Goal: Complete application form: Complete application form

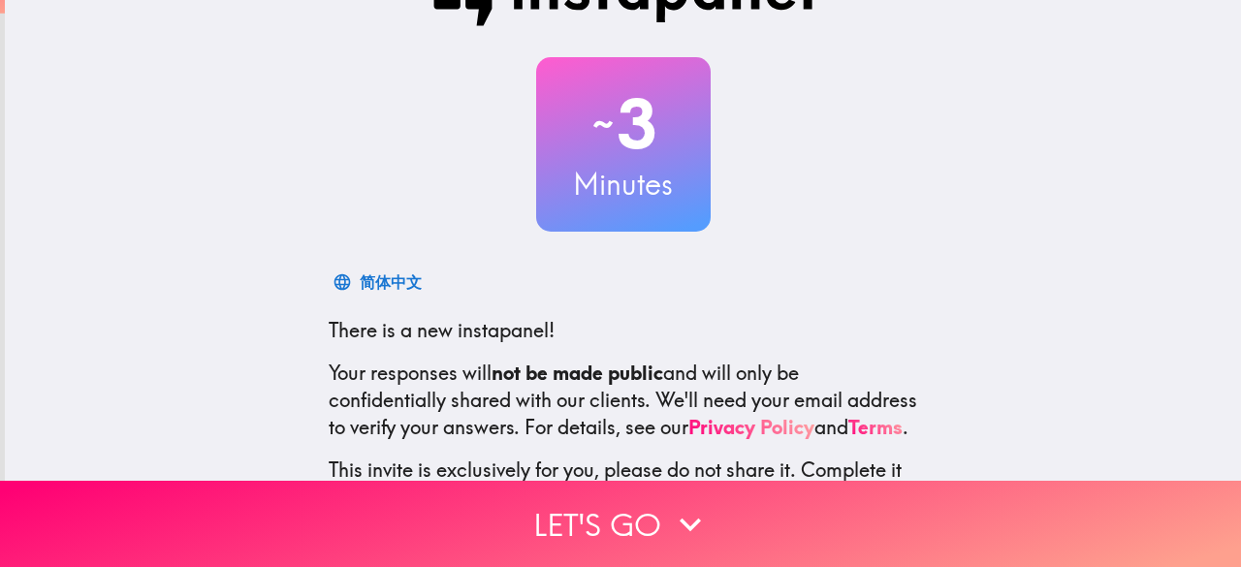
scroll to position [97, 0]
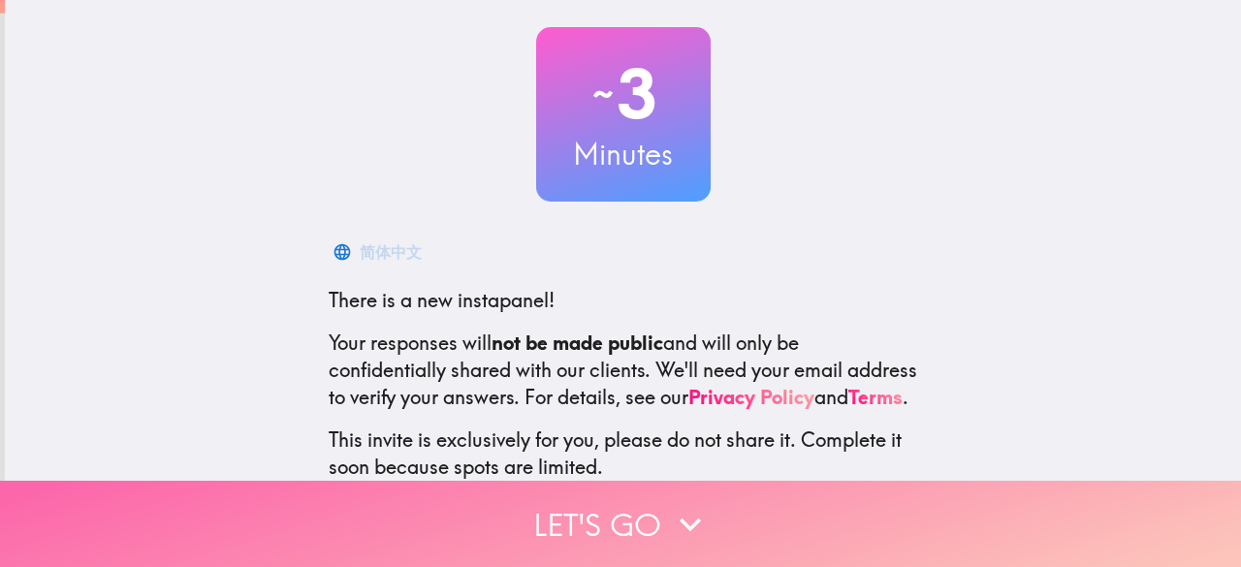
click at [659, 502] on button "Let's go" at bounding box center [620, 524] width 1241 height 86
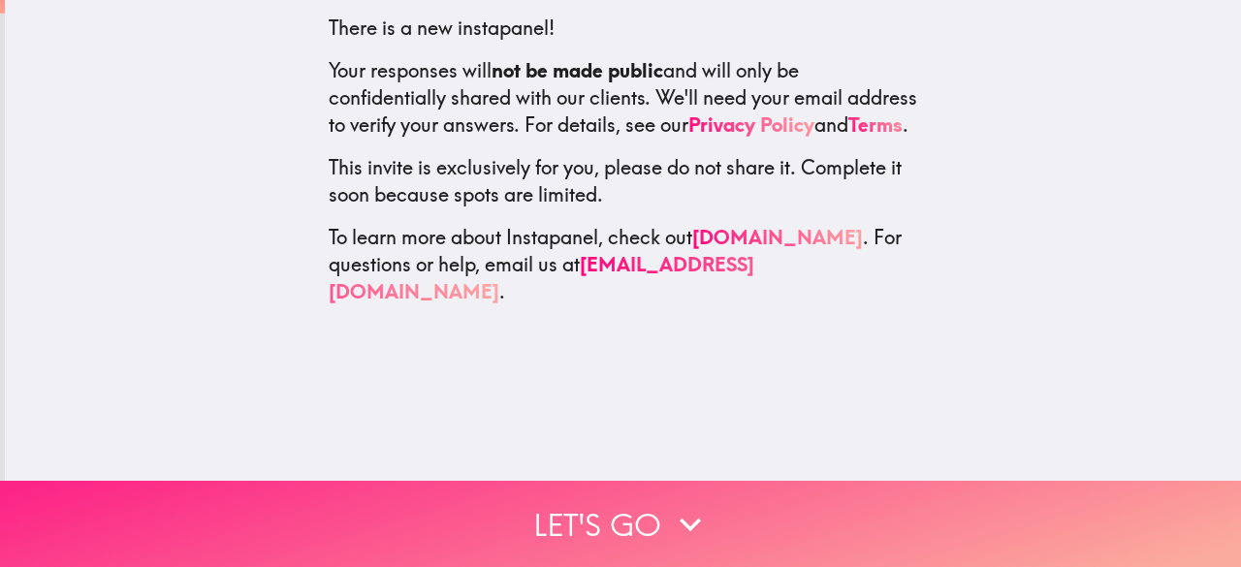
scroll to position [0, 0]
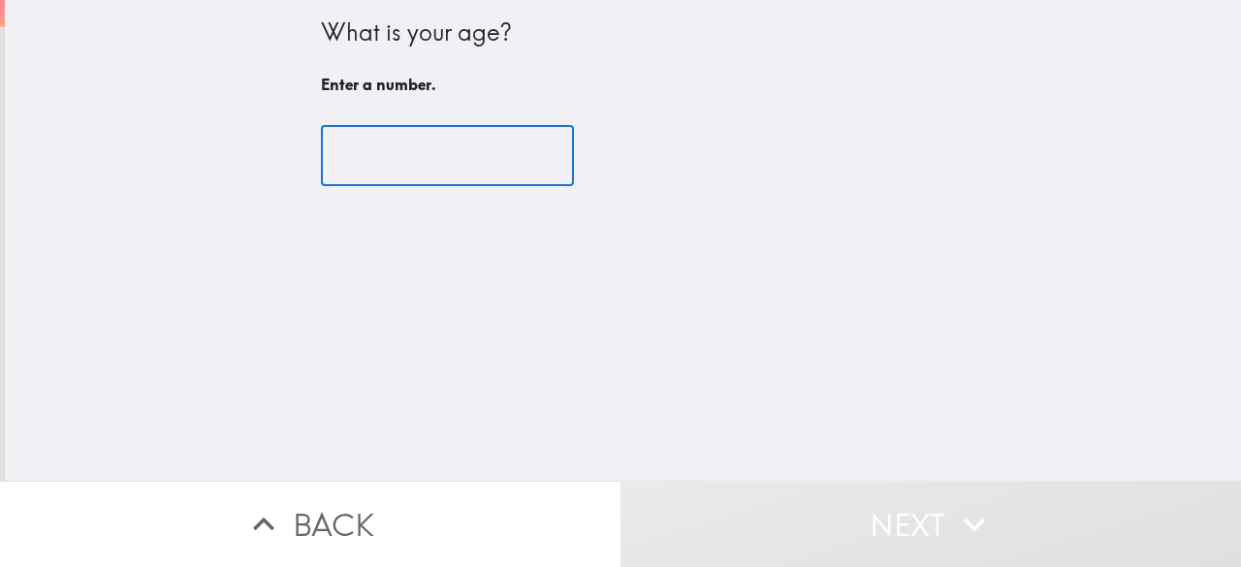
click at [399, 142] on input "number" at bounding box center [447, 156] width 253 height 60
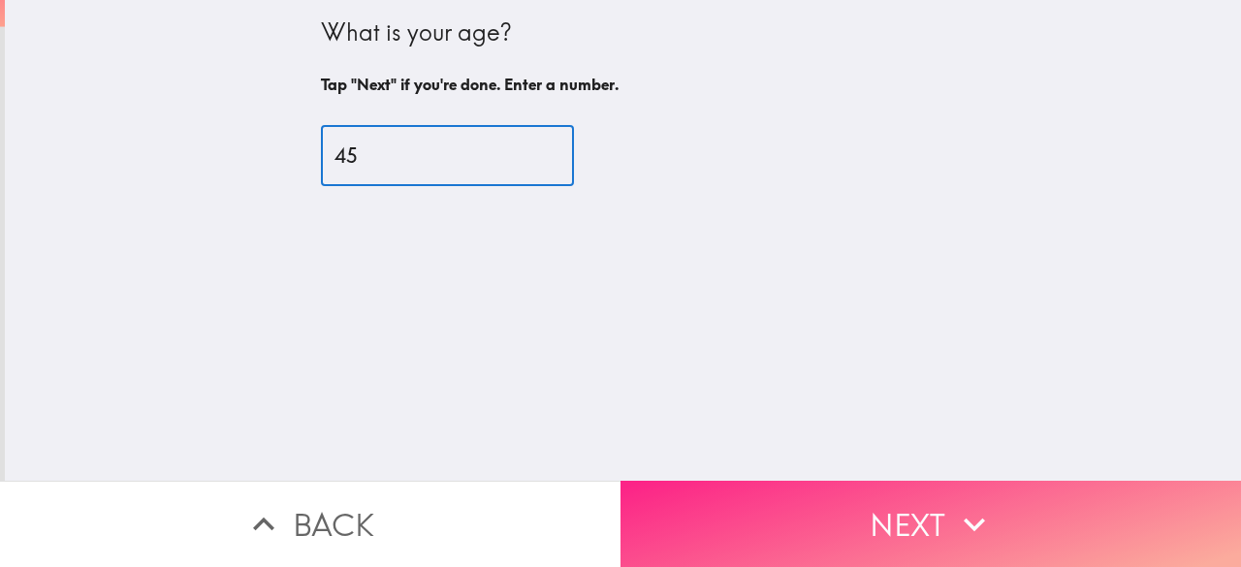
type input "45"
click at [863, 491] on button "Next" at bounding box center [930, 524] width 620 height 86
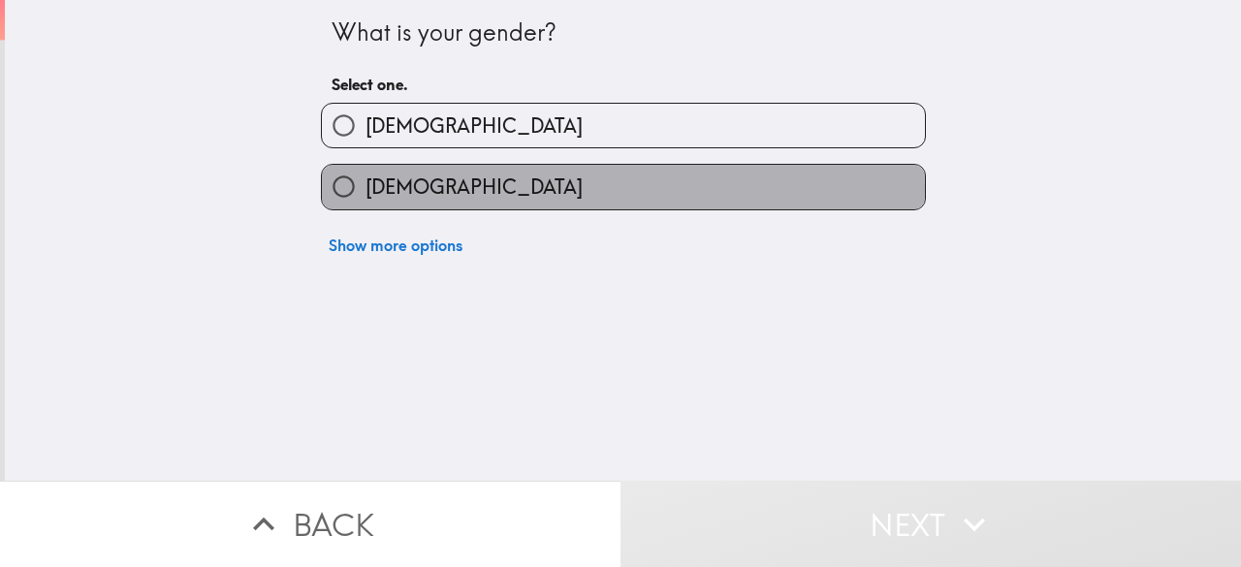
click at [424, 190] on label "[DEMOGRAPHIC_DATA]" at bounding box center [623, 187] width 603 height 44
click at [365, 190] on input "[DEMOGRAPHIC_DATA]" at bounding box center [344, 187] width 44 height 44
radio input "true"
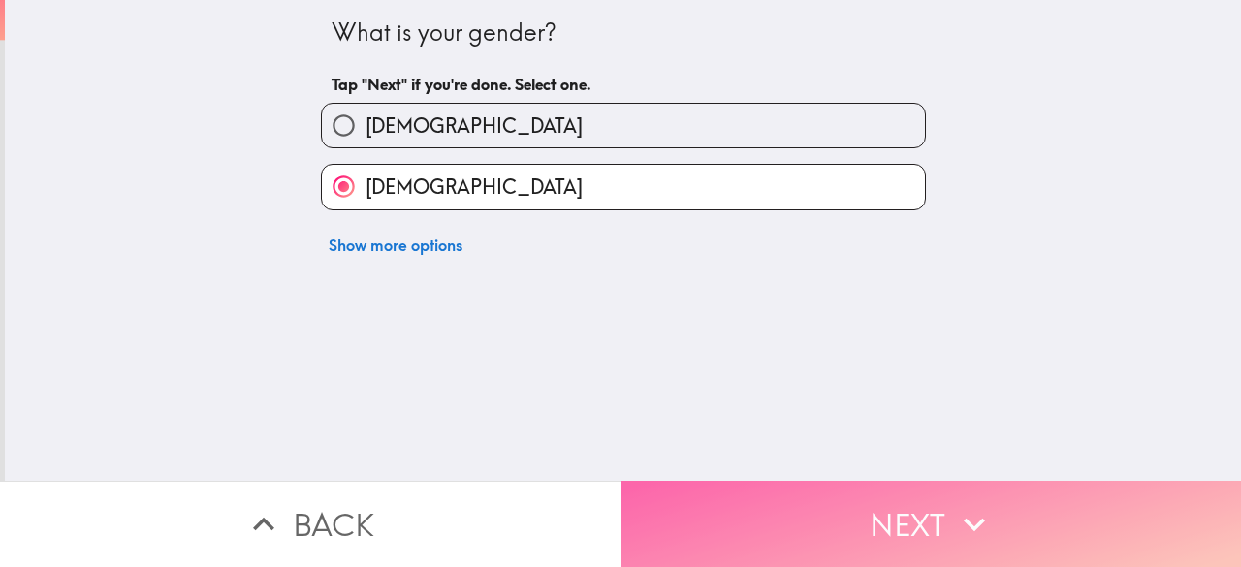
click at [873, 532] on button "Next" at bounding box center [930, 524] width 620 height 86
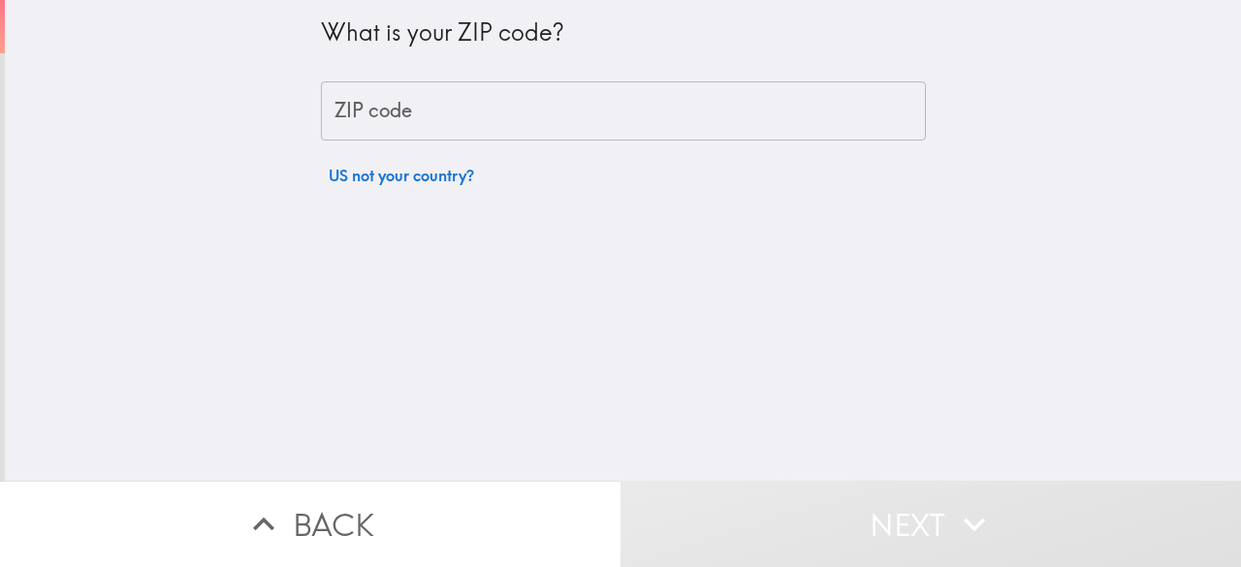
click at [496, 110] on input "ZIP code" at bounding box center [623, 111] width 605 height 60
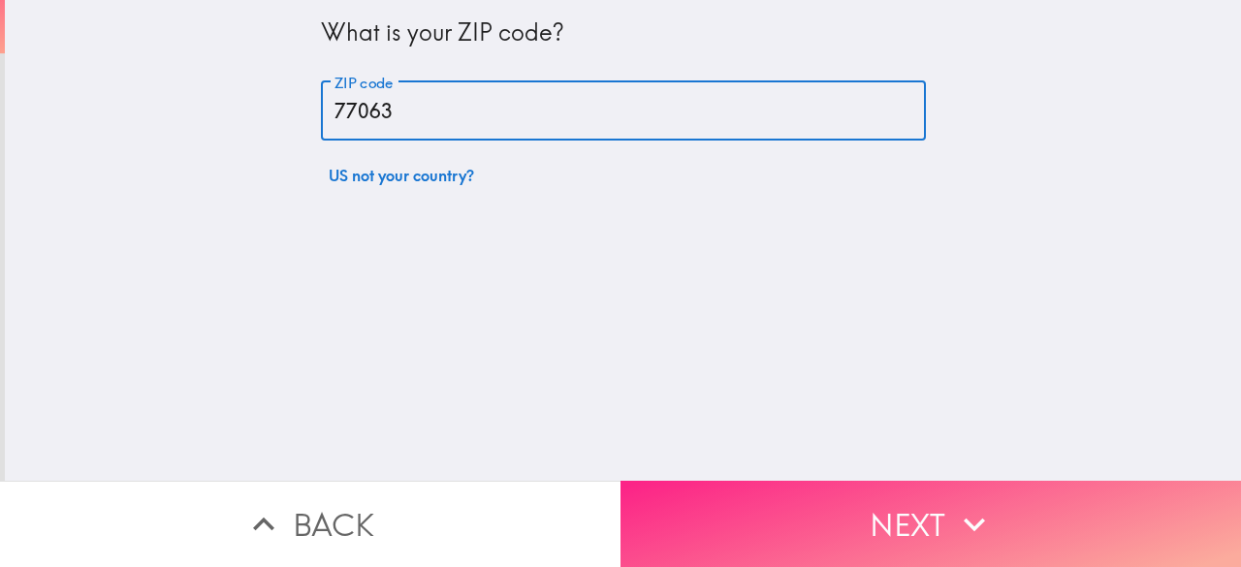
type input "77063"
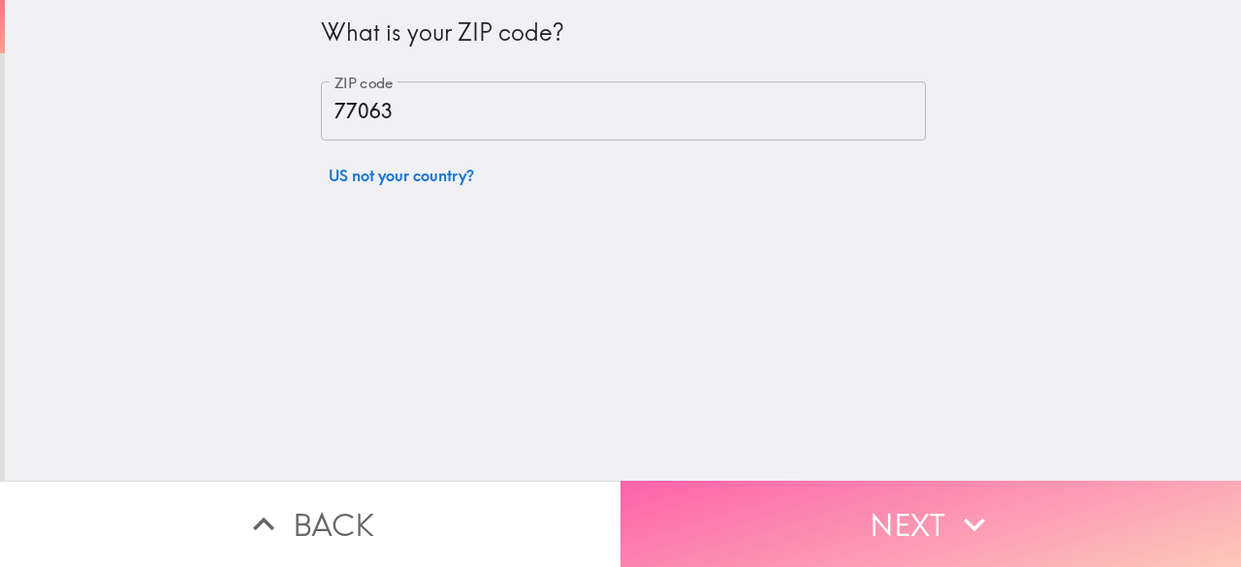
click at [907, 518] on button "Next" at bounding box center [930, 524] width 620 height 86
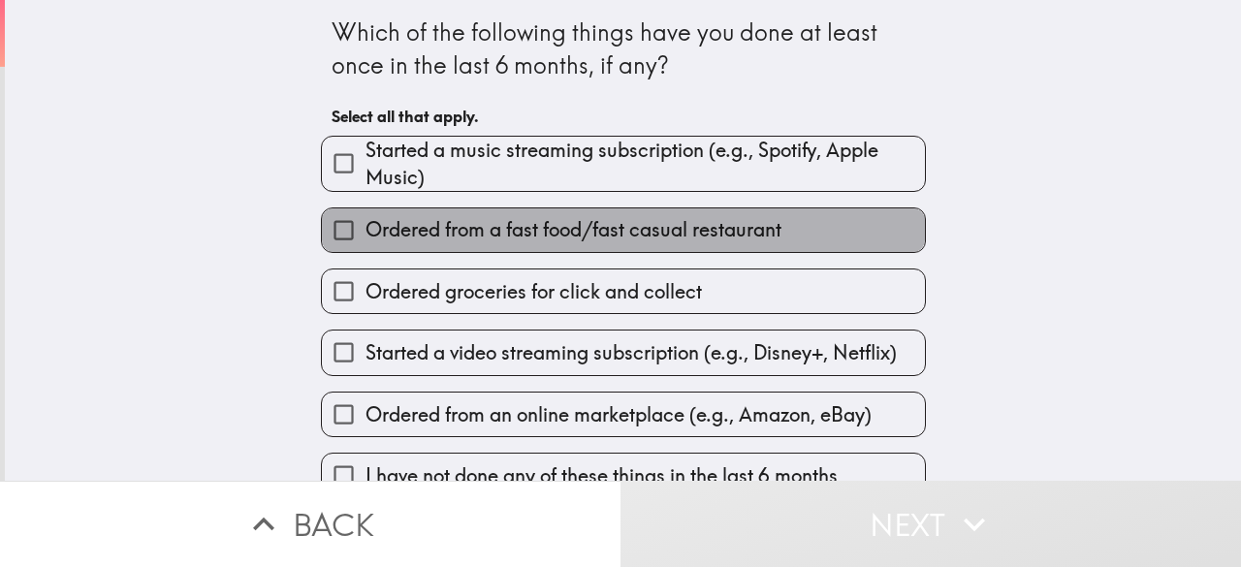
click at [721, 242] on span "Ordered from a fast food/fast casual restaurant" at bounding box center [573, 229] width 416 height 27
click at [365, 242] on input "Ordered from a fast food/fast casual restaurant" at bounding box center [344, 230] width 44 height 44
checkbox input "true"
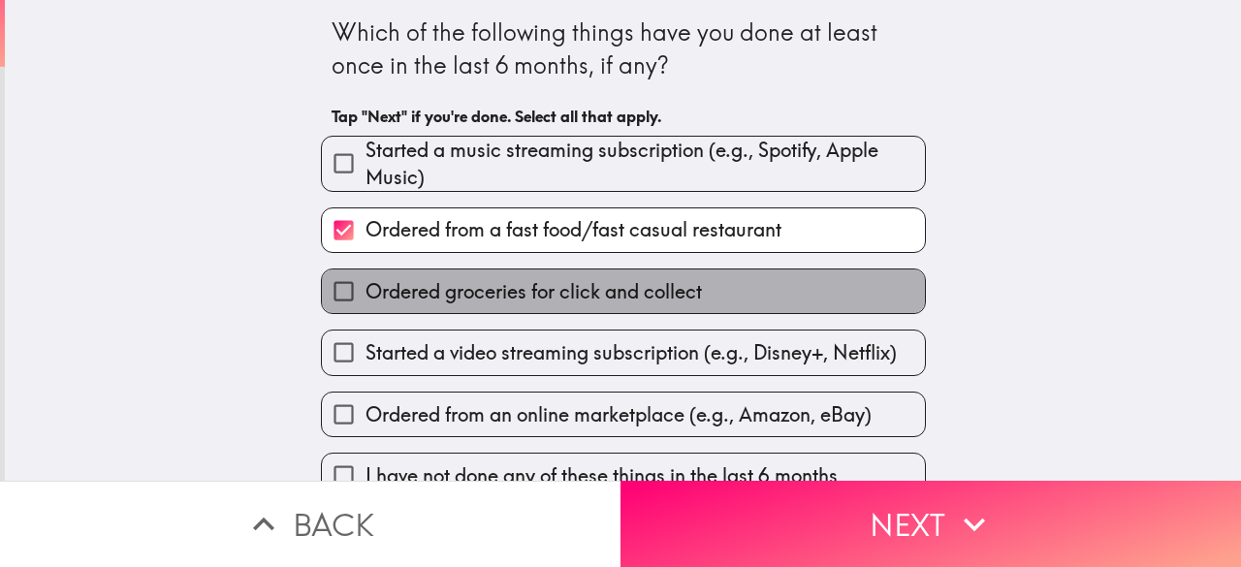
click at [721, 282] on label "Ordered groceries for click and collect" at bounding box center [623, 291] width 603 height 44
click at [365, 282] on input "Ordered groceries for click and collect" at bounding box center [344, 291] width 44 height 44
checkbox input "true"
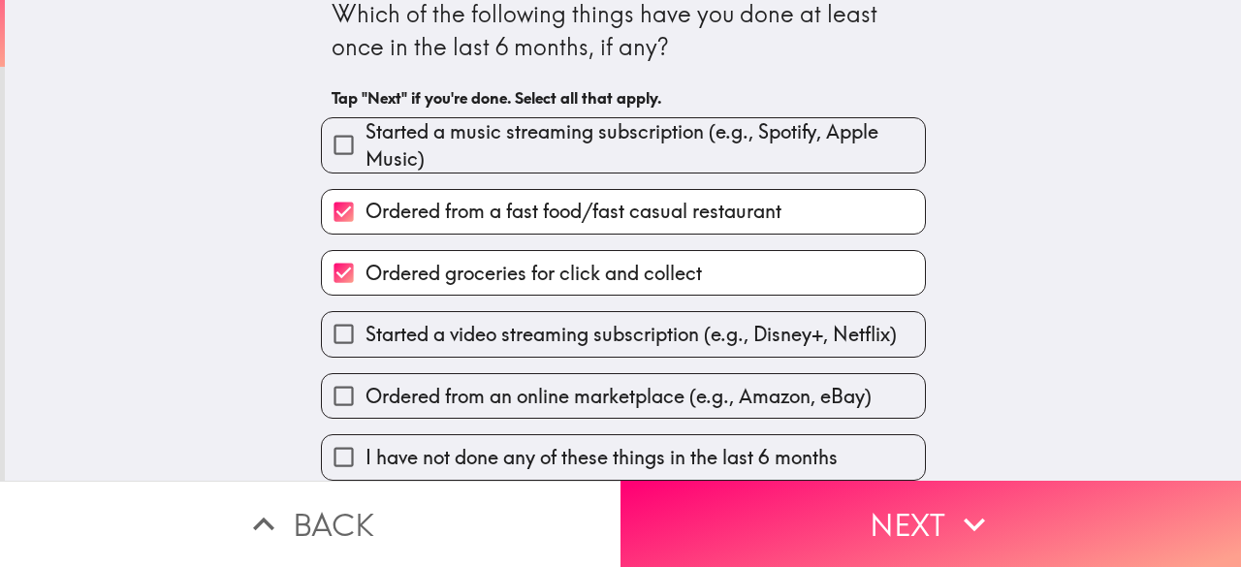
scroll to position [36, 0]
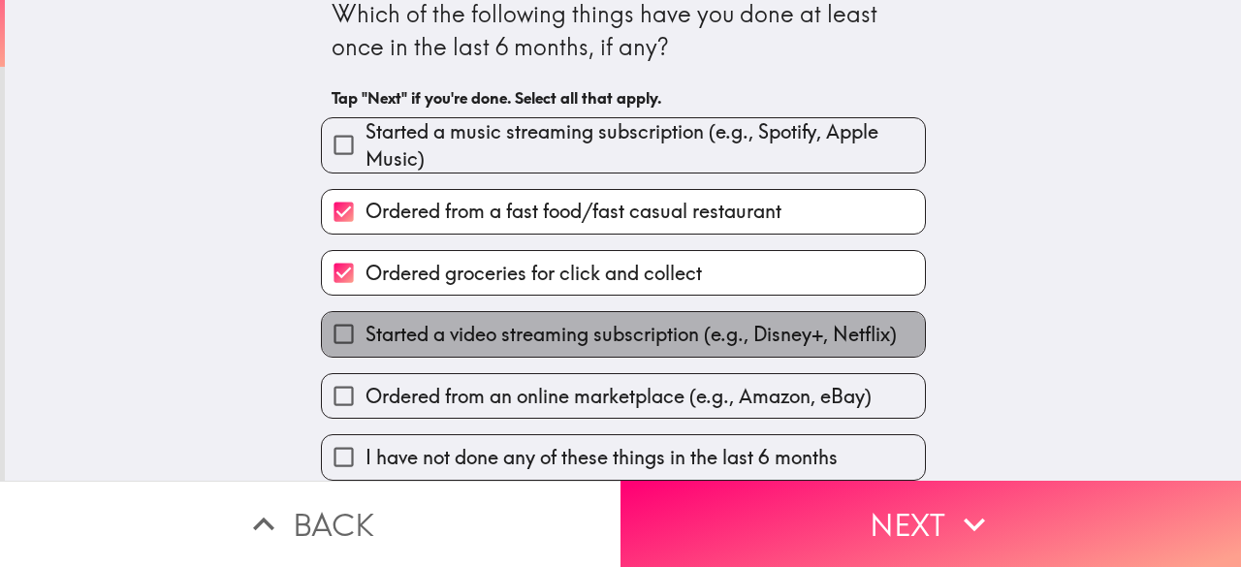
click at [734, 321] on span "Started a video streaming subscription (e.g., Disney+, Netflix)" at bounding box center [630, 334] width 531 height 27
click at [365, 313] on input "Started a video streaming subscription (e.g., Disney+, Netflix)" at bounding box center [344, 334] width 44 height 44
checkbox input "true"
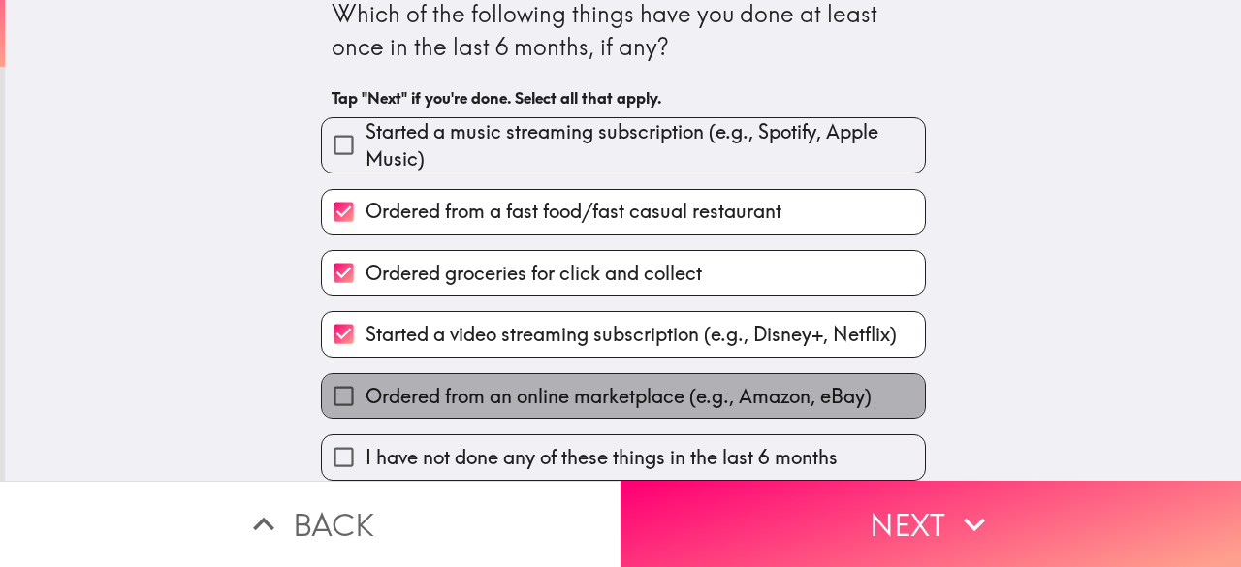
click at [756, 386] on span "Ordered from an online marketplace (e.g., Amazon, eBay)" at bounding box center [618, 396] width 506 height 27
click at [365, 386] on input "Ordered from an online marketplace (e.g., Amazon, eBay)" at bounding box center [344, 396] width 44 height 44
checkbox input "true"
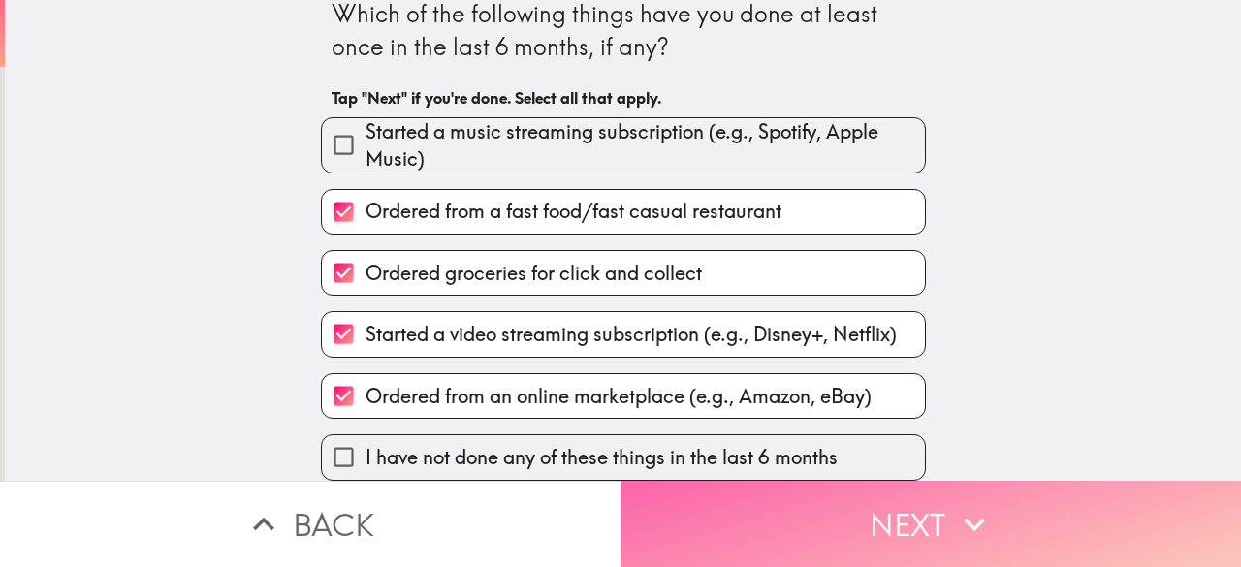
click at [876, 497] on button "Next" at bounding box center [930, 524] width 620 height 86
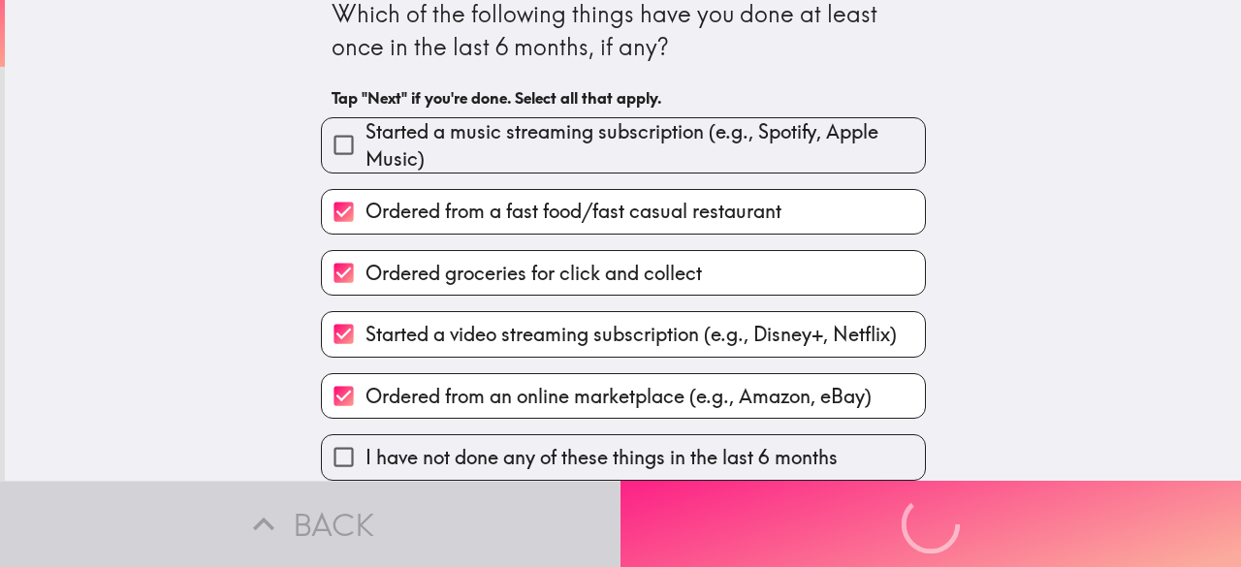
scroll to position [0, 0]
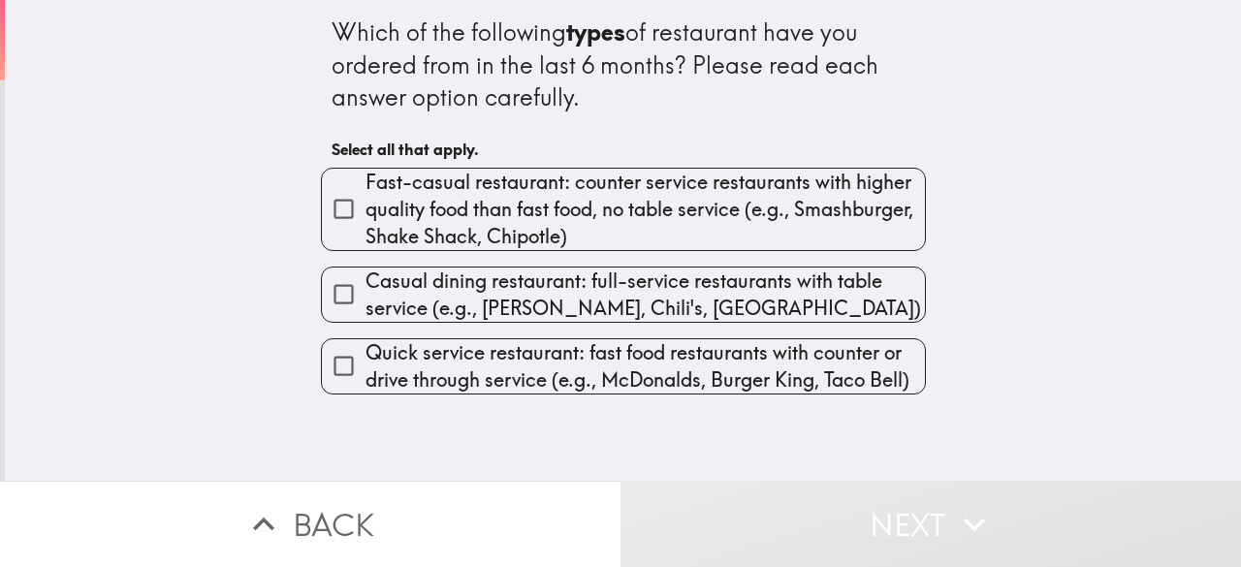
click at [669, 369] on span "Quick service restaurant: fast food restaurants with counter or drive through s…" at bounding box center [644, 366] width 559 height 54
click at [365, 369] on input "Quick service restaurant: fast food restaurants with counter or drive through s…" at bounding box center [344, 366] width 44 height 44
checkbox input "true"
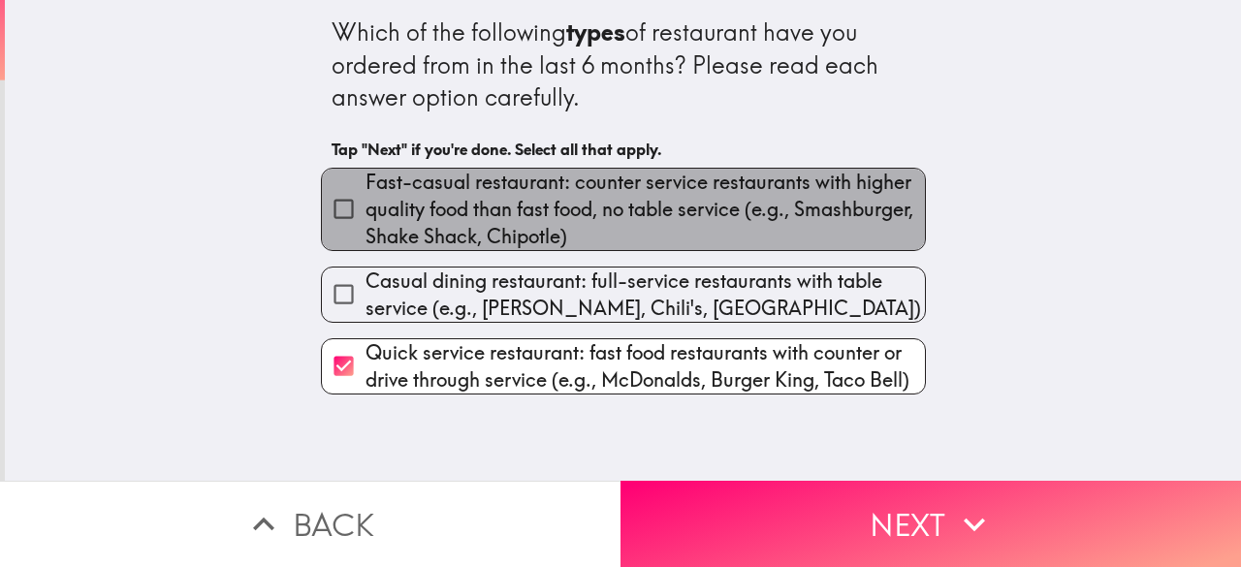
click at [661, 229] on span "Fast-casual restaurant: counter service restaurants with higher quality food th…" at bounding box center [644, 209] width 559 height 81
click at [365, 229] on input "Fast-casual restaurant: counter service restaurants with higher quality food th…" at bounding box center [344, 209] width 44 height 44
checkbox input "true"
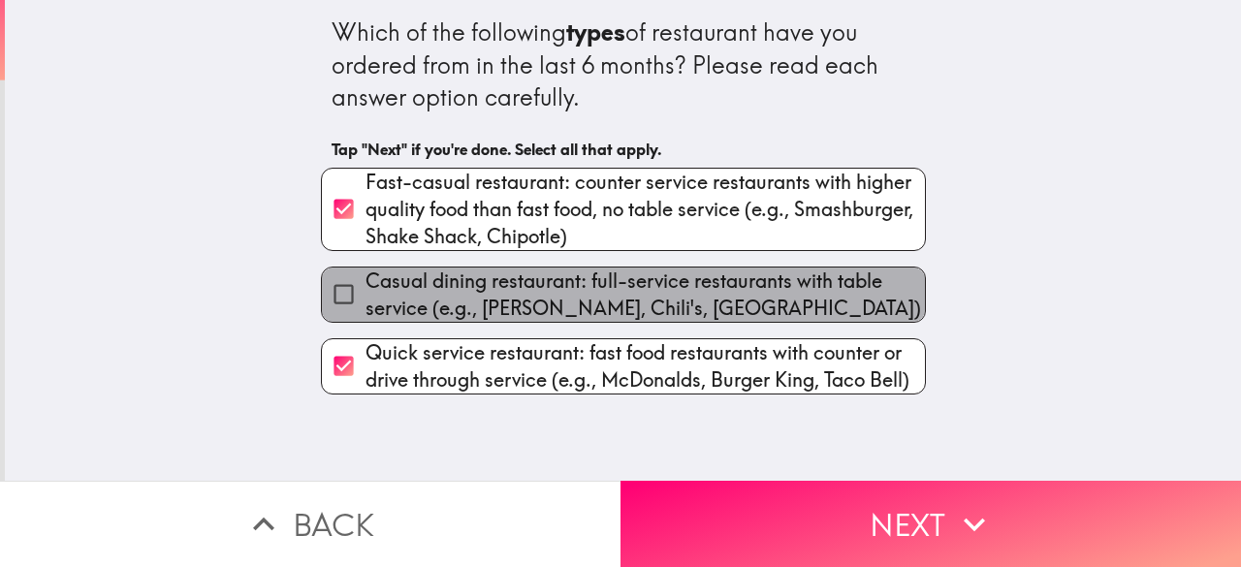
click at [661, 321] on span "Casual dining restaurant: full-service restaurants with table service (e.g., [P…" at bounding box center [644, 295] width 559 height 54
click at [365, 316] on input "Casual dining restaurant: full-service restaurants with table service (e.g., [P…" at bounding box center [344, 294] width 44 height 44
checkbox input "true"
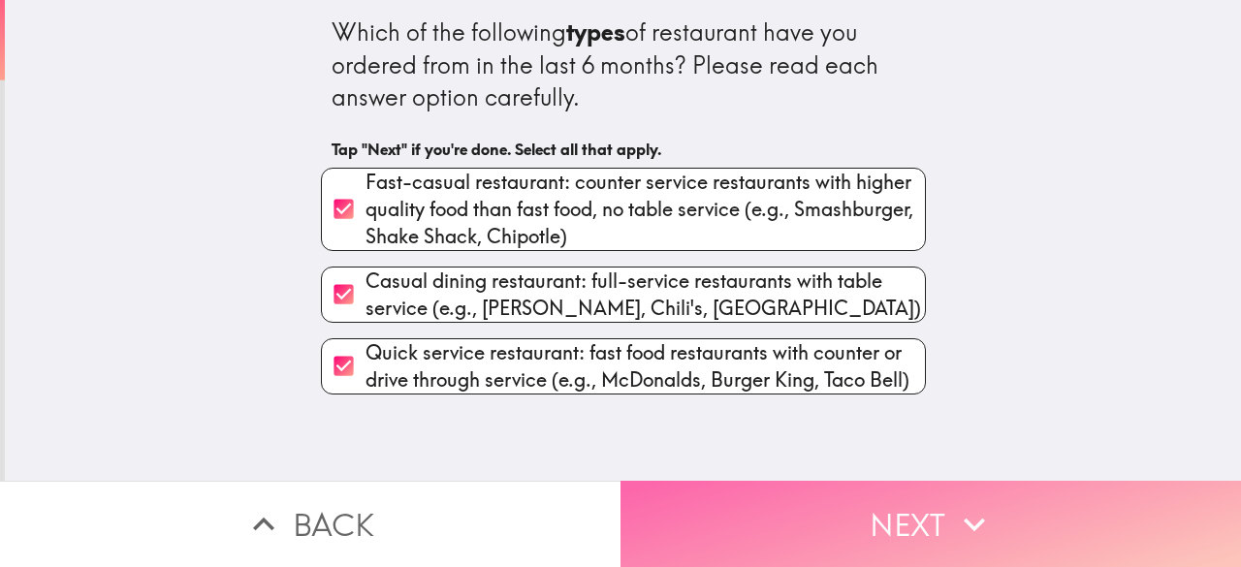
click at [758, 508] on button "Next" at bounding box center [930, 524] width 620 height 86
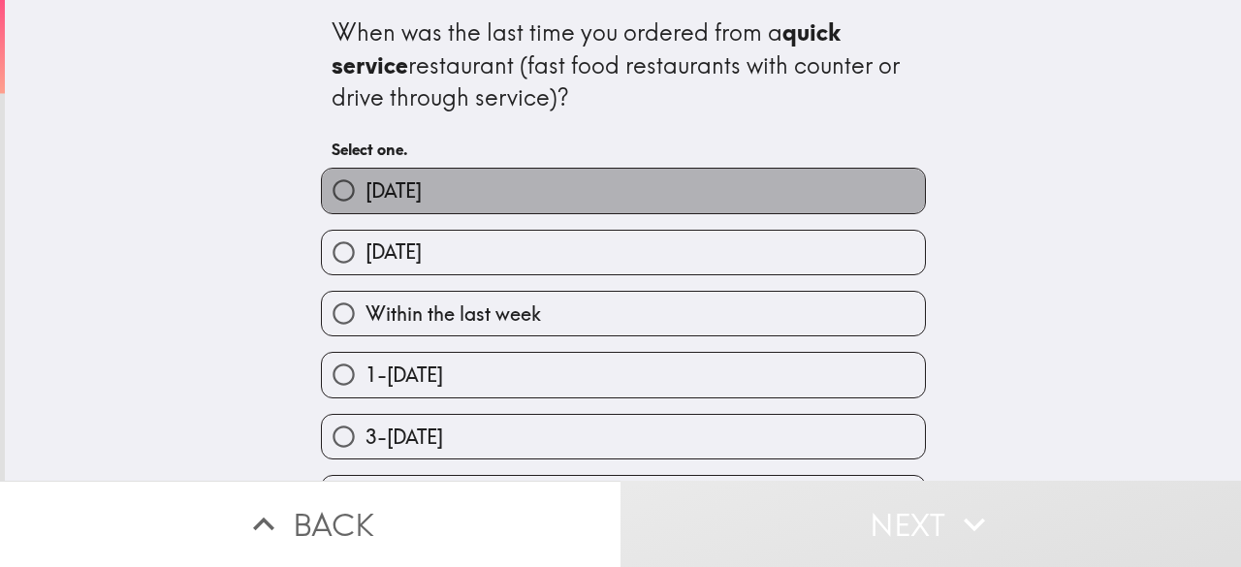
click at [618, 190] on label "[DATE]" at bounding box center [623, 191] width 603 height 44
click at [365, 190] on input "[DATE]" at bounding box center [344, 191] width 44 height 44
radio input "true"
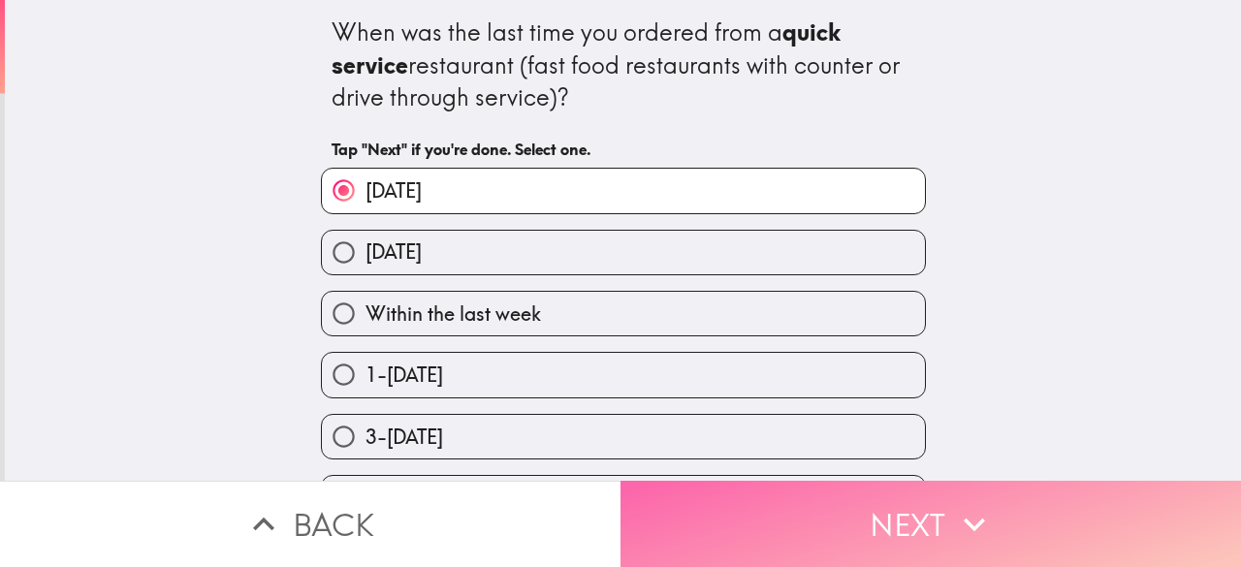
click at [853, 524] on button "Next" at bounding box center [930, 524] width 620 height 86
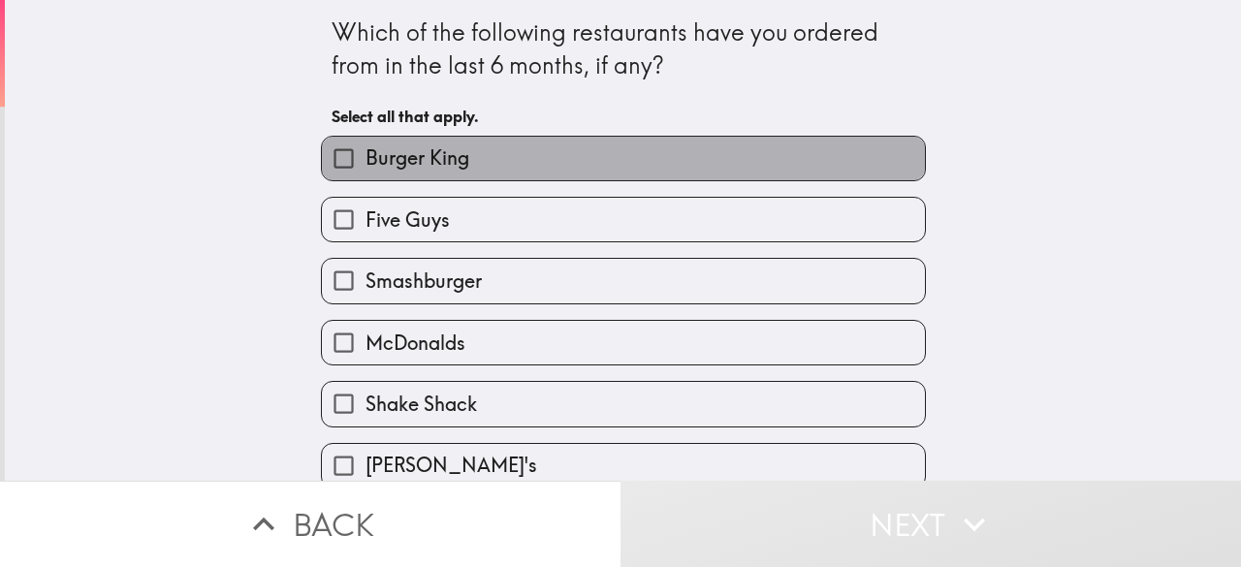
click at [590, 173] on label "Burger King" at bounding box center [623, 159] width 603 height 44
click at [365, 173] on input "Burger King" at bounding box center [344, 159] width 44 height 44
checkbox input "true"
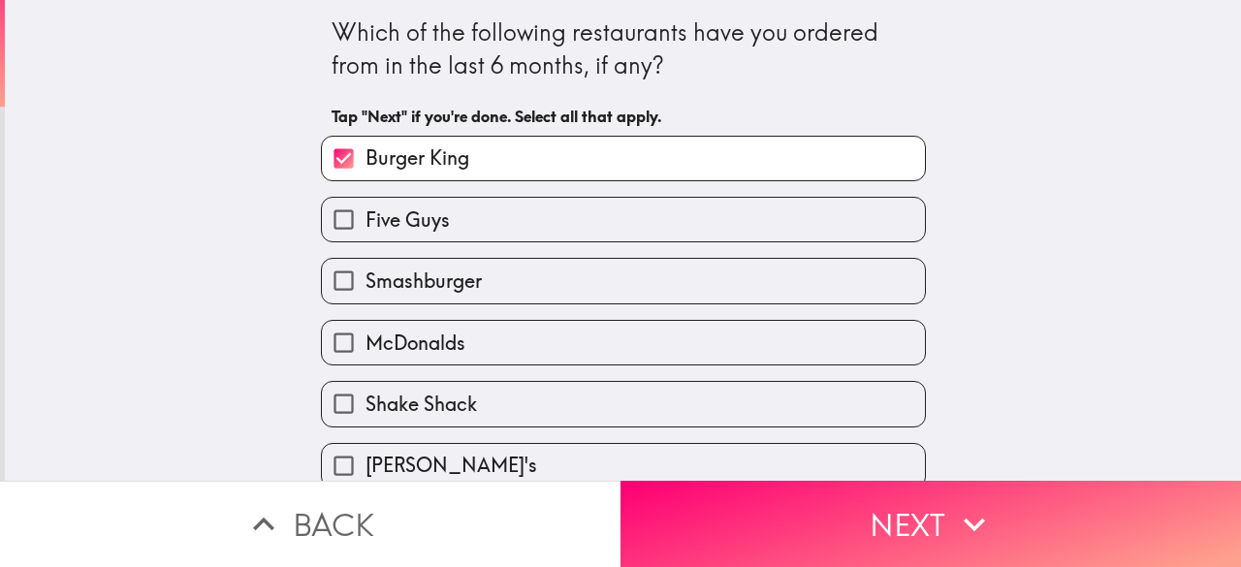
scroll to position [97, 0]
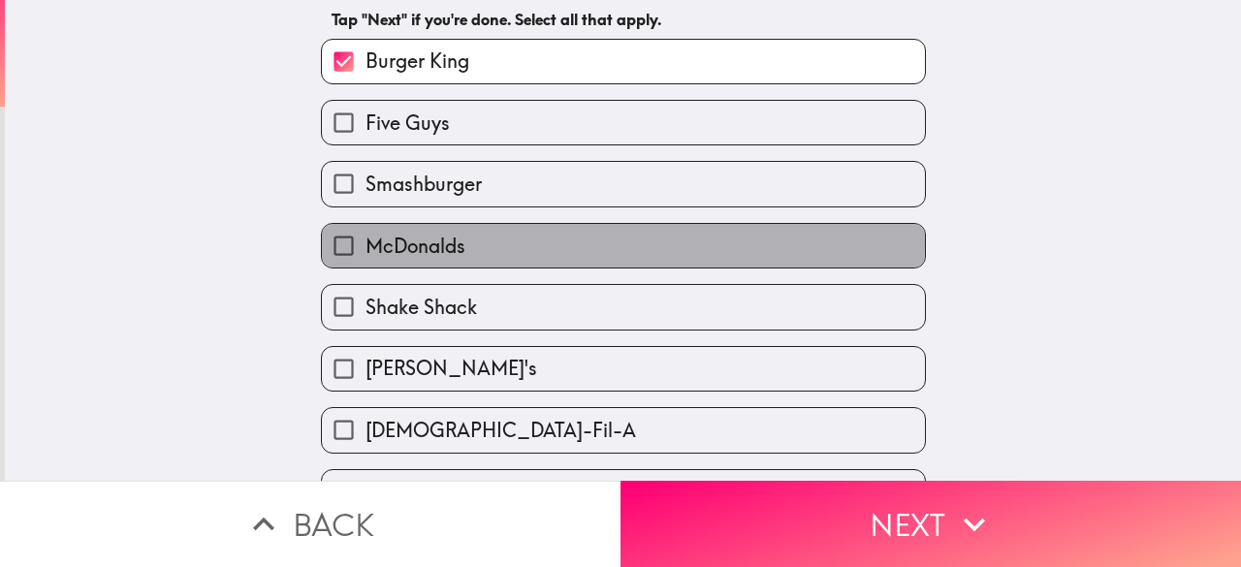
click at [584, 247] on label "McDonalds" at bounding box center [623, 246] width 603 height 44
click at [365, 247] on input "McDonalds" at bounding box center [344, 246] width 44 height 44
checkbox input "true"
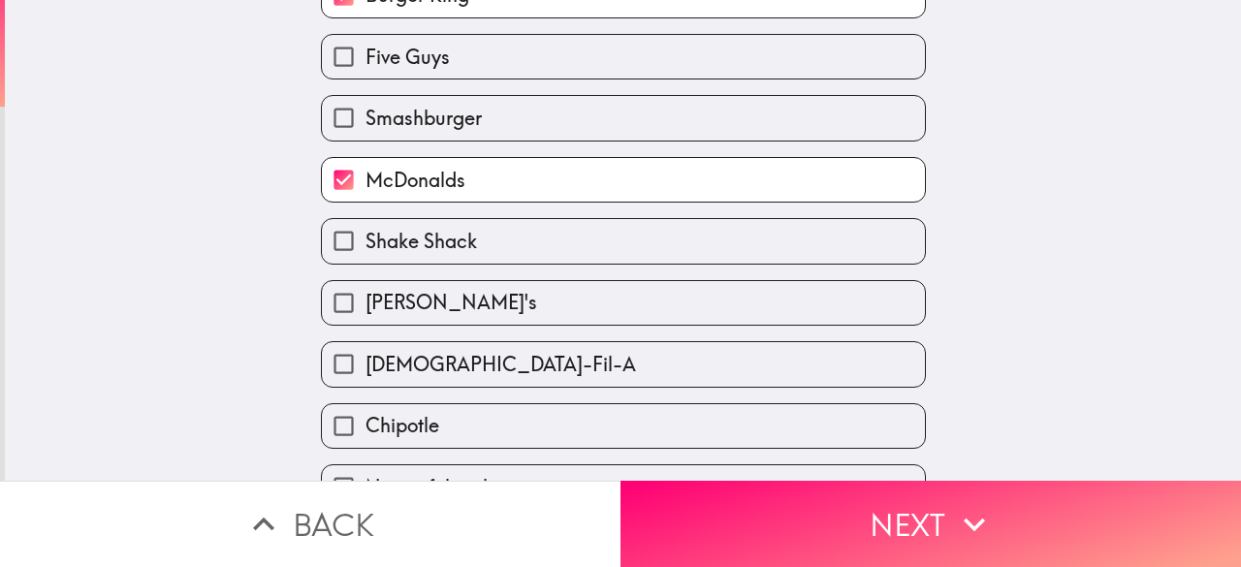
scroll to position [194, 0]
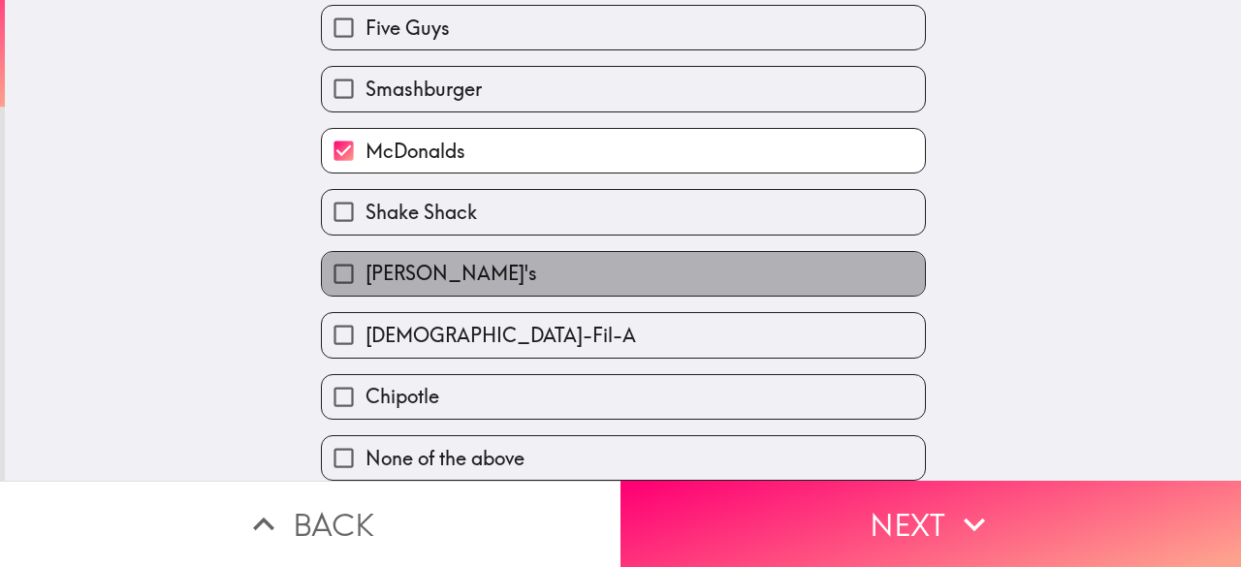
click at [586, 271] on label "[PERSON_NAME]'s" at bounding box center [623, 274] width 603 height 44
click at [365, 271] on input "[PERSON_NAME]'s" at bounding box center [344, 274] width 44 height 44
checkbox input "true"
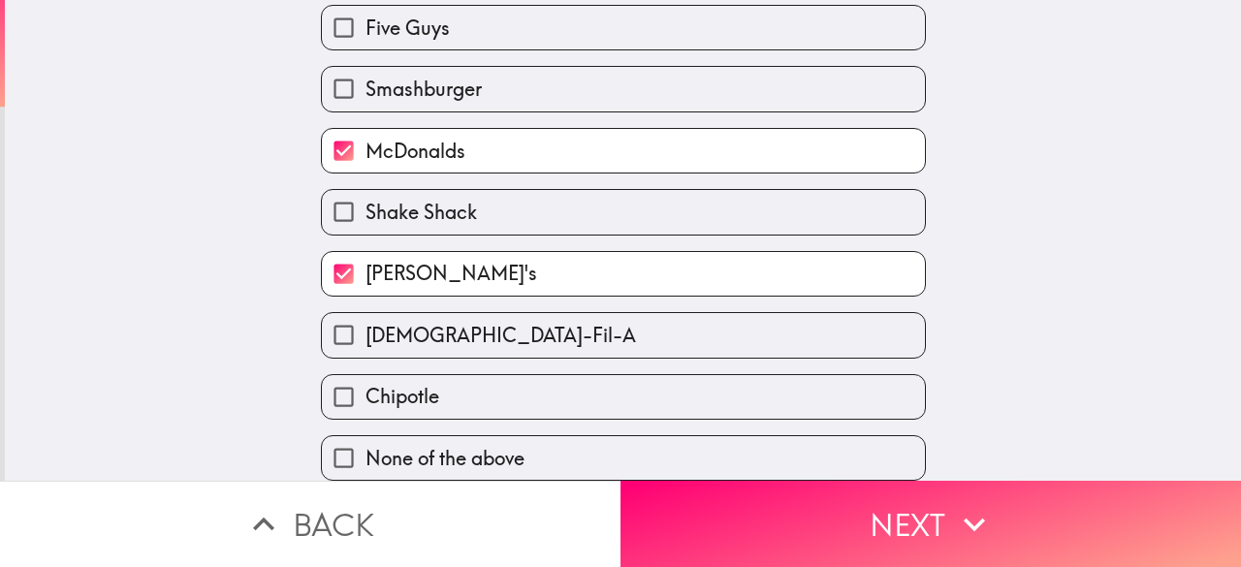
click at [588, 328] on label "[DEMOGRAPHIC_DATA]-Fil-A" at bounding box center [623, 335] width 603 height 44
click at [365, 328] on input "[DEMOGRAPHIC_DATA]-Fil-A" at bounding box center [344, 335] width 44 height 44
checkbox input "true"
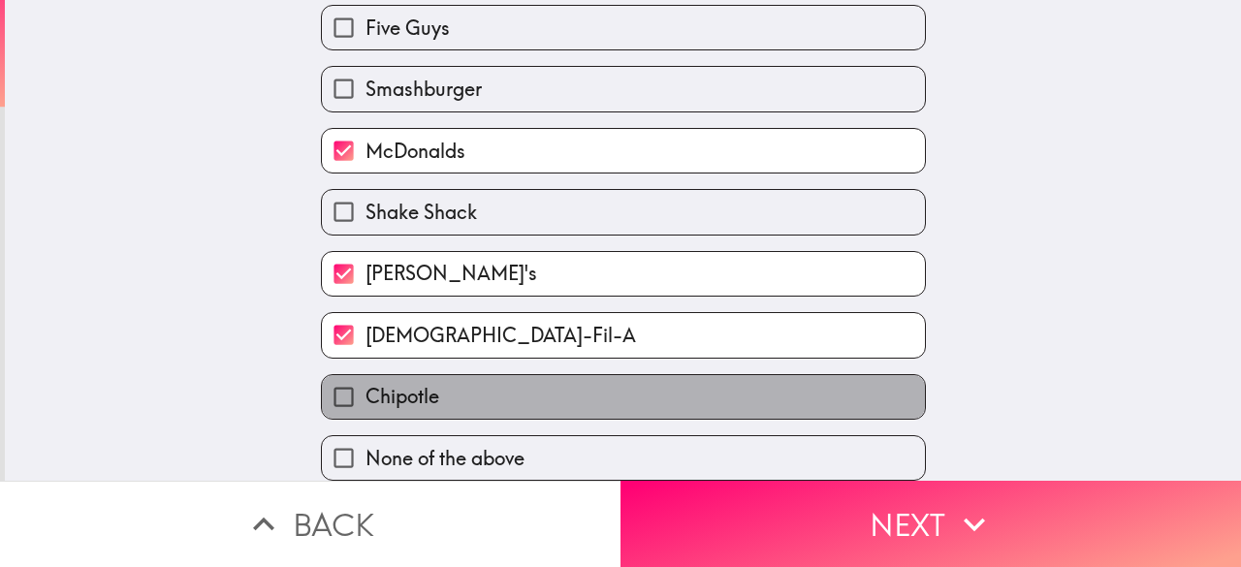
click at [595, 384] on label "Chipotle" at bounding box center [623, 397] width 603 height 44
click at [365, 384] on input "Chipotle" at bounding box center [344, 397] width 44 height 44
checkbox input "true"
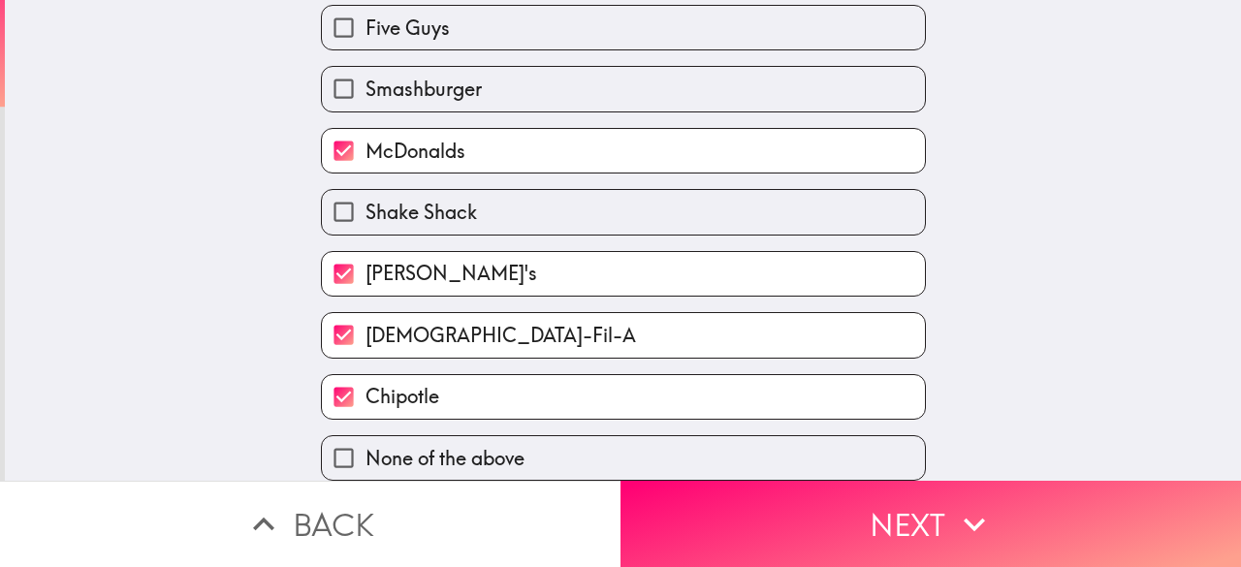
scroll to position [212, 0]
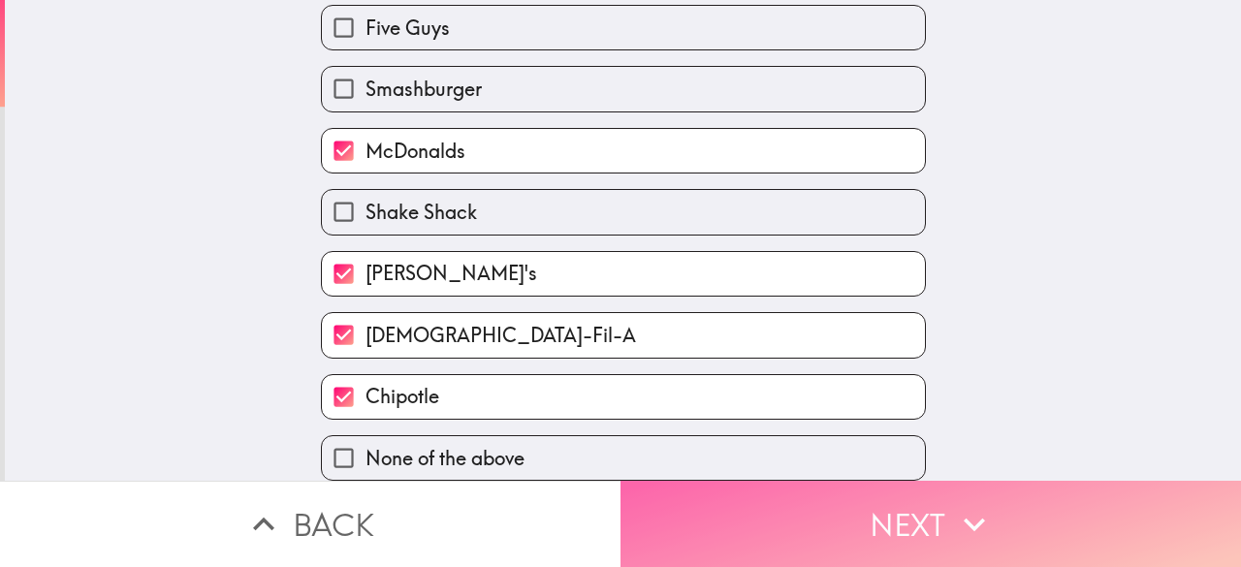
click at [814, 518] on button "Next" at bounding box center [930, 524] width 620 height 86
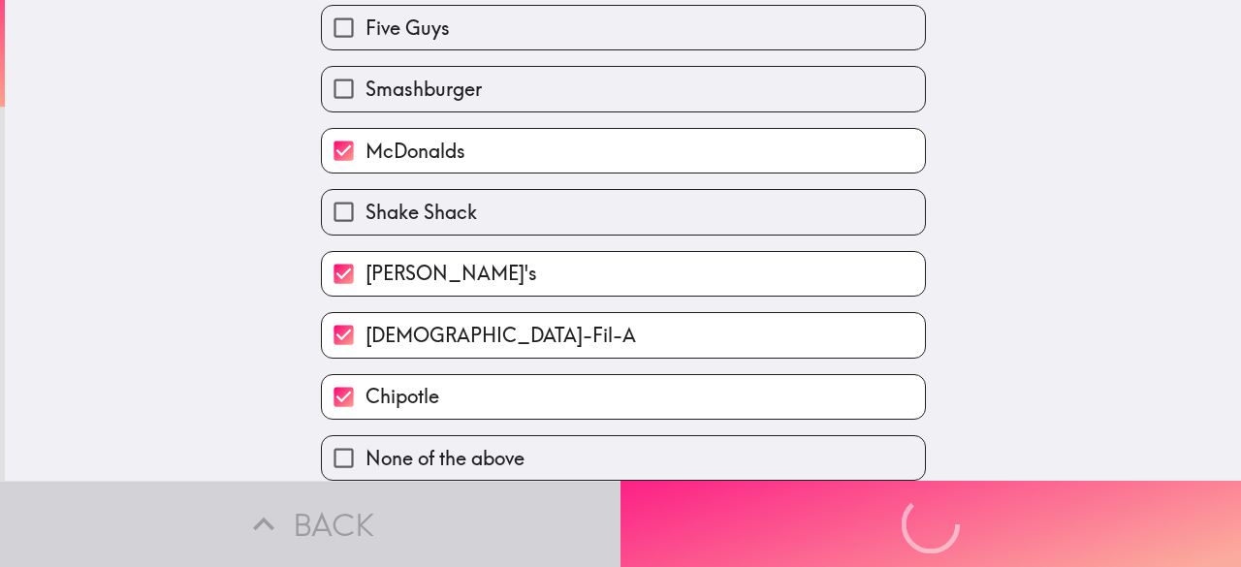
scroll to position [0, 0]
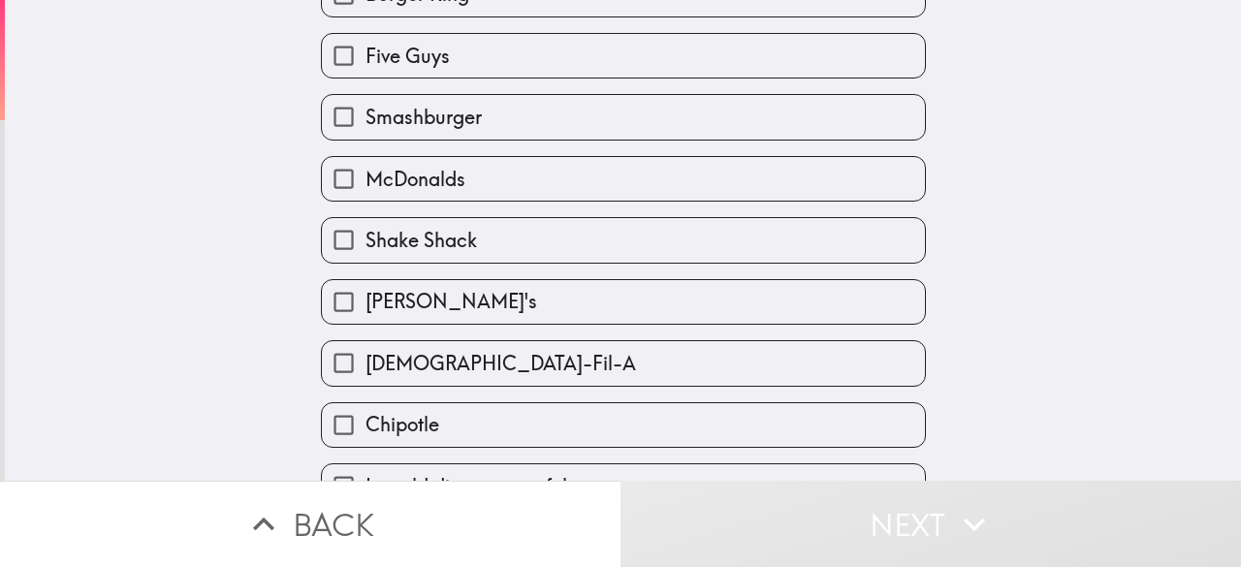
scroll to position [212, 0]
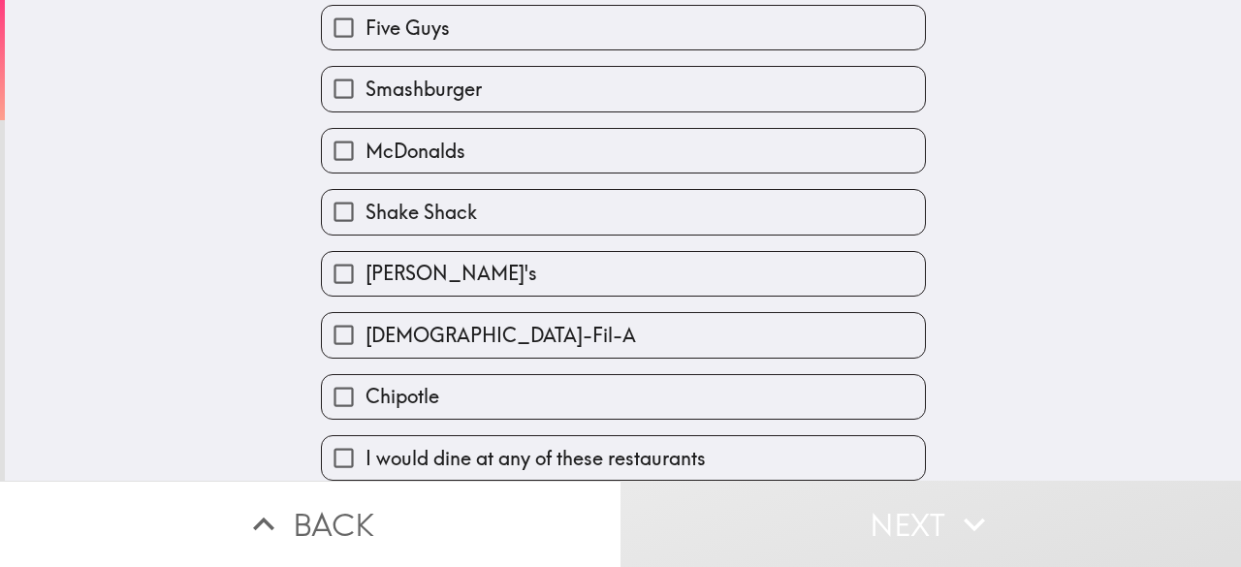
click at [531, 449] on span "I would dine at any of these restaurants" at bounding box center [535, 458] width 340 height 27
click at [365, 449] on input "I would dine at any of these restaurants" at bounding box center [344, 458] width 44 height 44
checkbox input "true"
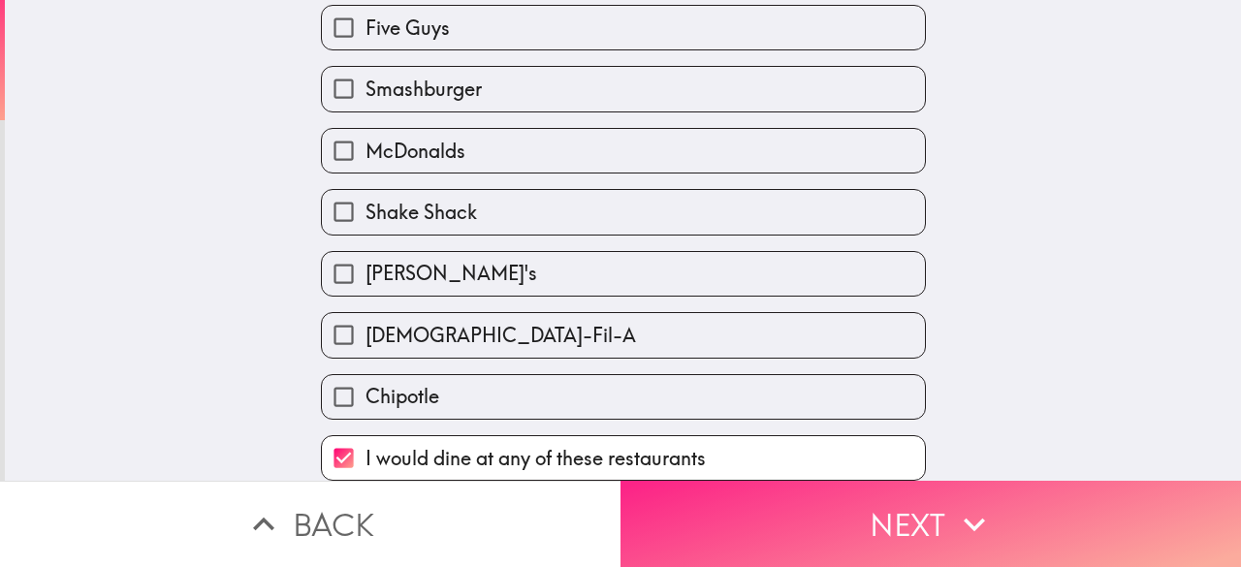
click at [747, 519] on button "Next" at bounding box center [930, 524] width 620 height 86
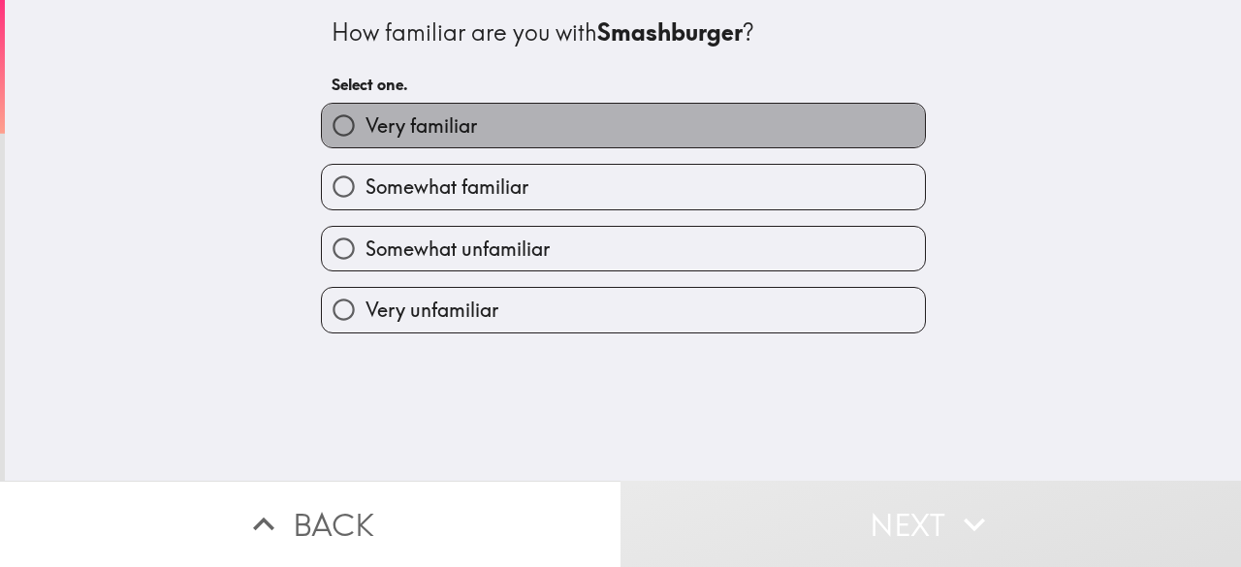
click at [660, 111] on label "Very familiar" at bounding box center [623, 126] width 603 height 44
click at [365, 111] on input "Very familiar" at bounding box center [344, 126] width 44 height 44
radio input "true"
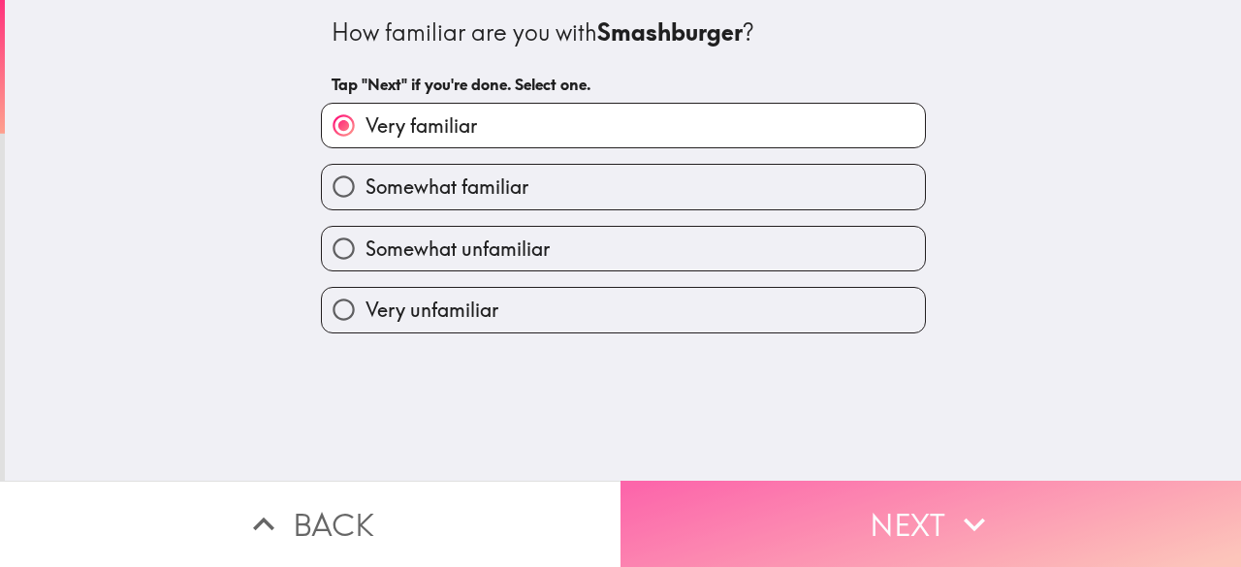
click at [774, 521] on button "Next" at bounding box center [930, 524] width 620 height 86
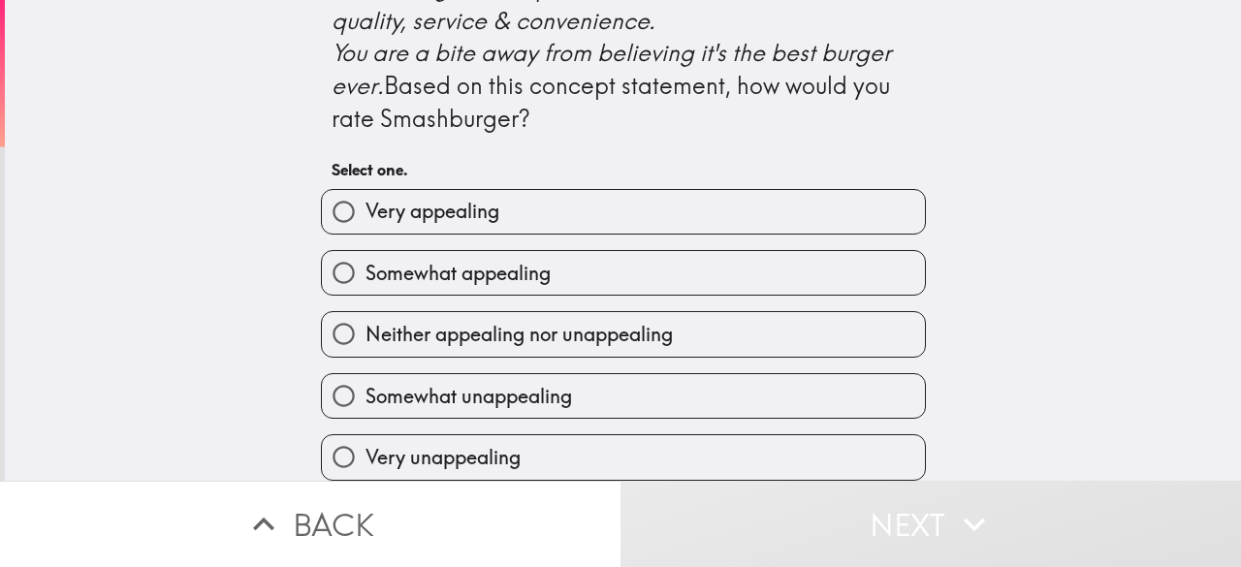
scroll to position [969, 0]
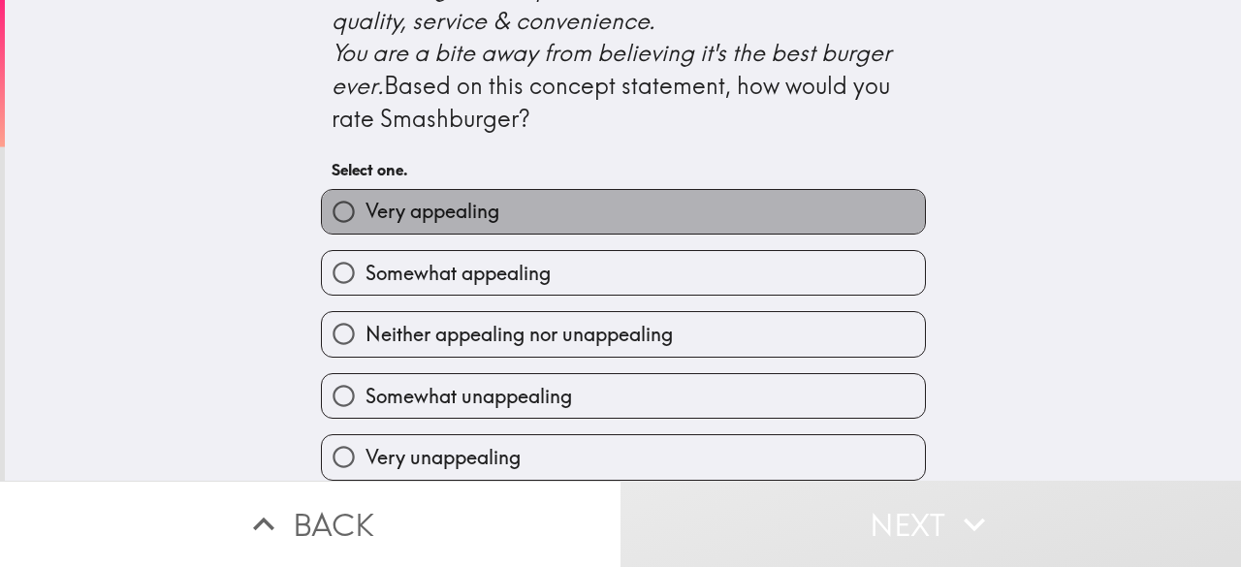
click at [591, 191] on label "Very appealing" at bounding box center [623, 212] width 603 height 44
click at [365, 191] on input "Very appealing" at bounding box center [344, 212] width 44 height 44
radio input "true"
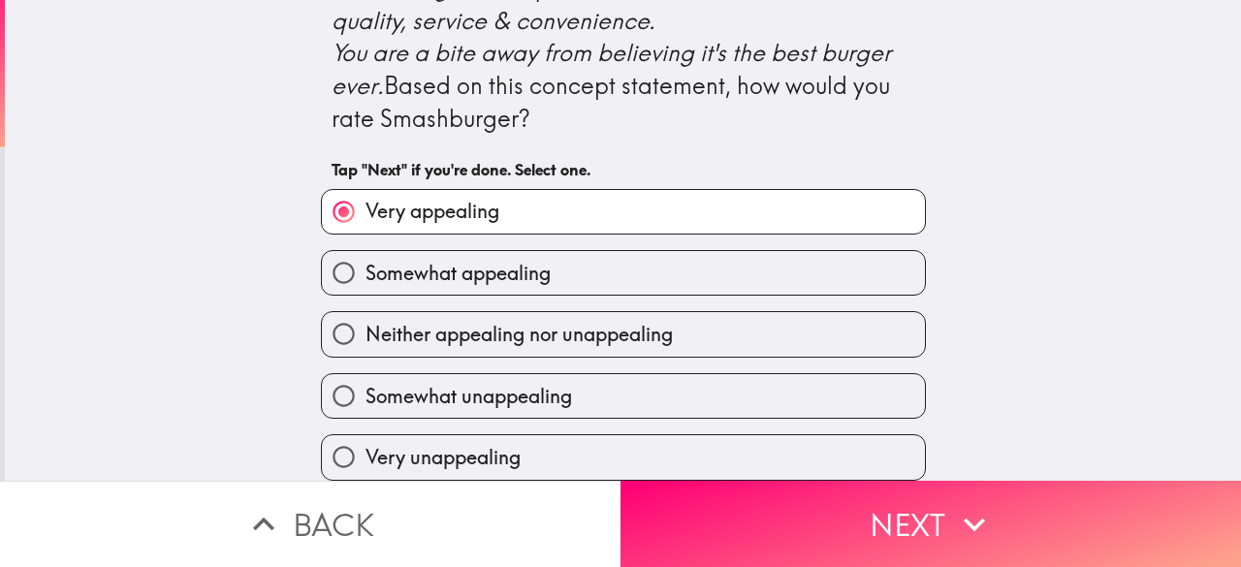
scroll to position [973, 0]
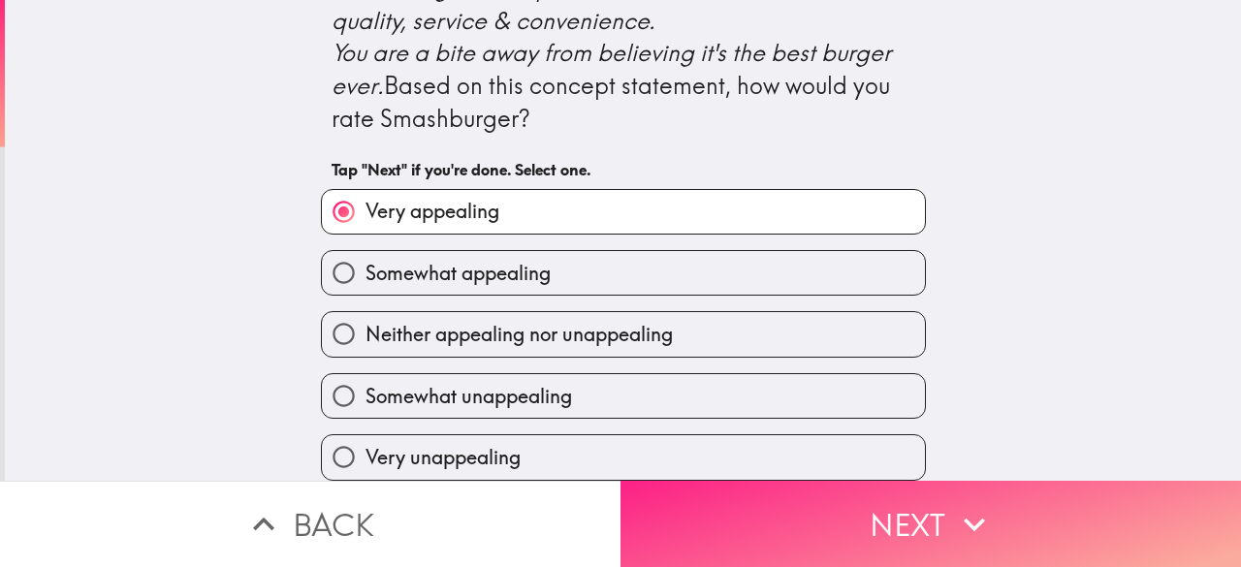
click at [759, 506] on button "Next" at bounding box center [930, 524] width 620 height 86
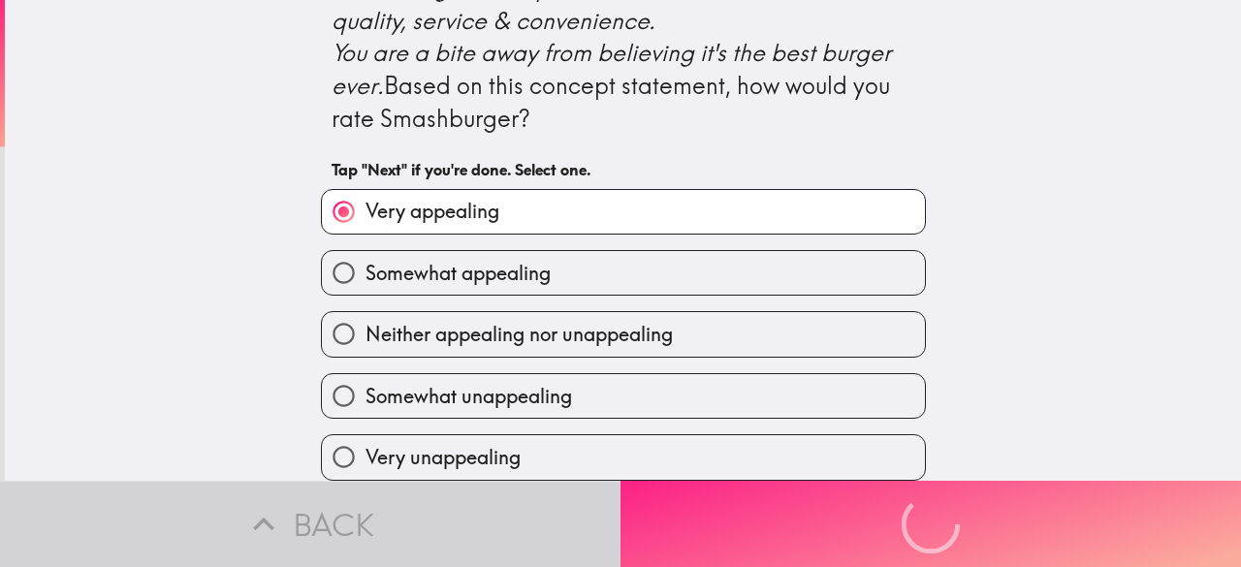
scroll to position [0, 0]
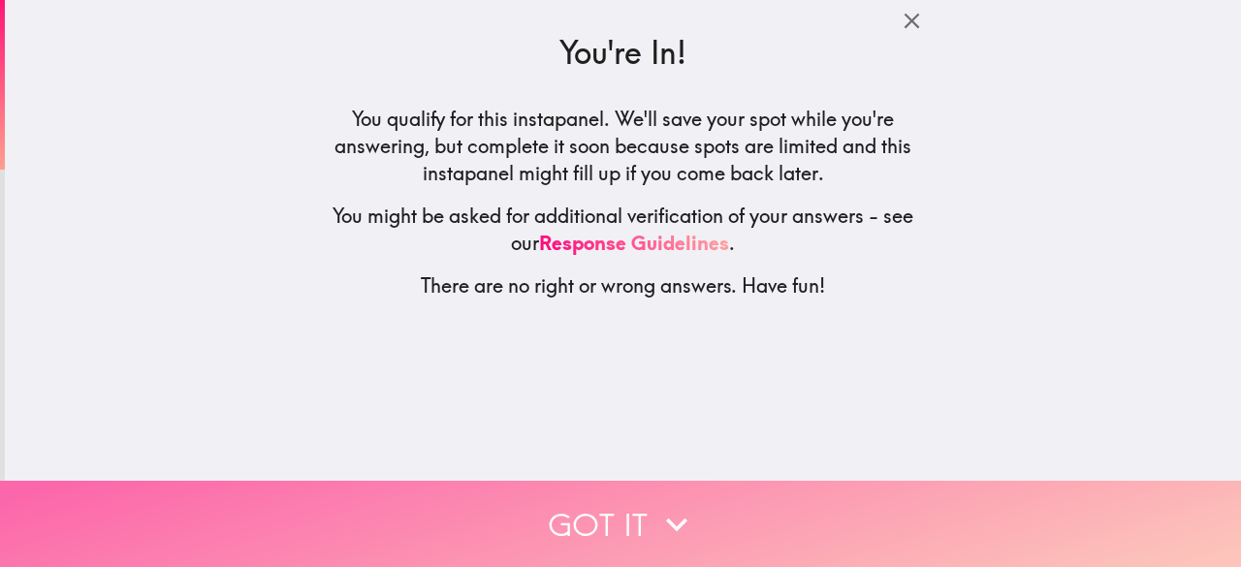
click at [599, 512] on button "Got it" at bounding box center [620, 524] width 1241 height 86
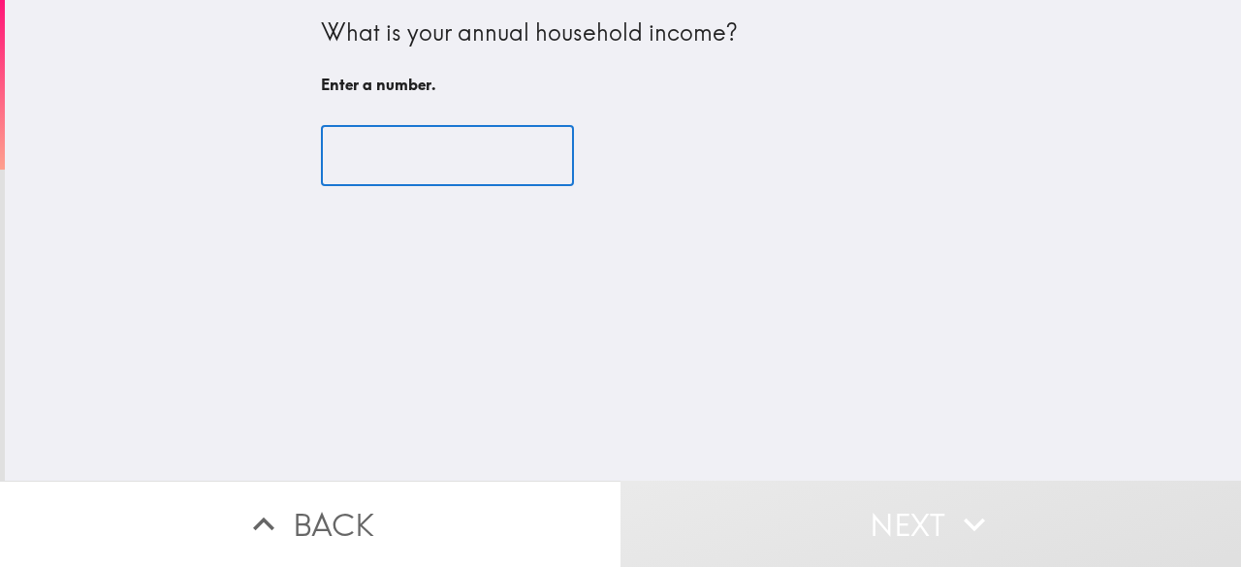
click at [426, 157] on input "number" at bounding box center [447, 156] width 253 height 60
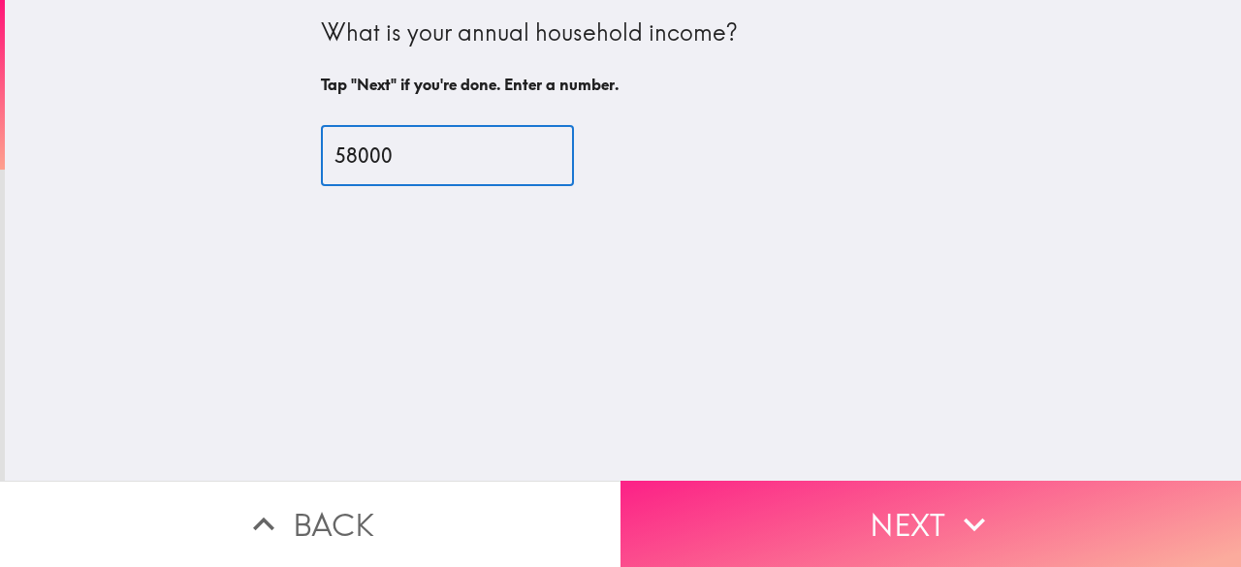
type input "58000"
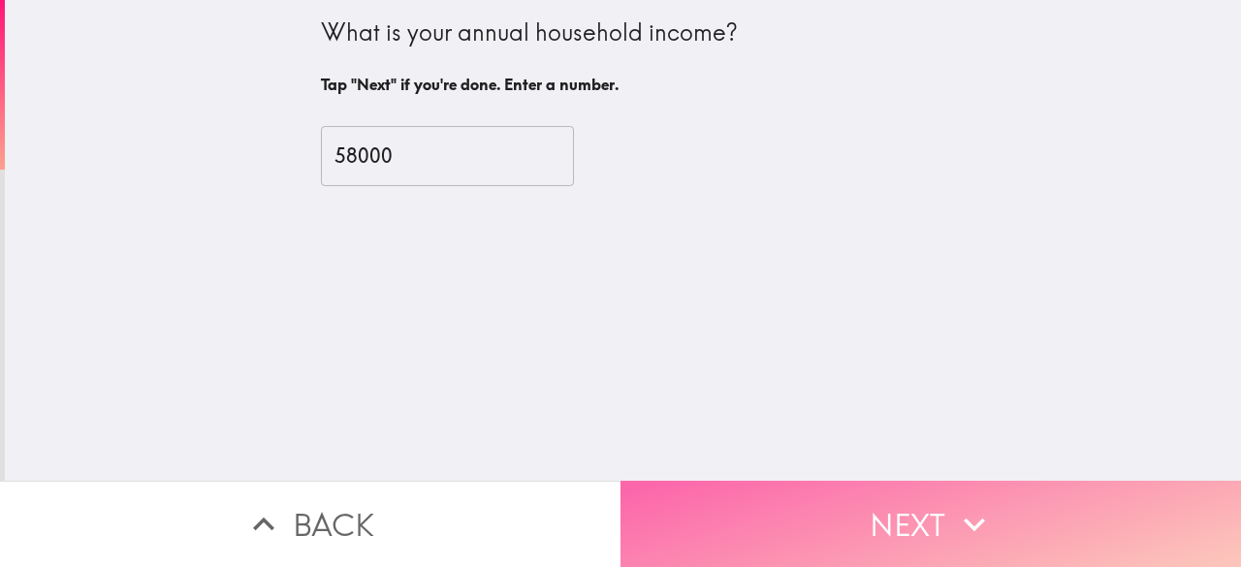
click at [805, 488] on button "Next" at bounding box center [930, 524] width 620 height 86
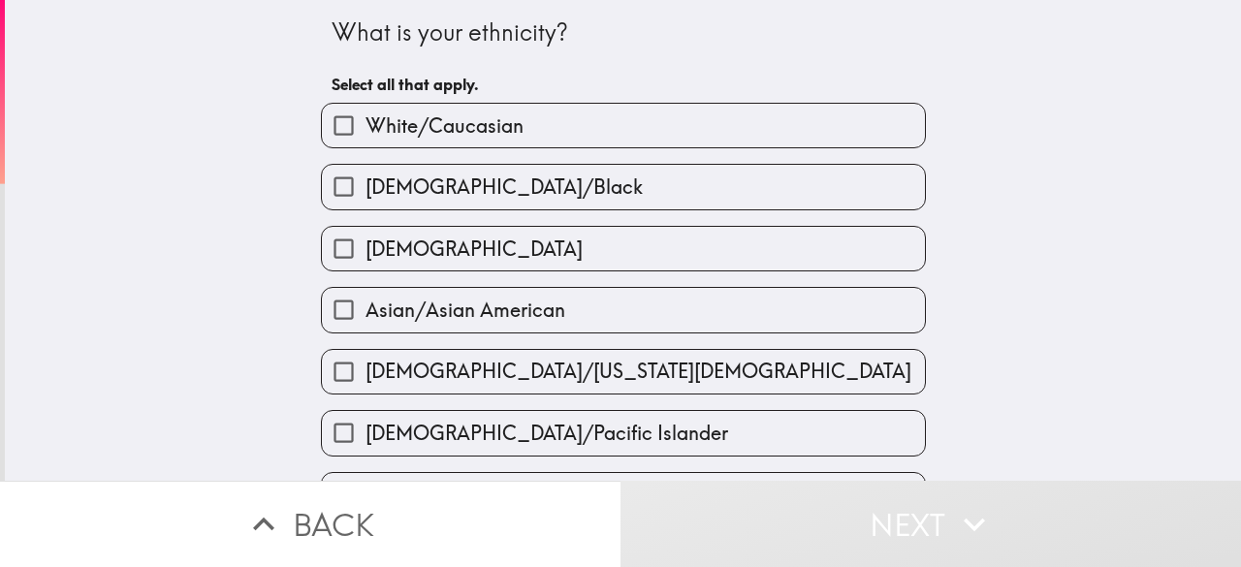
click at [557, 121] on label "White/Caucasian" at bounding box center [623, 126] width 603 height 44
click at [365, 121] on input "White/Caucasian" at bounding box center [344, 126] width 44 height 44
checkbox input "true"
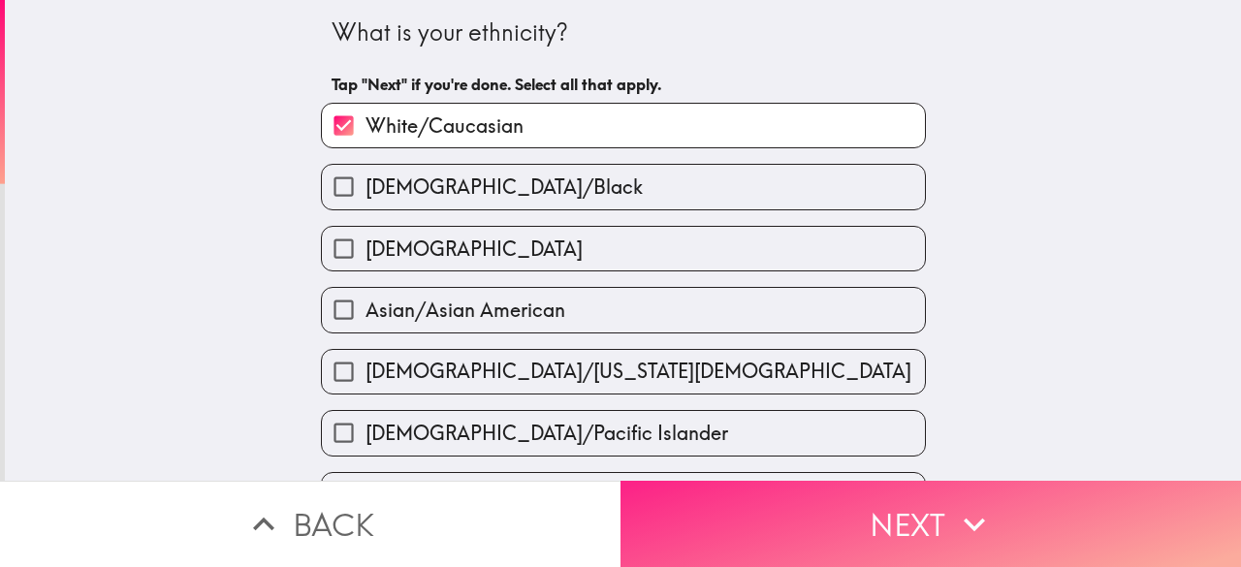
click at [798, 503] on button "Next" at bounding box center [930, 524] width 620 height 86
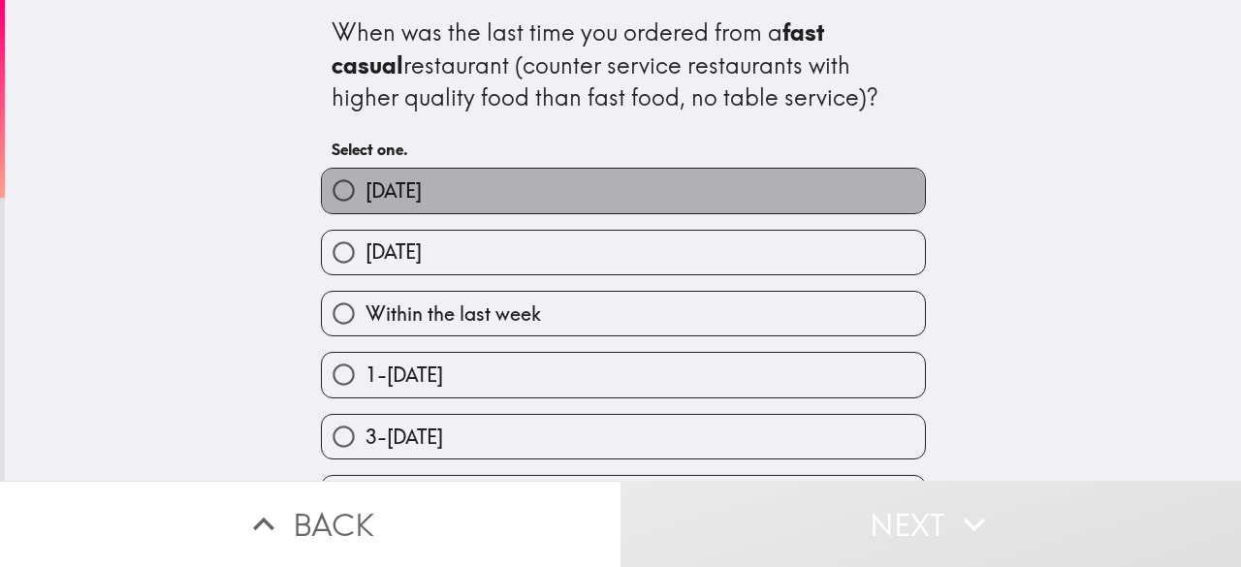
click at [519, 193] on label "[DATE]" at bounding box center [623, 191] width 603 height 44
click at [365, 193] on input "[DATE]" at bounding box center [344, 191] width 44 height 44
radio input "true"
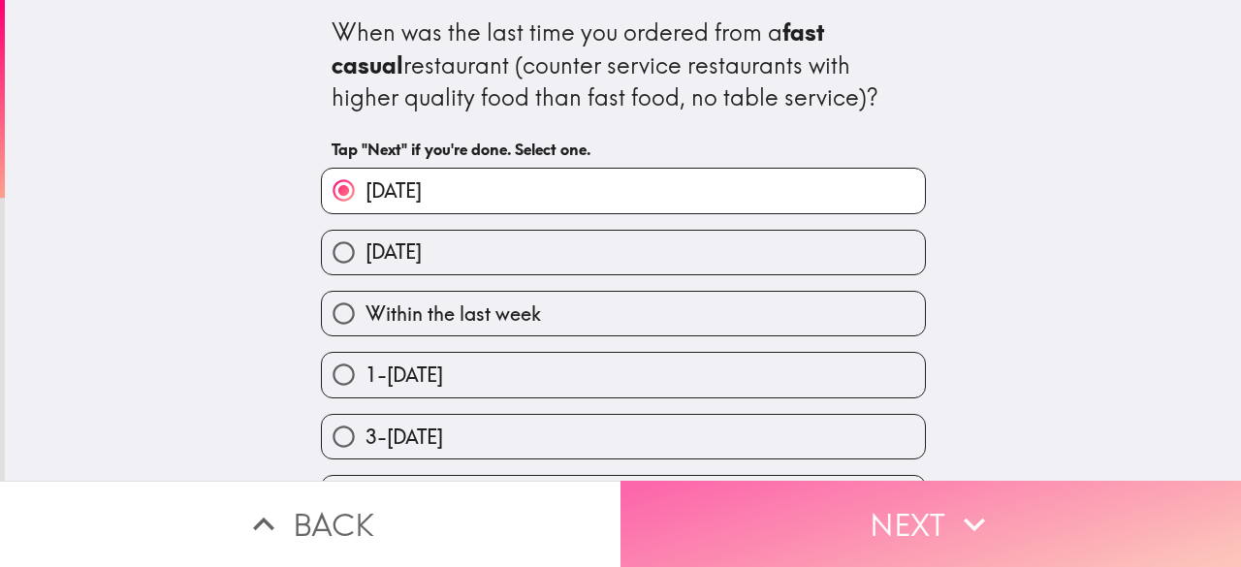
click at [780, 511] on button "Next" at bounding box center [930, 524] width 620 height 86
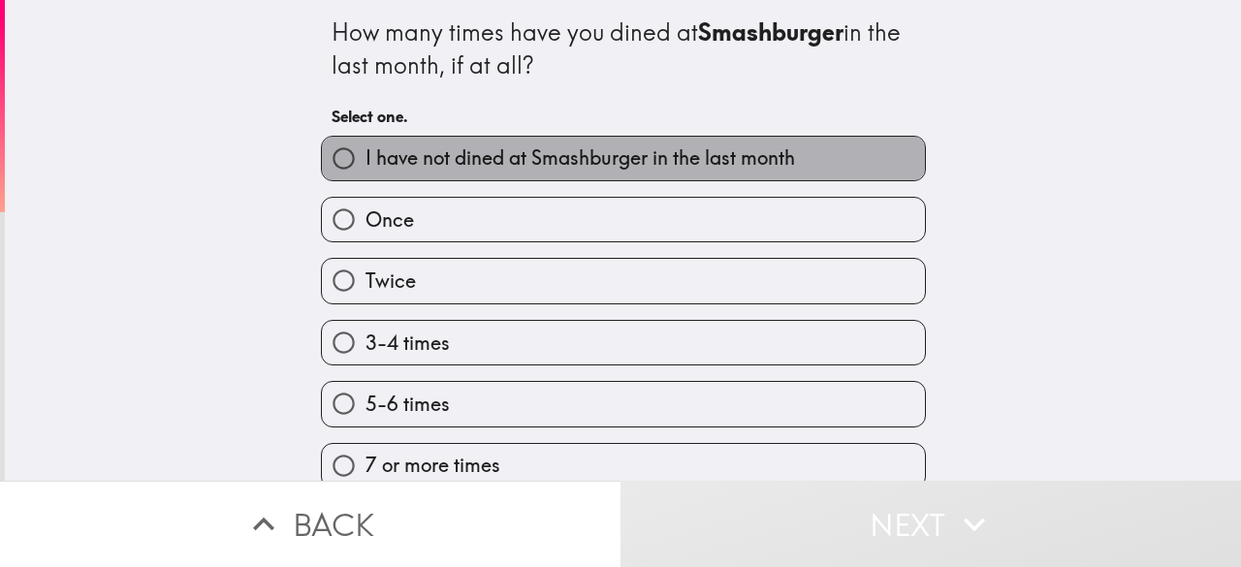
click at [667, 161] on span "I have not dined at Smashburger in the last month" at bounding box center [579, 157] width 429 height 27
click at [365, 161] on input "I have not dined at Smashburger in the last month" at bounding box center [344, 159] width 44 height 44
radio input "true"
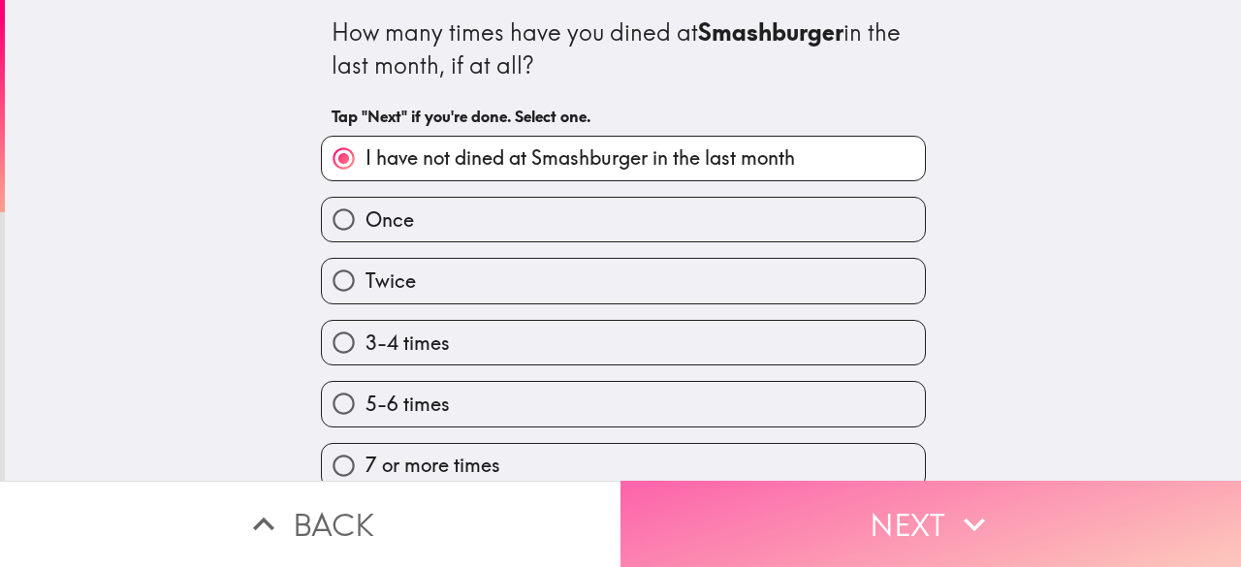
click at [764, 497] on button "Next" at bounding box center [930, 524] width 620 height 86
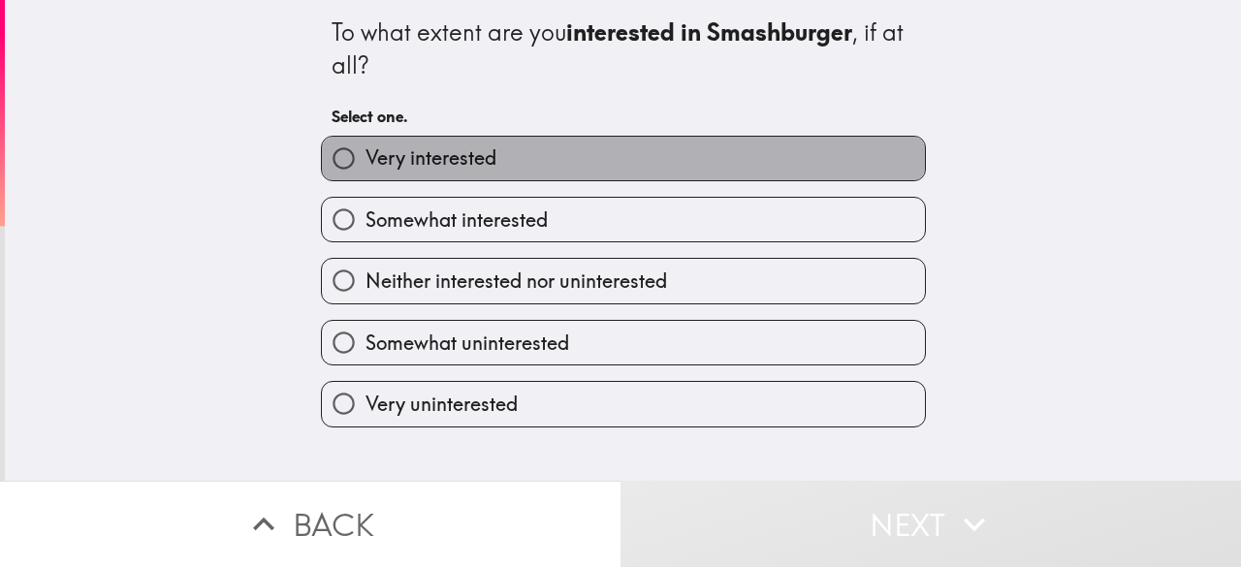
click at [595, 174] on label "Very interested" at bounding box center [623, 159] width 603 height 44
click at [365, 174] on input "Very interested" at bounding box center [344, 159] width 44 height 44
radio input "true"
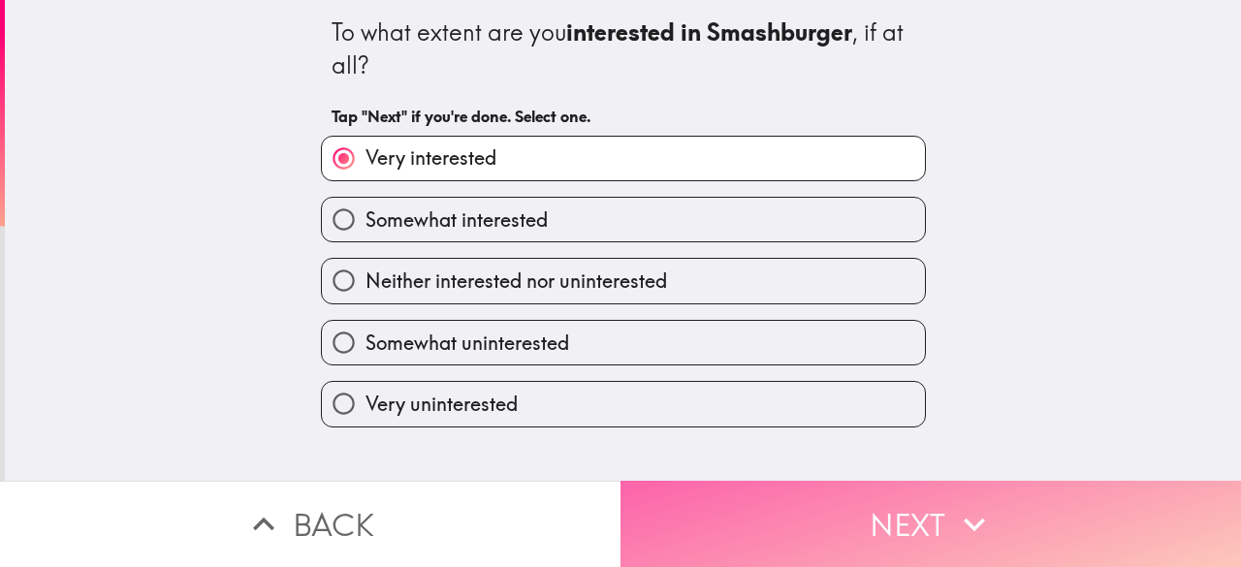
click at [762, 509] on button "Next" at bounding box center [930, 524] width 620 height 86
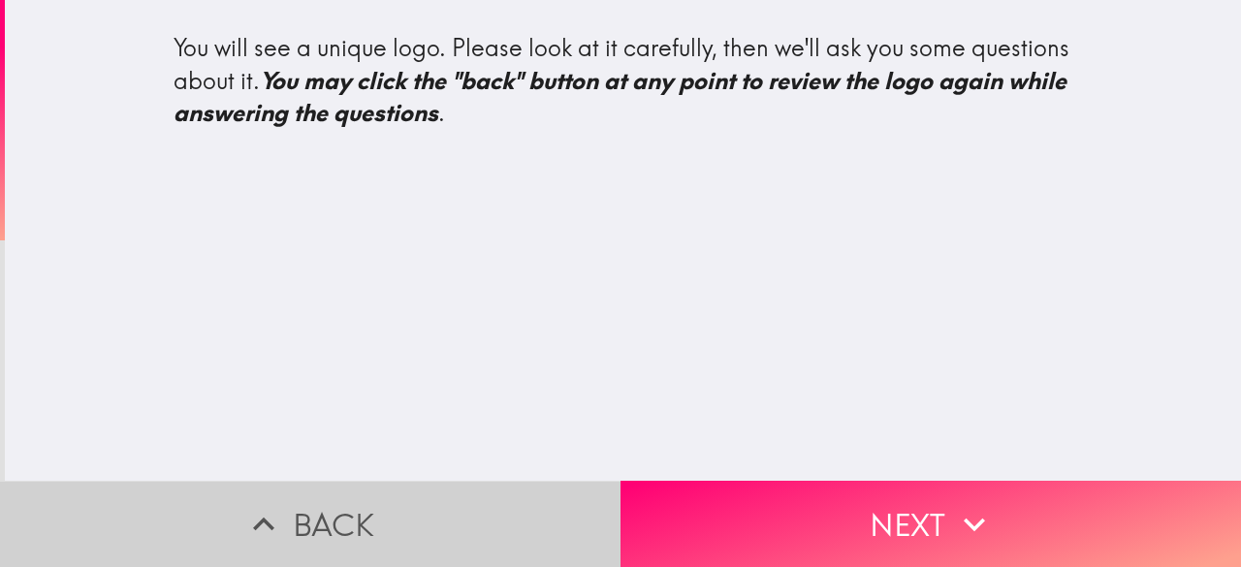
click at [396, 503] on button "Back" at bounding box center [310, 524] width 620 height 86
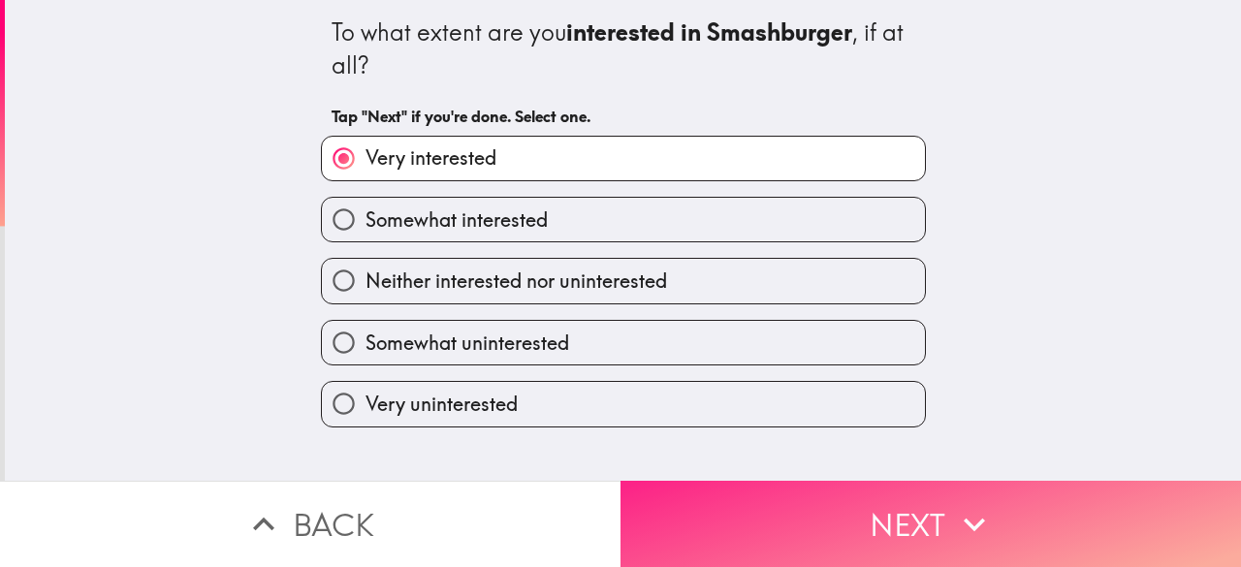
click at [792, 523] on button "Next" at bounding box center [930, 524] width 620 height 86
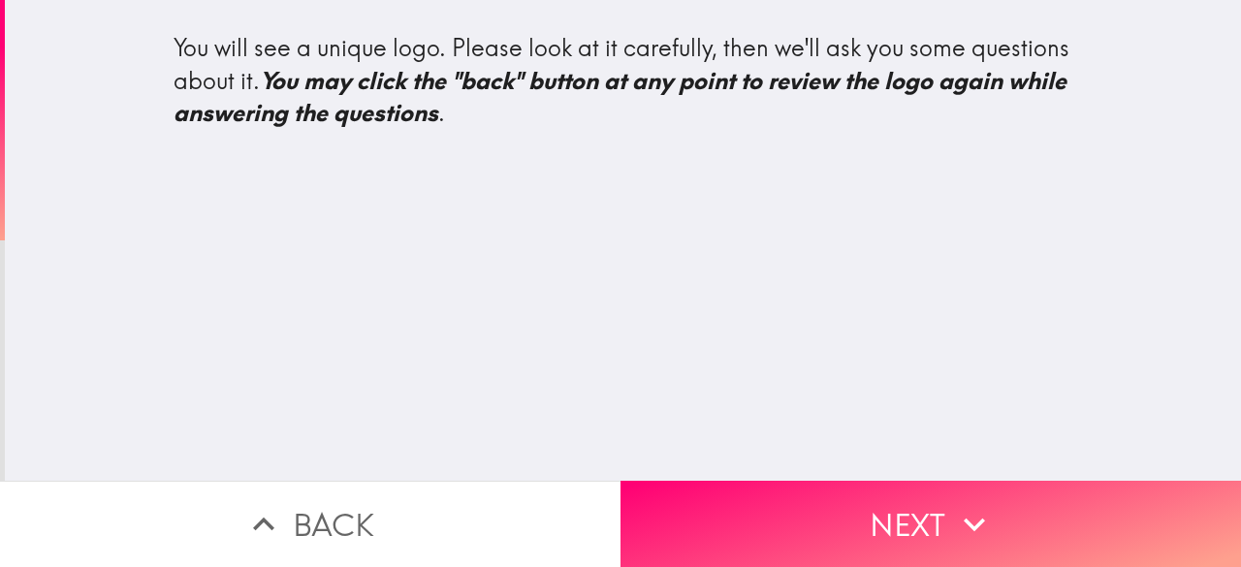
click at [678, 216] on div "You will see a unique logo. Please look at it carefully, then we'll ask you som…" at bounding box center [623, 240] width 1236 height 481
drag, startPoint x: 542, startPoint y: 298, endPoint x: 541, endPoint y: 356, distance: 58.2
click at [541, 299] on div "You will see a unique logo. Please look at it carefully, then we'll ask you som…" at bounding box center [623, 240] width 1236 height 481
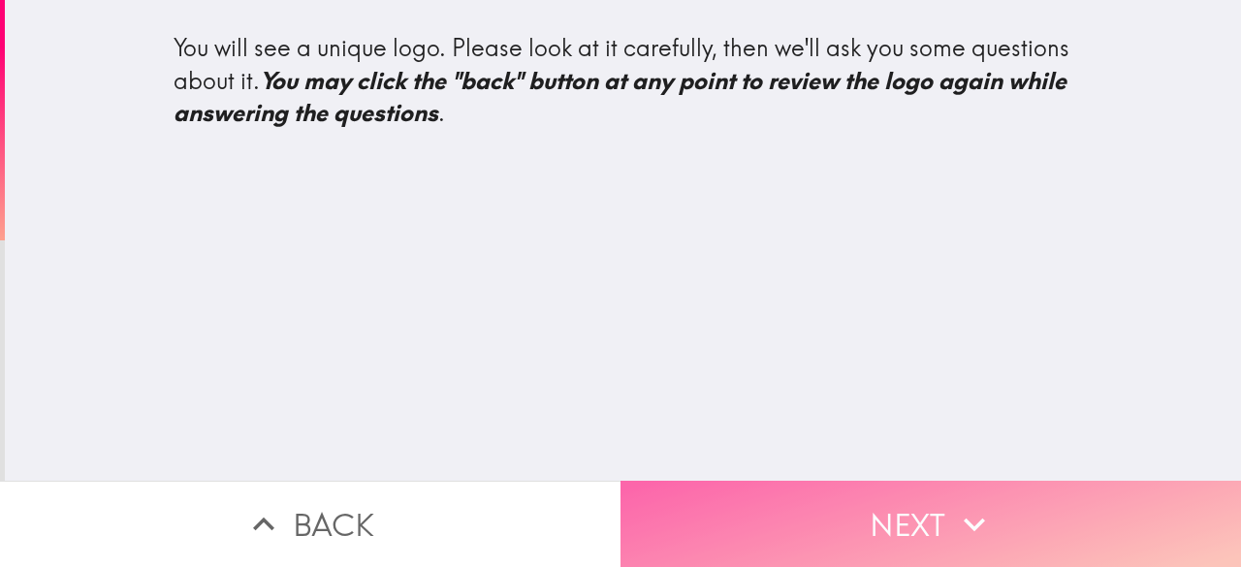
click at [805, 481] on button "Next" at bounding box center [930, 524] width 620 height 86
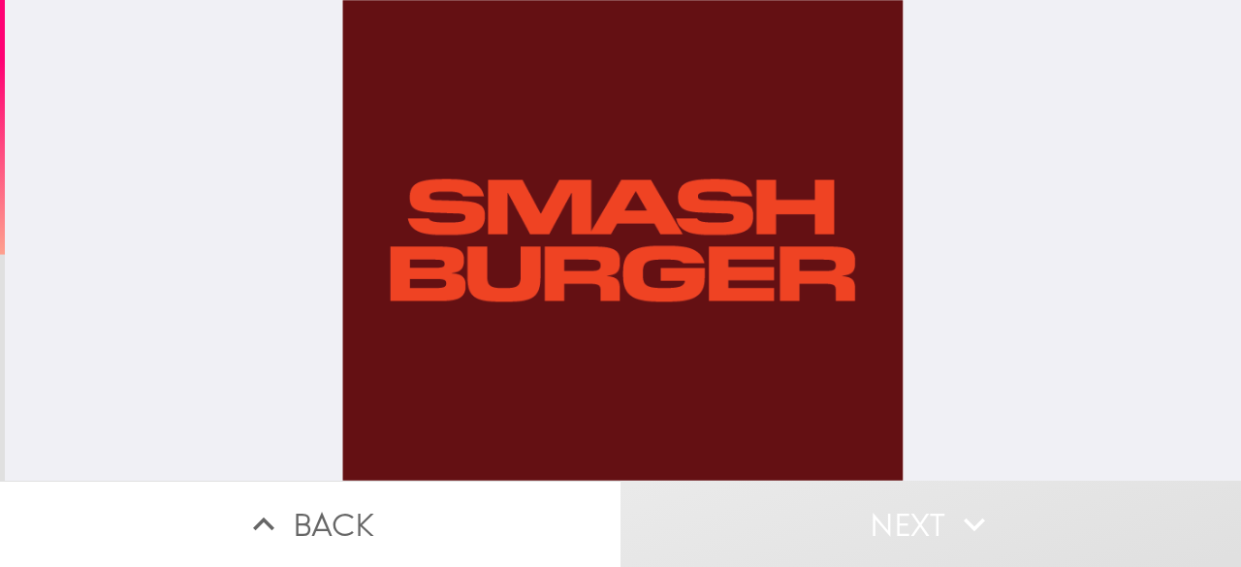
click at [739, 310] on div at bounding box center [623, 240] width 605 height 481
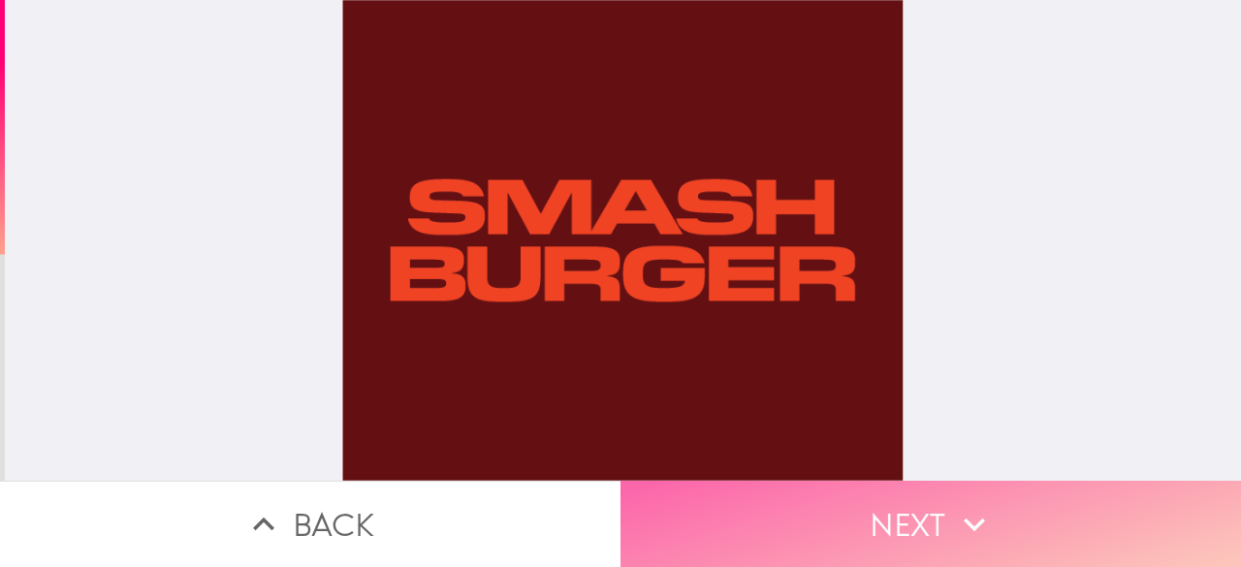
click at [847, 521] on button "Next" at bounding box center [930, 524] width 620 height 86
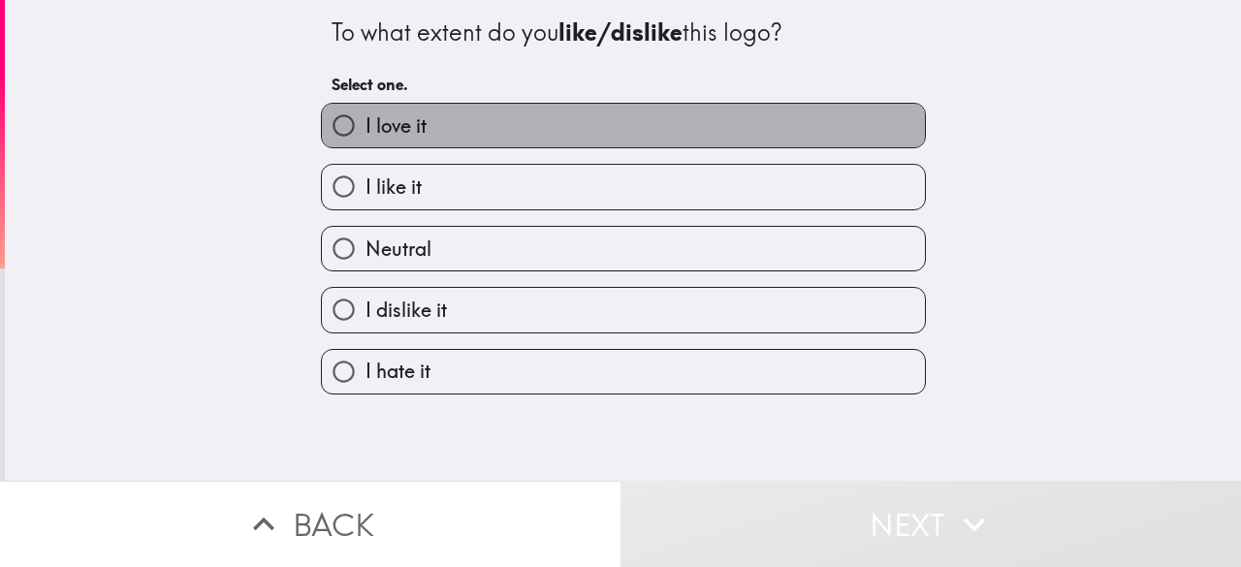
click at [632, 119] on label "I love it" at bounding box center [623, 126] width 603 height 44
click at [365, 119] on input "I love it" at bounding box center [344, 126] width 44 height 44
radio input "true"
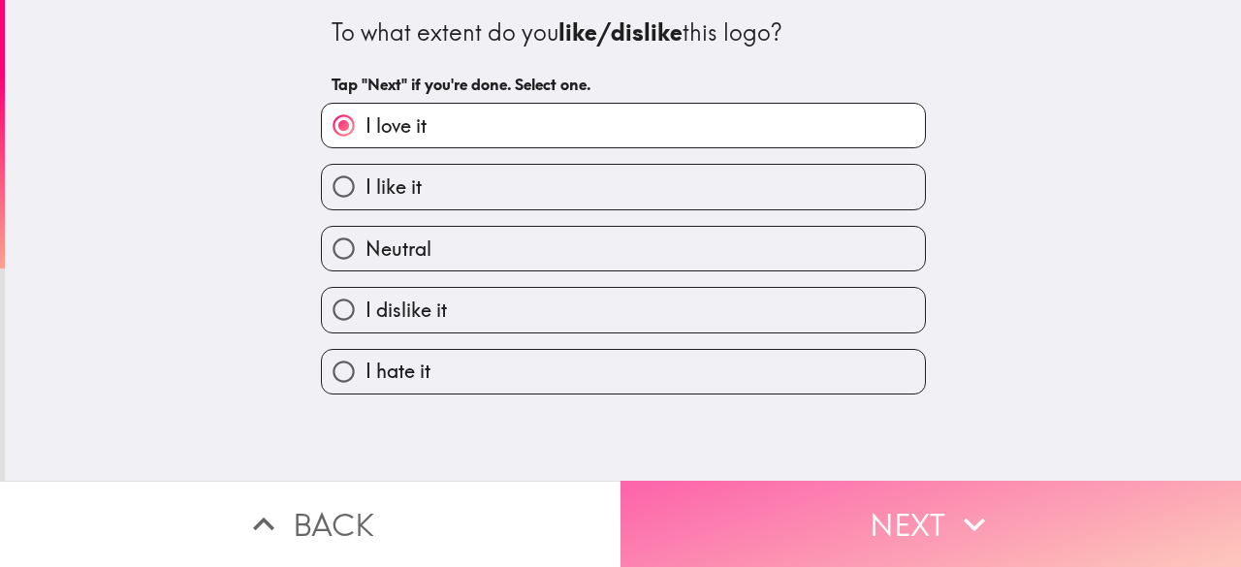
click at [803, 500] on button "Next" at bounding box center [930, 524] width 620 height 86
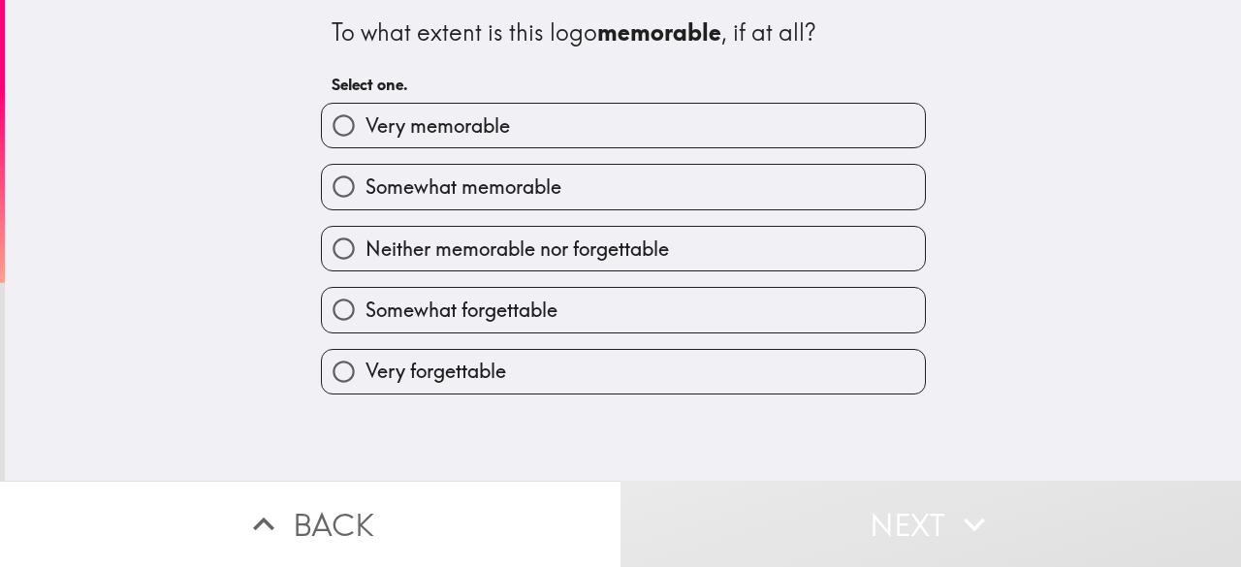
click at [644, 115] on label "Very memorable" at bounding box center [623, 126] width 603 height 44
click at [365, 115] on input "Very memorable" at bounding box center [344, 126] width 44 height 44
radio input "true"
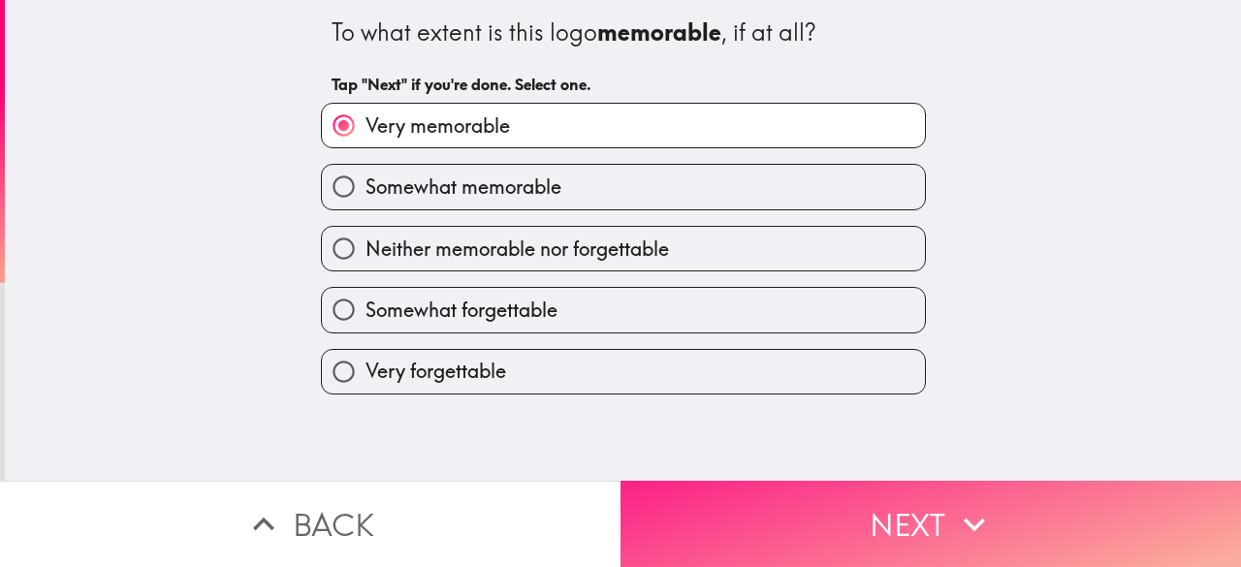
click at [783, 504] on button "Next" at bounding box center [930, 524] width 620 height 86
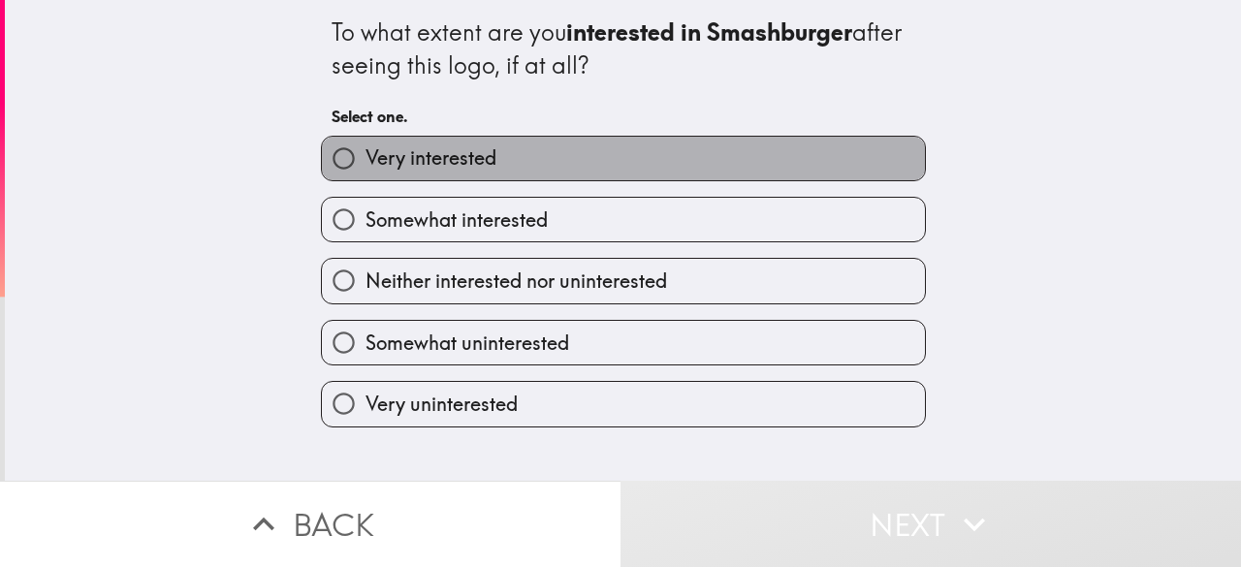
click at [647, 163] on label "Very interested" at bounding box center [623, 159] width 603 height 44
click at [365, 163] on input "Very interested" at bounding box center [344, 159] width 44 height 44
radio input "true"
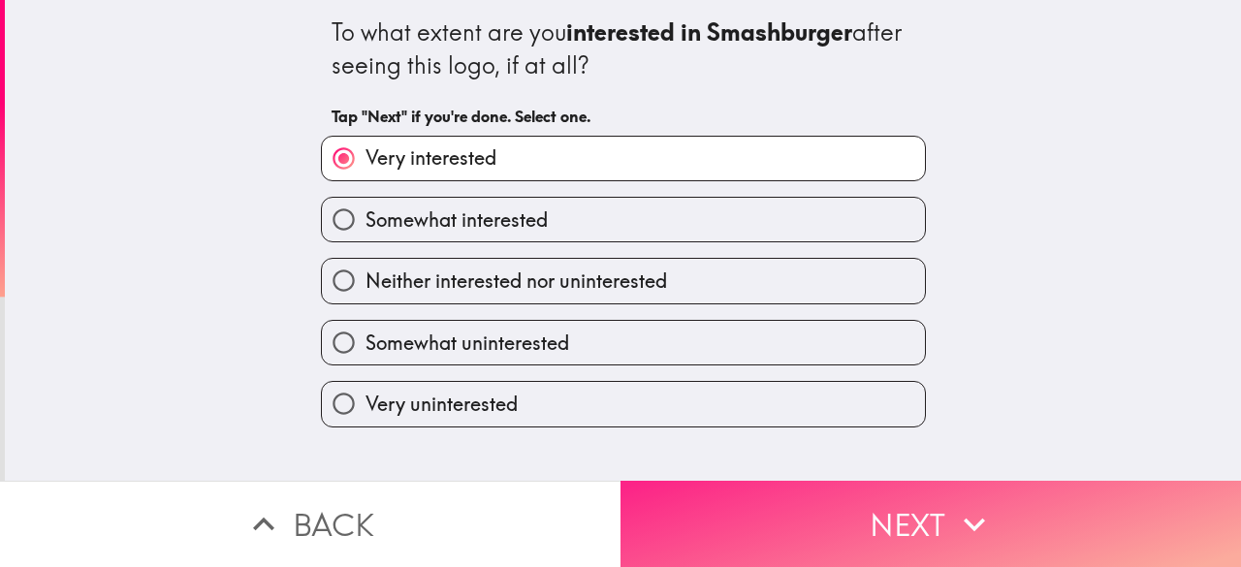
click at [759, 501] on button "Next" at bounding box center [930, 524] width 620 height 86
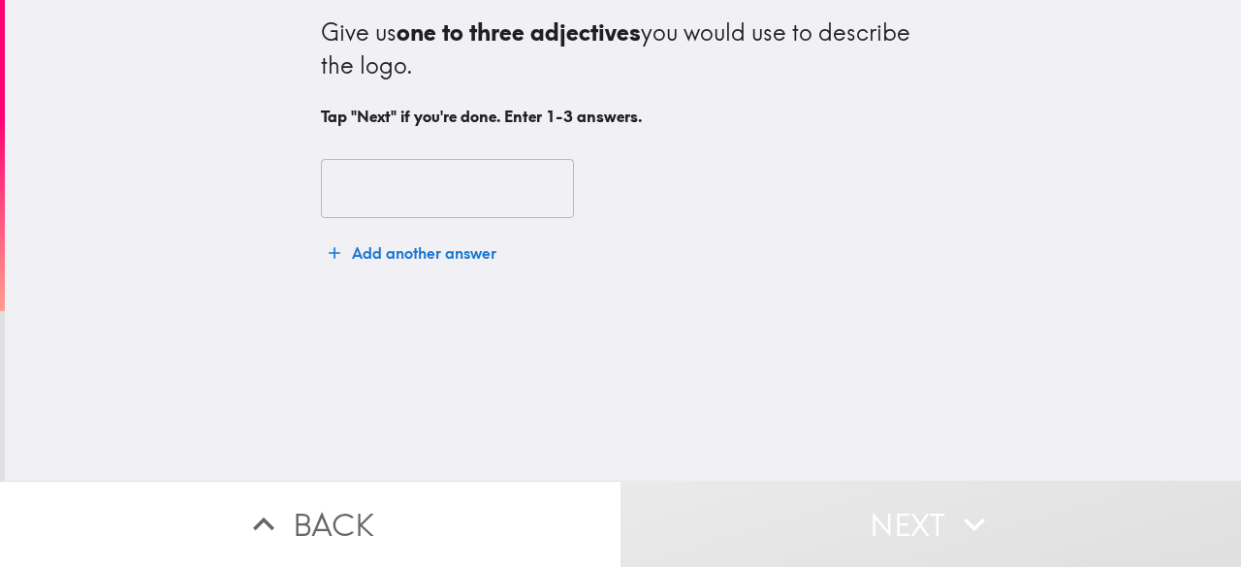
click at [450, 191] on input "text" at bounding box center [447, 189] width 253 height 60
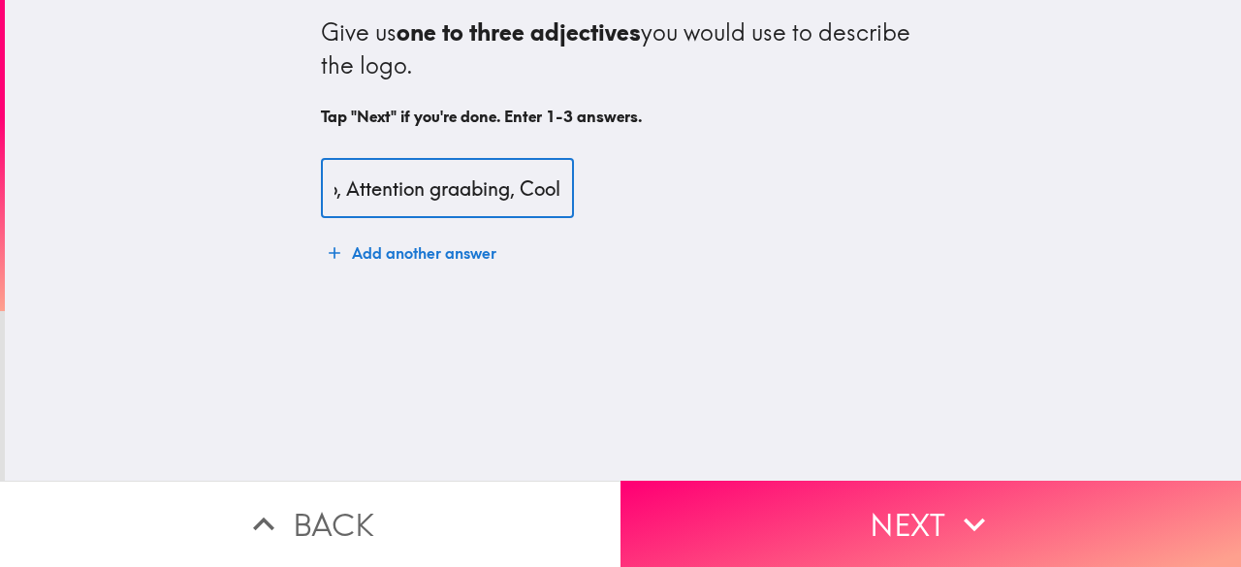
scroll to position [0, 66]
click at [404, 194] on input "Retro, Attention graabing, Cool" at bounding box center [447, 189] width 253 height 60
click at [413, 193] on input "Retro, Attention rabbing, Cool" at bounding box center [447, 189] width 253 height 60
click at [419, 193] on input "Retro, Attention rabbing, Cool" at bounding box center [447, 189] width 253 height 60
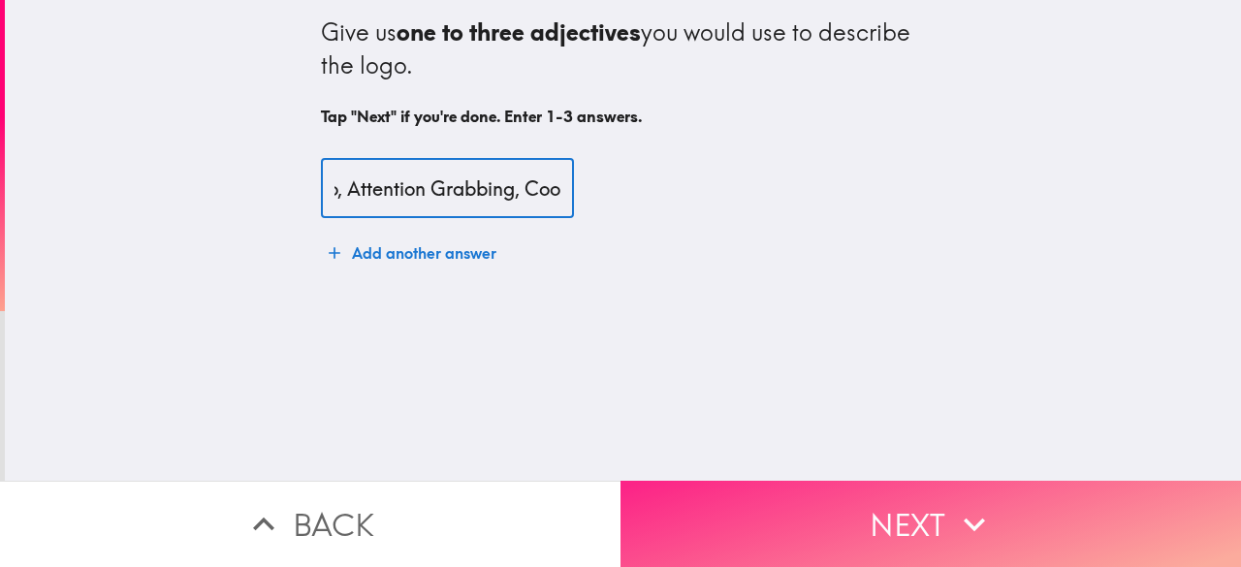
type input "Retro, Attention Grabbing, Cool"
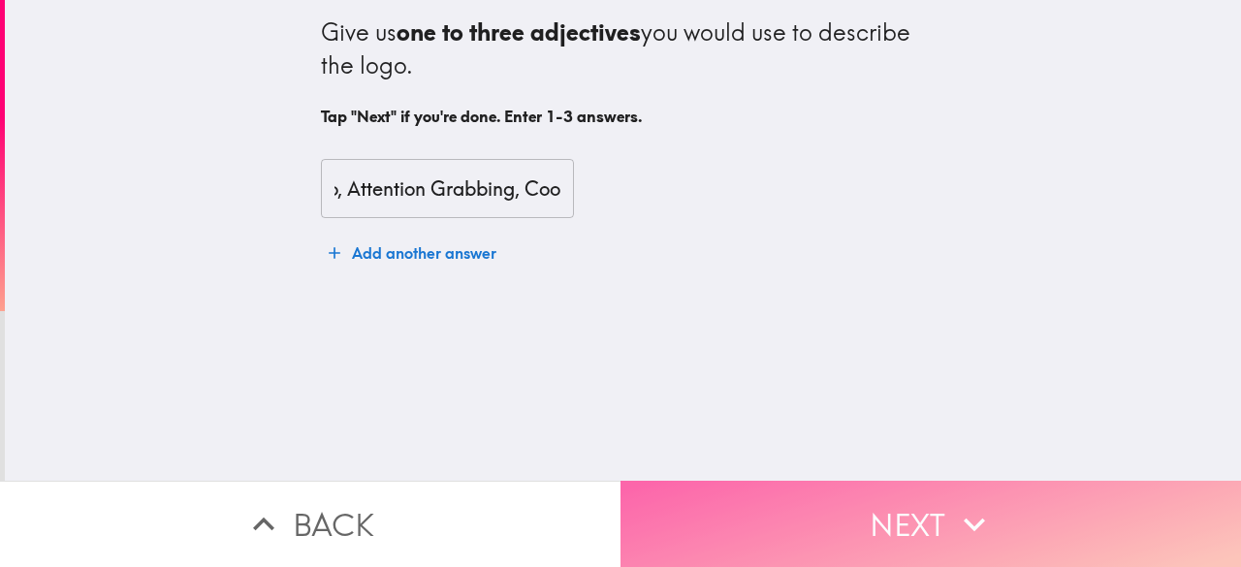
scroll to position [0, 0]
click at [916, 481] on button "Next" at bounding box center [930, 524] width 620 height 86
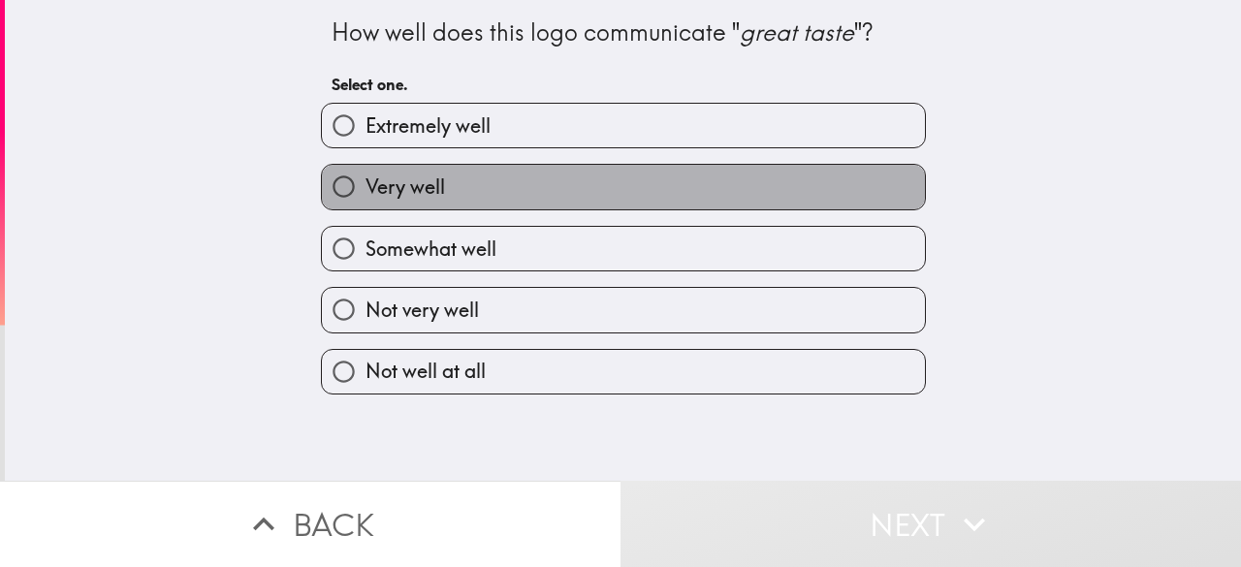
click at [780, 179] on label "Very well" at bounding box center [623, 187] width 603 height 44
click at [365, 179] on input "Very well" at bounding box center [344, 187] width 44 height 44
radio input "true"
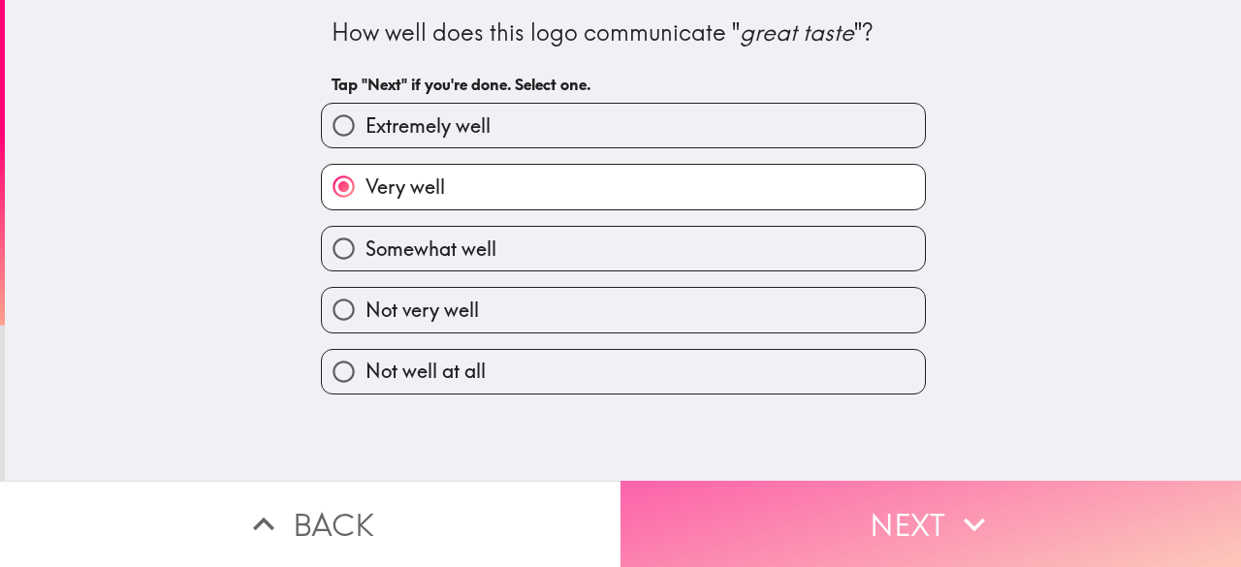
click at [830, 516] on button "Next" at bounding box center [930, 524] width 620 height 86
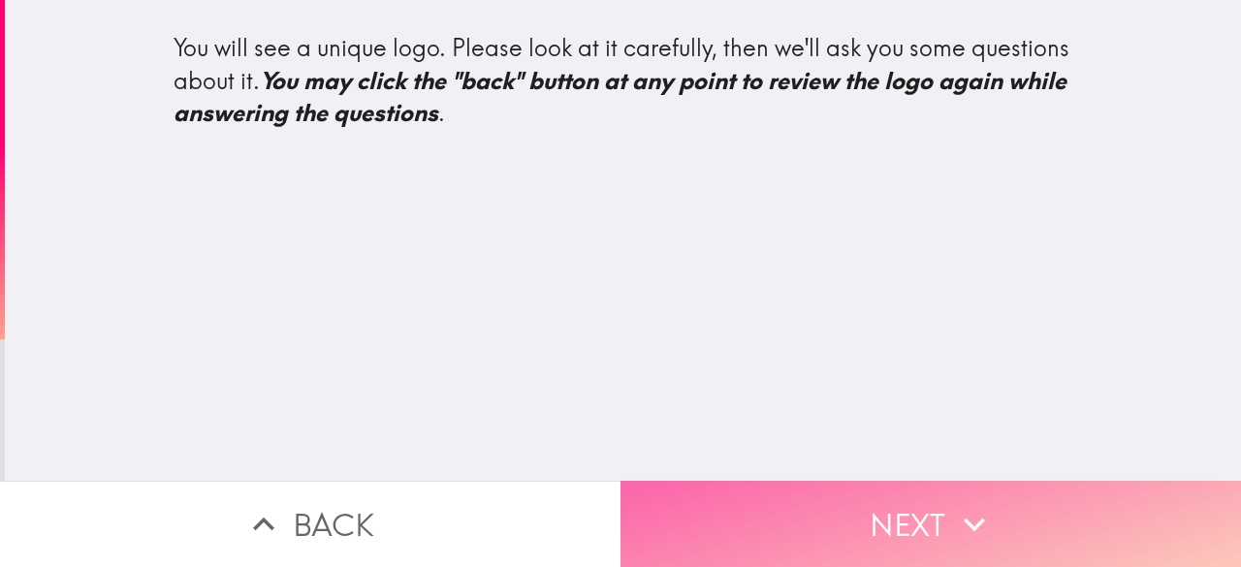
click at [833, 505] on button "Next" at bounding box center [930, 524] width 620 height 86
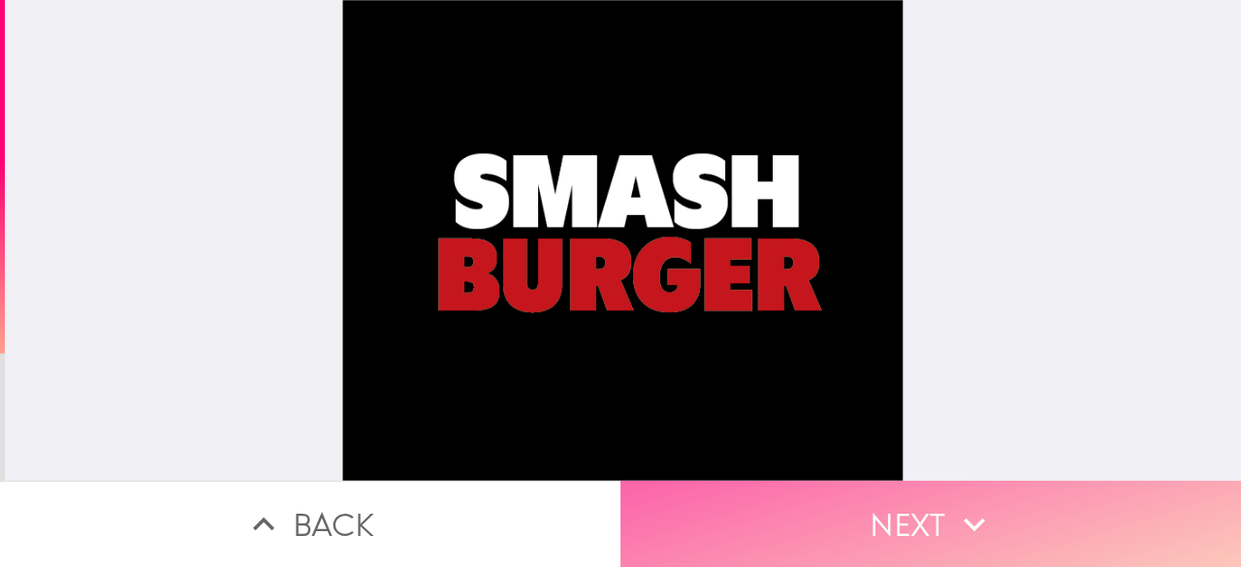
click at [851, 488] on button "Next" at bounding box center [930, 524] width 620 height 86
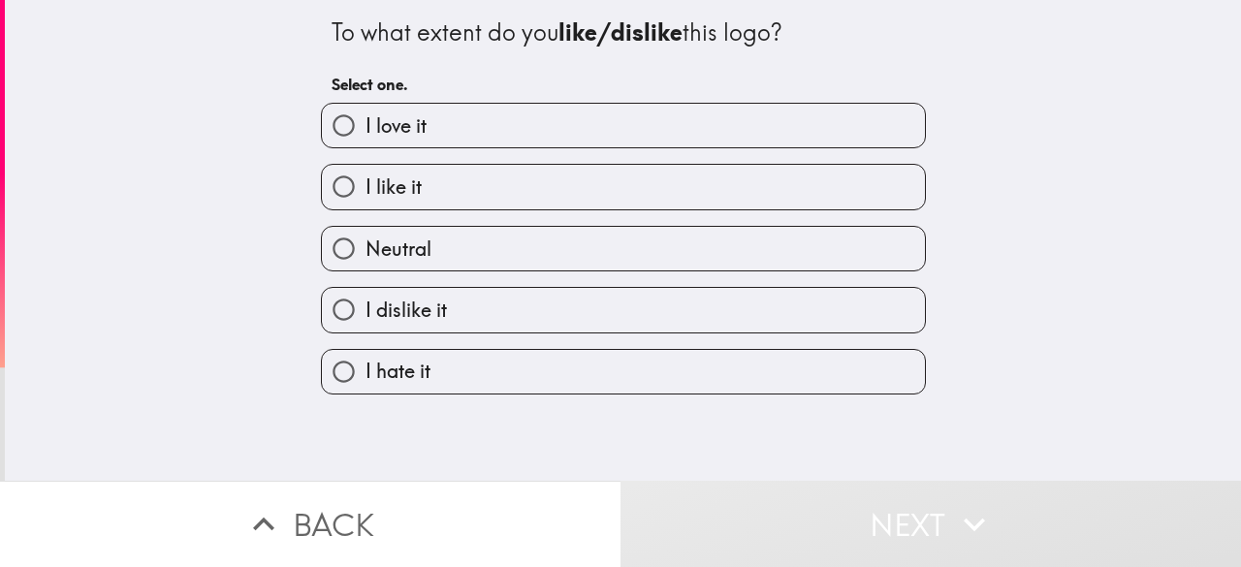
click at [763, 129] on label "I love it" at bounding box center [623, 126] width 603 height 44
click at [365, 129] on input "I love it" at bounding box center [344, 126] width 44 height 44
radio input "true"
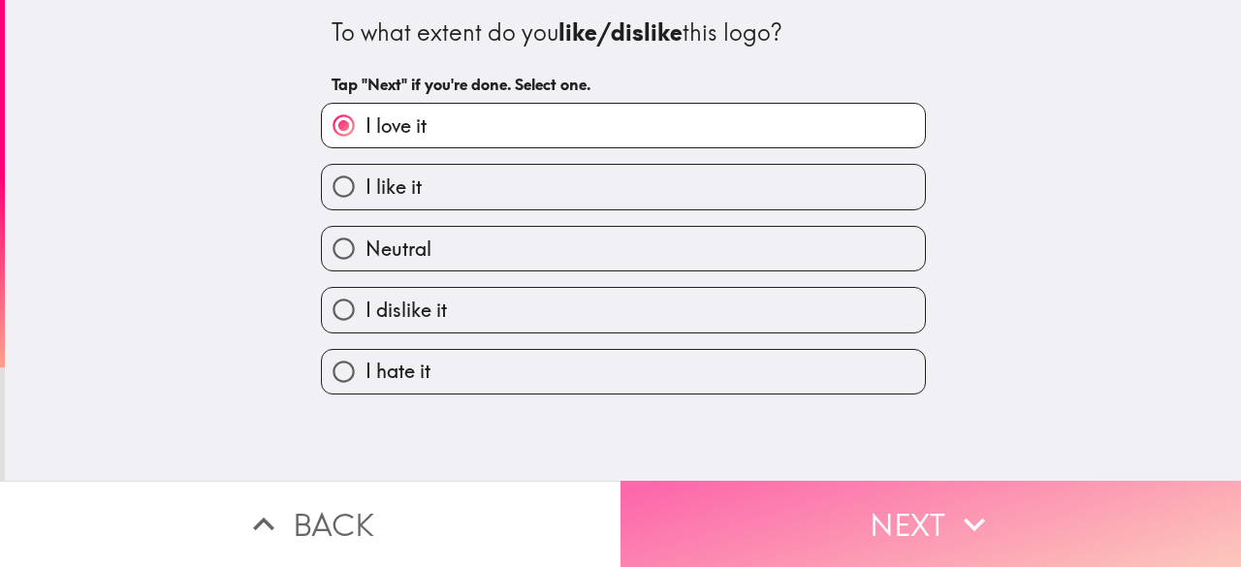
click at [844, 495] on button "Next" at bounding box center [930, 524] width 620 height 86
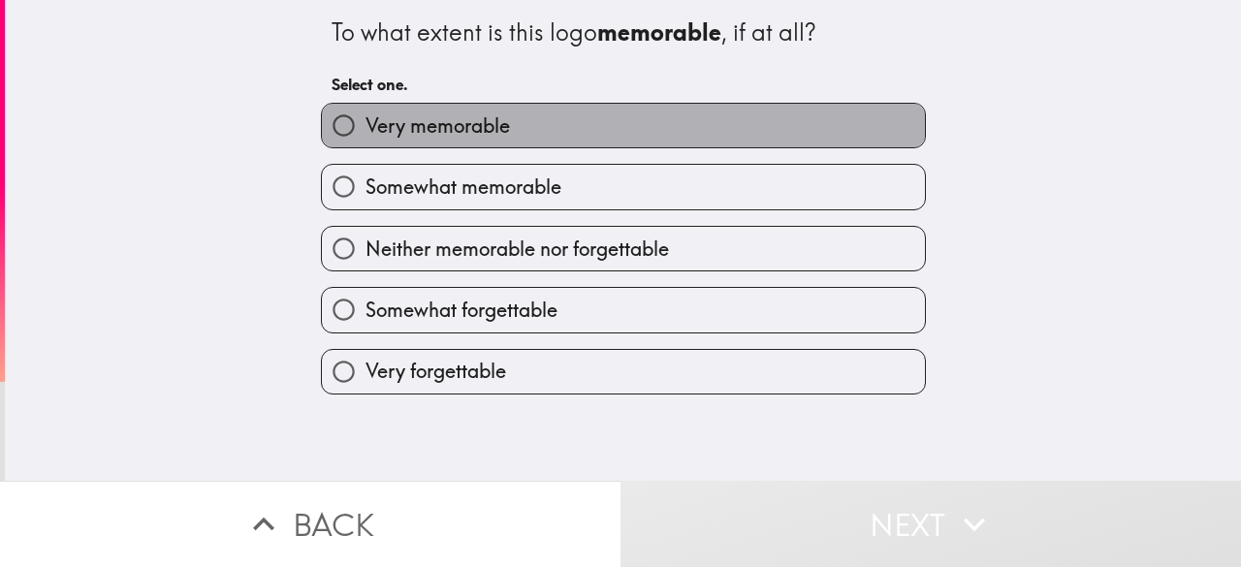
click at [723, 144] on label "Very memorable" at bounding box center [623, 126] width 603 height 44
click at [365, 144] on input "Very memorable" at bounding box center [344, 126] width 44 height 44
radio input "true"
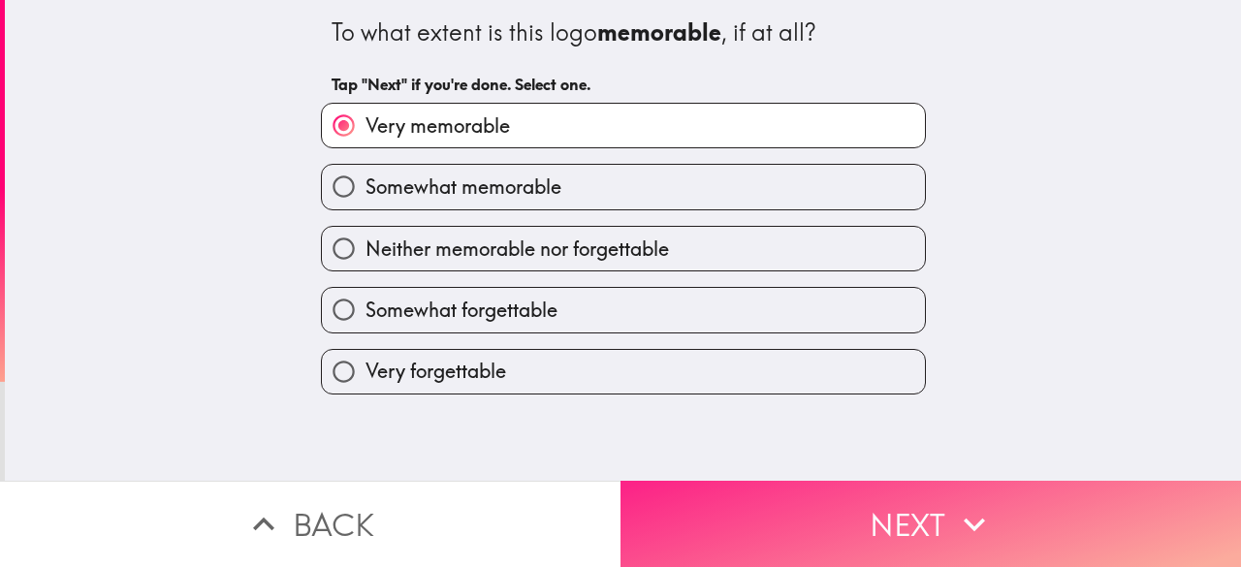
click at [878, 484] on button "Next" at bounding box center [930, 524] width 620 height 86
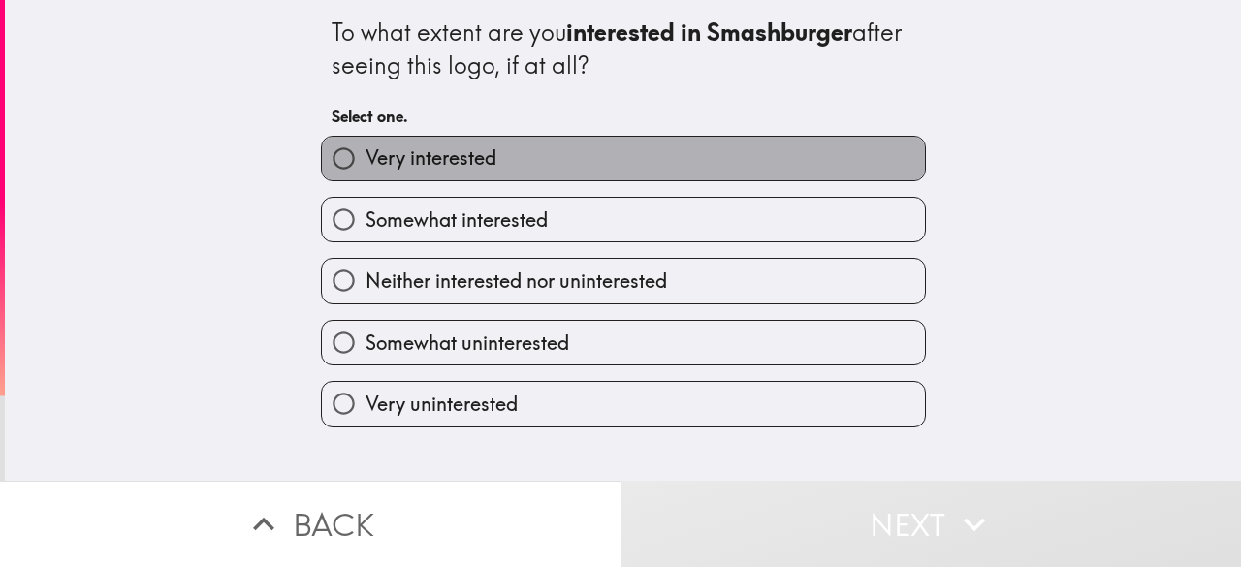
click at [673, 164] on label "Very interested" at bounding box center [623, 159] width 603 height 44
click at [365, 164] on input "Very interested" at bounding box center [344, 159] width 44 height 44
radio input "true"
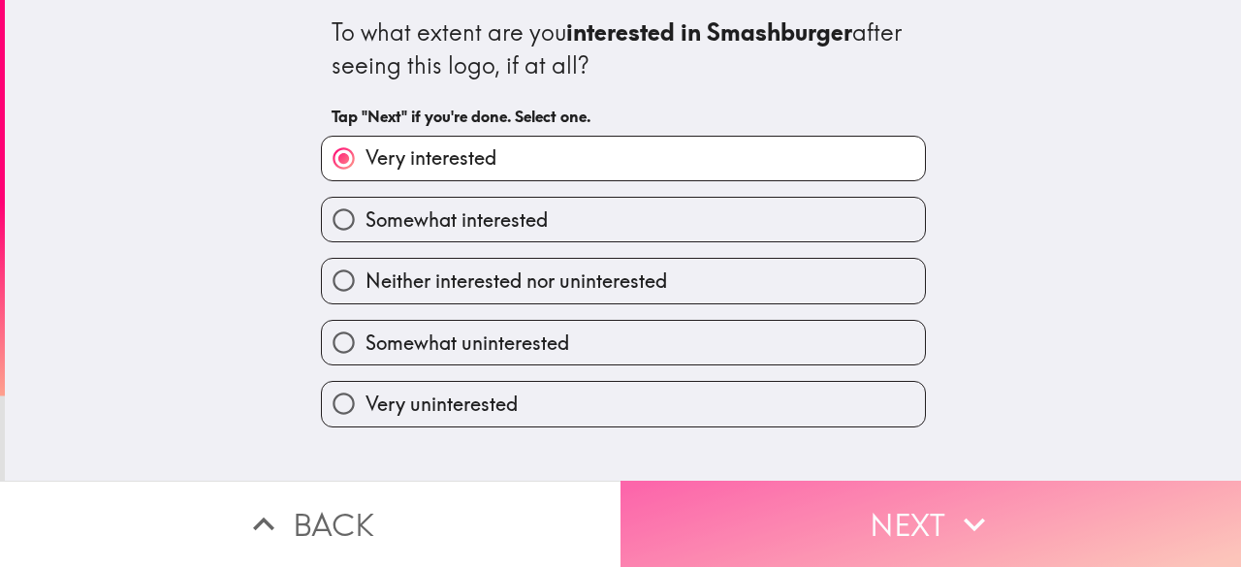
click at [830, 489] on button "Next" at bounding box center [930, 524] width 620 height 86
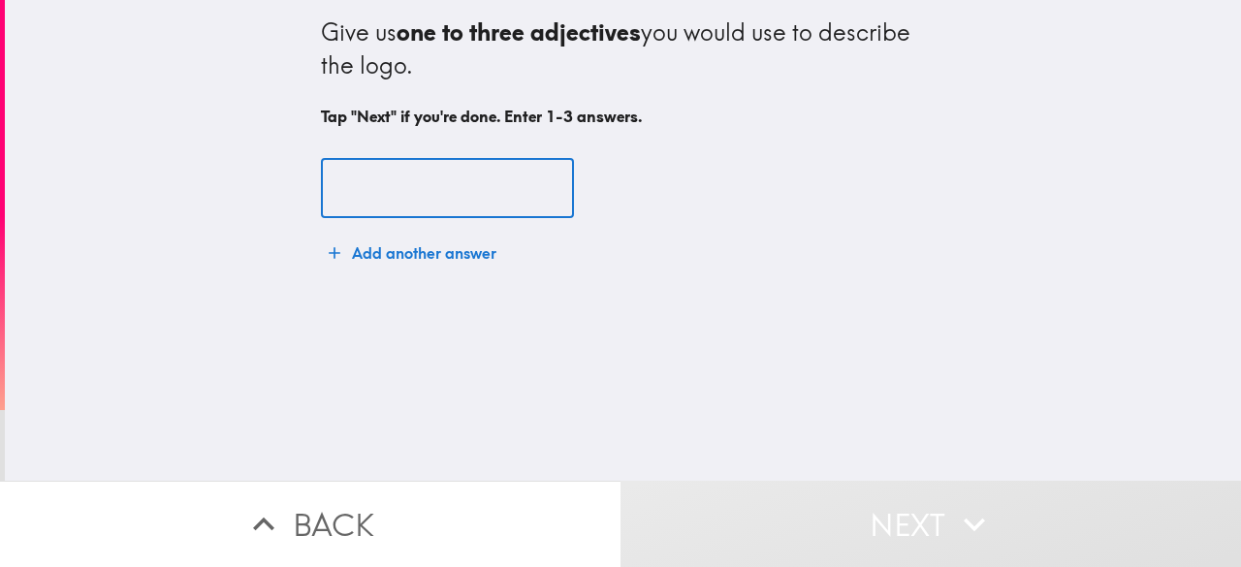
click at [465, 183] on input "text" at bounding box center [447, 189] width 253 height 60
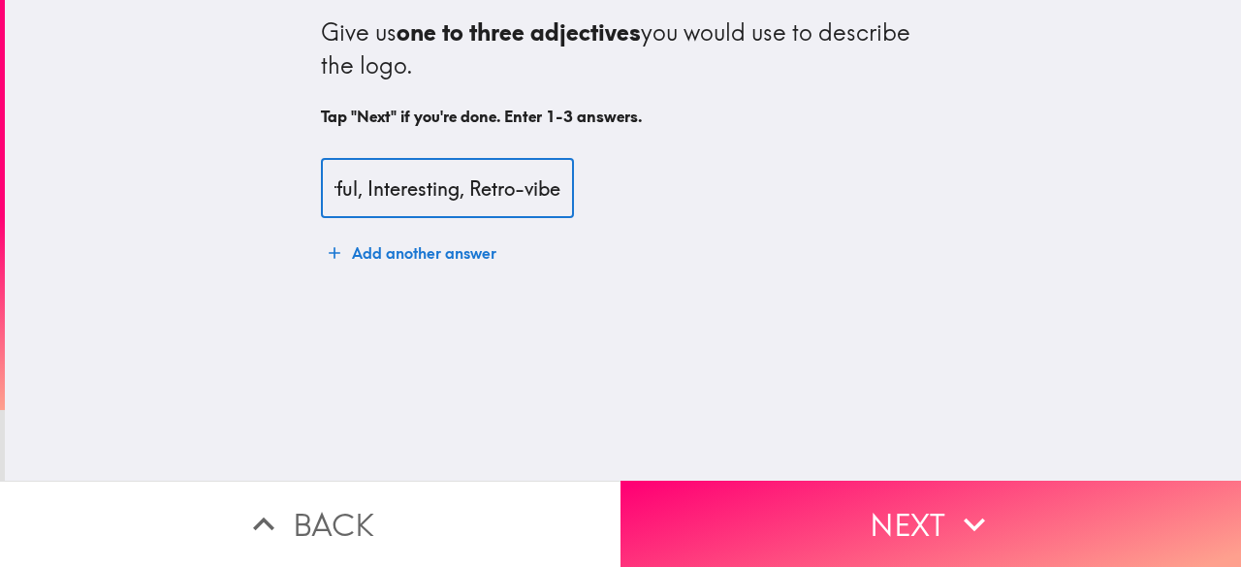
scroll to position [0, 55]
drag, startPoint x: 423, startPoint y: 189, endPoint x: 331, endPoint y: 179, distance: 92.6
click at [331, 179] on input "Delightful, Interesting, Retro-vibe" at bounding box center [447, 189] width 253 height 60
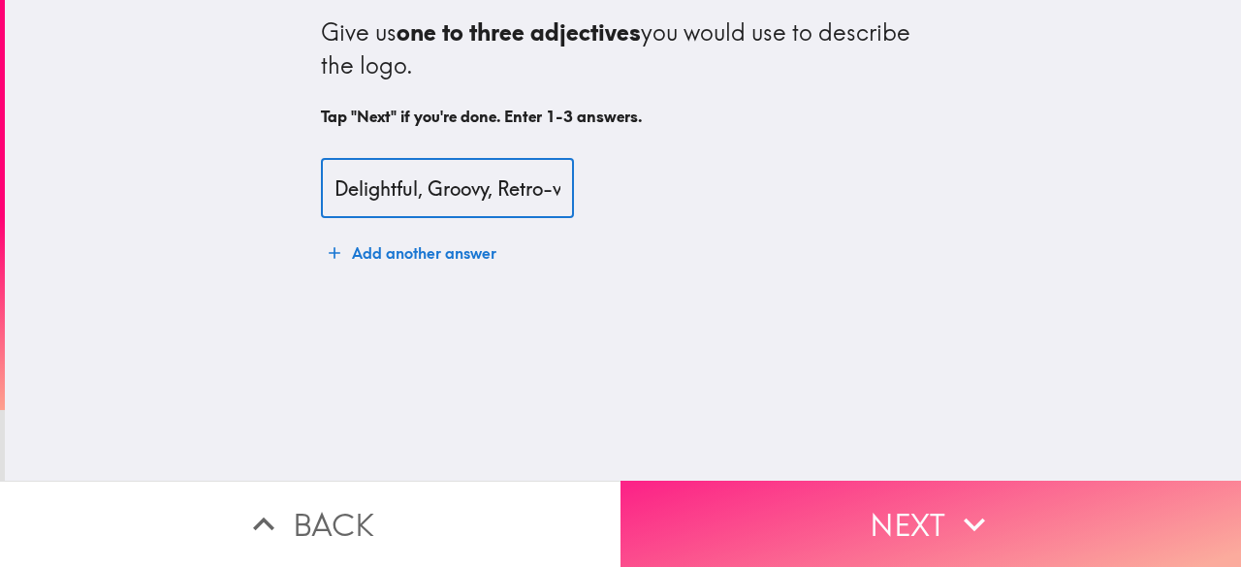
type input "Delightful, Groovy, Retro-vibe"
click at [730, 487] on button "Next" at bounding box center [930, 524] width 620 height 86
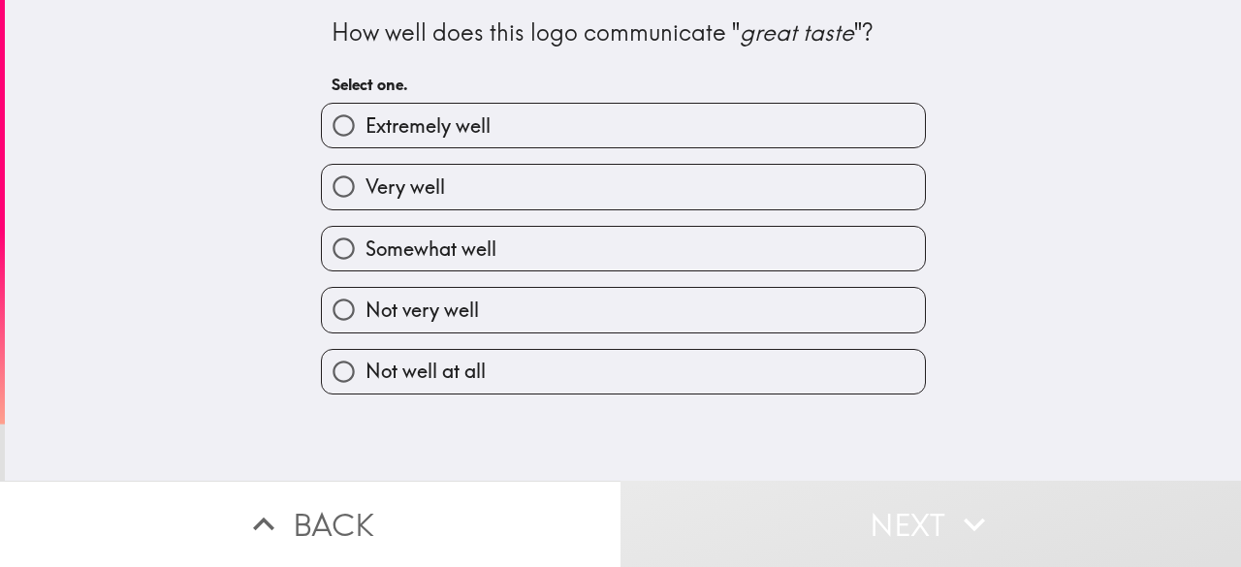
click at [533, 166] on label "Very well" at bounding box center [623, 187] width 603 height 44
click at [365, 166] on input "Very well" at bounding box center [344, 187] width 44 height 44
radio input "true"
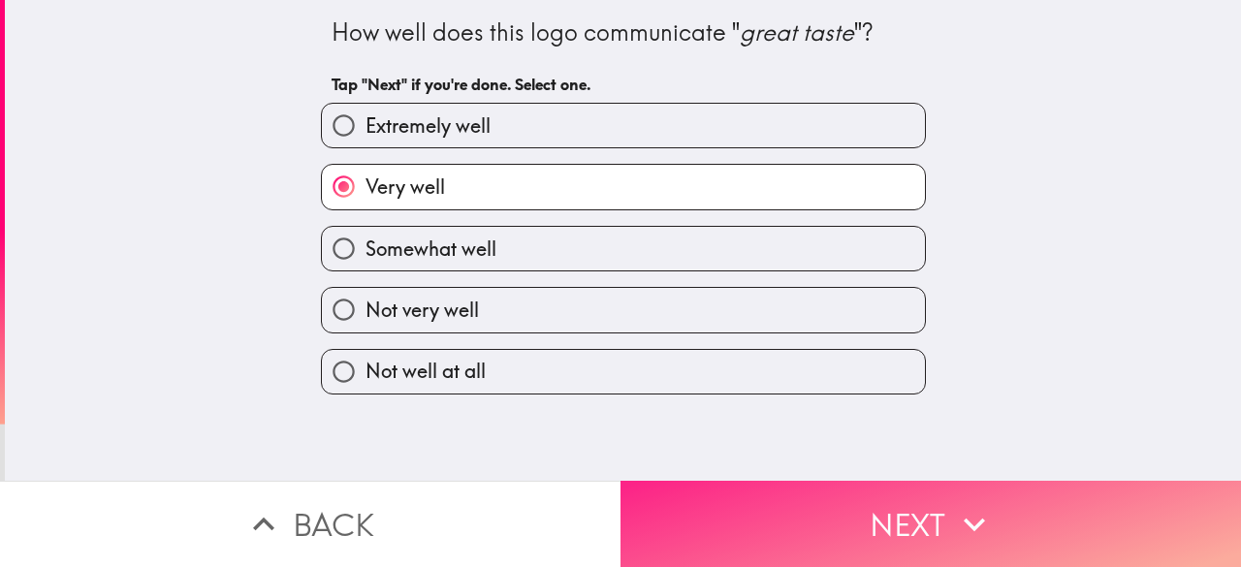
click at [786, 509] on button "Next" at bounding box center [930, 524] width 620 height 86
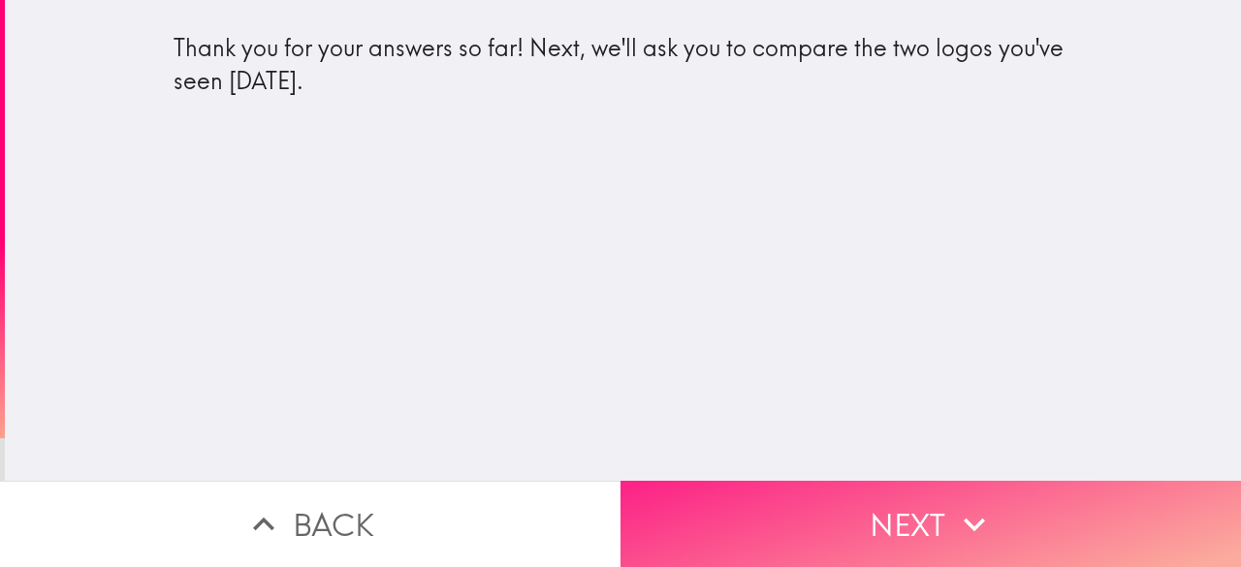
click at [791, 521] on button "Next" at bounding box center [930, 524] width 620 height 86
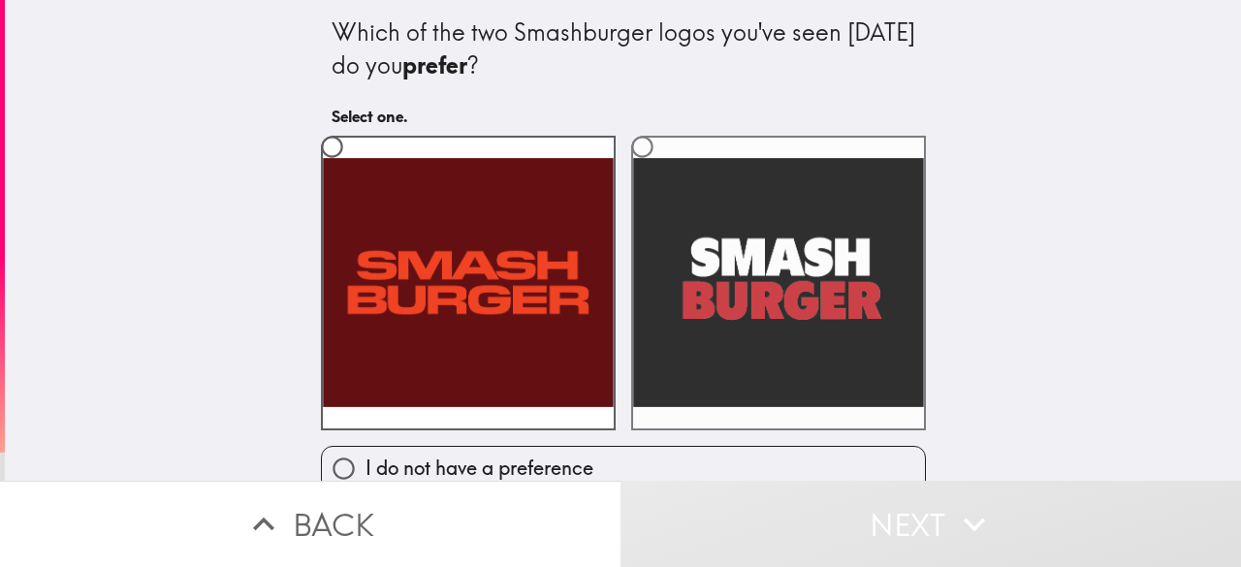
scroll to position [25, 0]
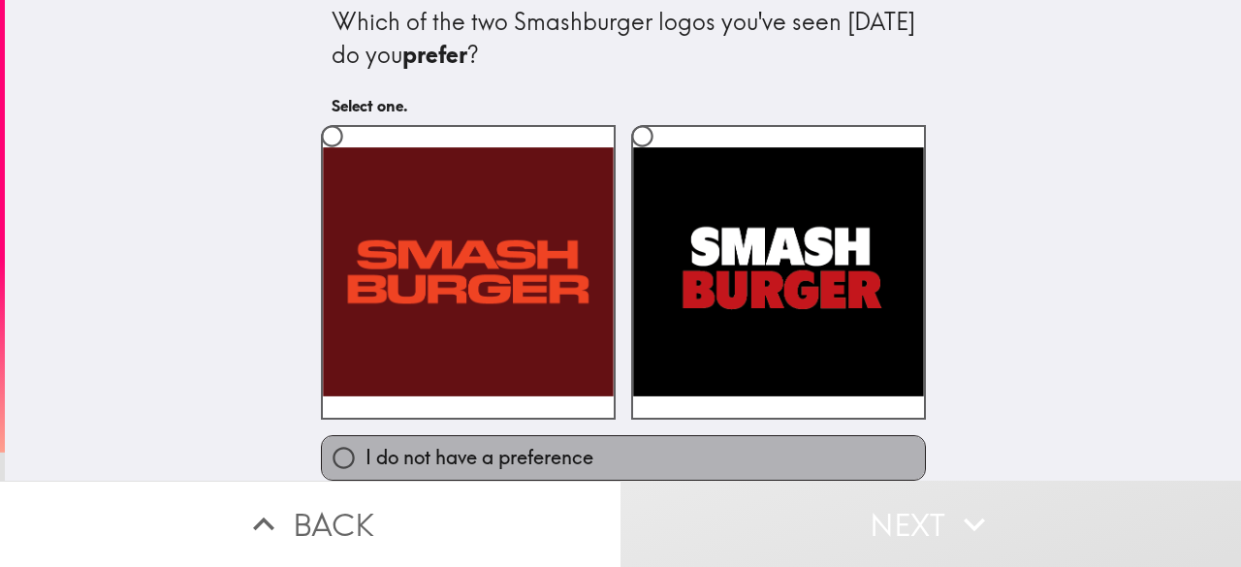
click at [627, 439] on label "I do not have a preference" at bounding box center [623, 458] width 603 height 44
click at [365, 439] on input "I do not have a preference" at bounding box center [344, 458] width 44 height 44
radio input "true"
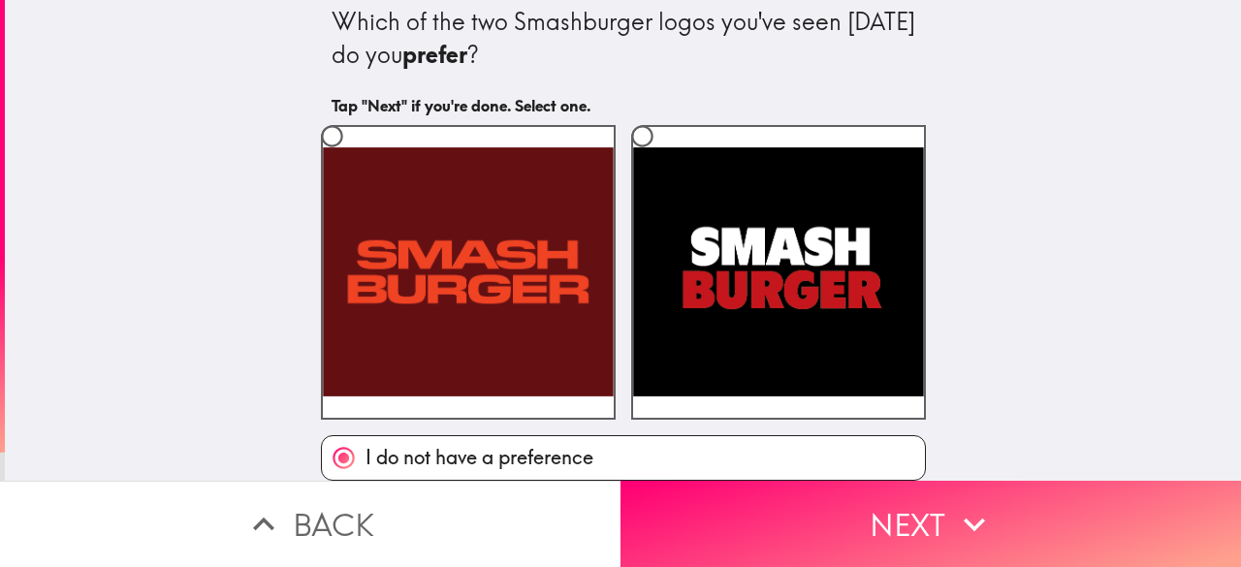
click at [784, 514] on button "Next" at bounding box center [930, 524] width 620 height 86
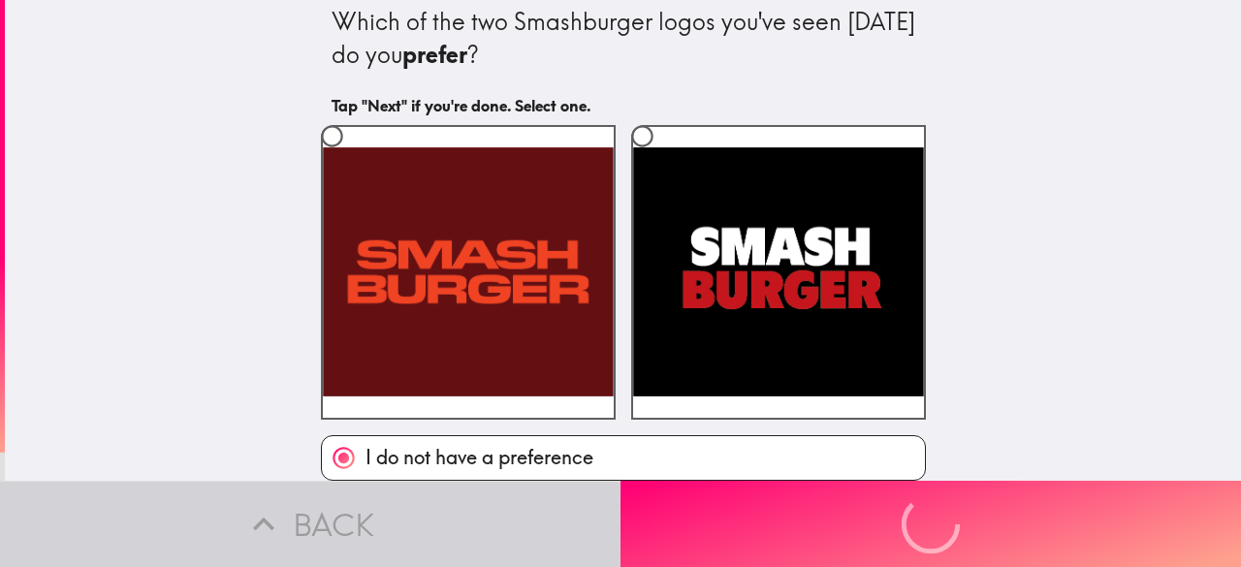
scroll to position [0, 0]
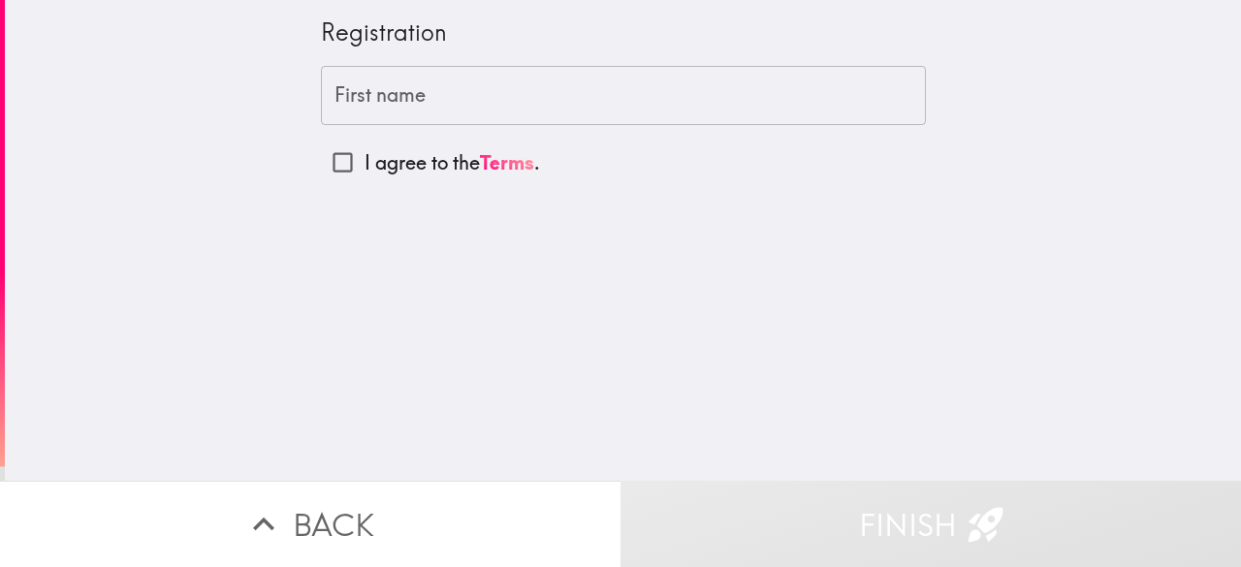
click at [396, 86] on input "First name" at bounding box center [623, 96] width 605 height 60
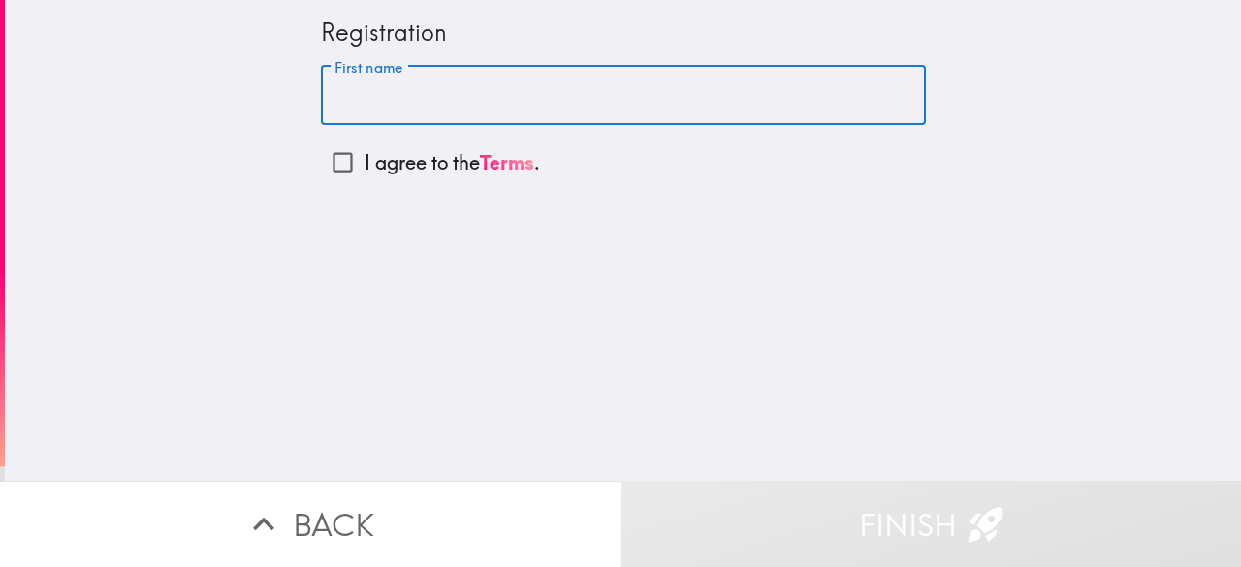
type input "[PERSON_NAME]"
click at [337, 164] on input "I agree to the Terms ." at bounding box center [343, 163] width 44 height 44
checkbox input "true"
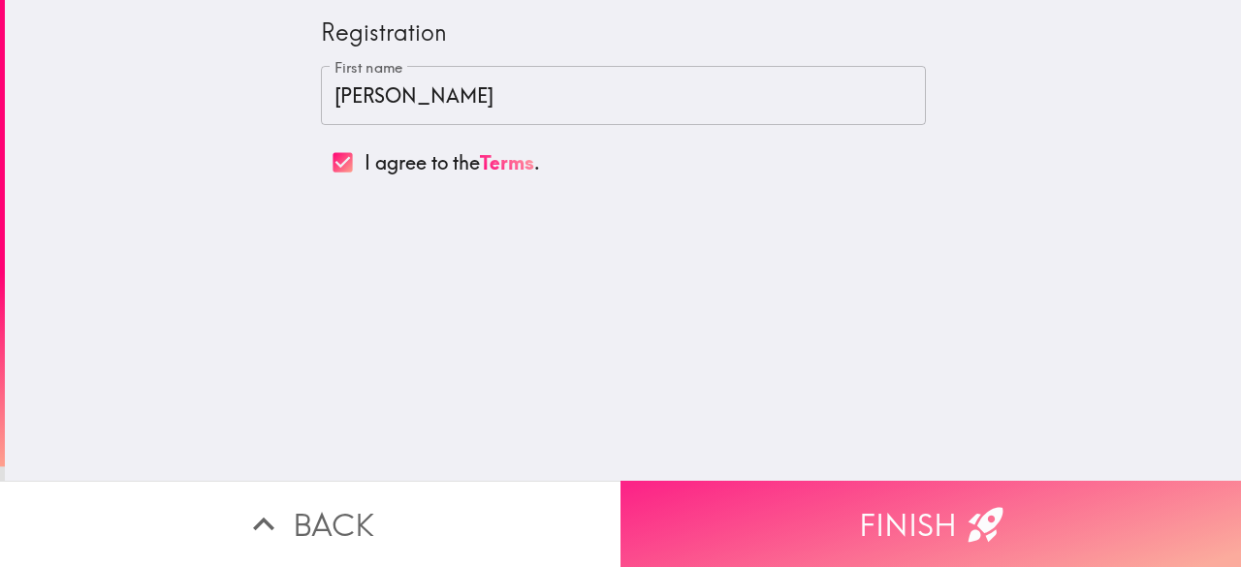
click at [823, 501] on button "Finish" at bounding box center [930, 524] width 620 height 86
